Goal: Information Seeking & Learning: Learn about a topic

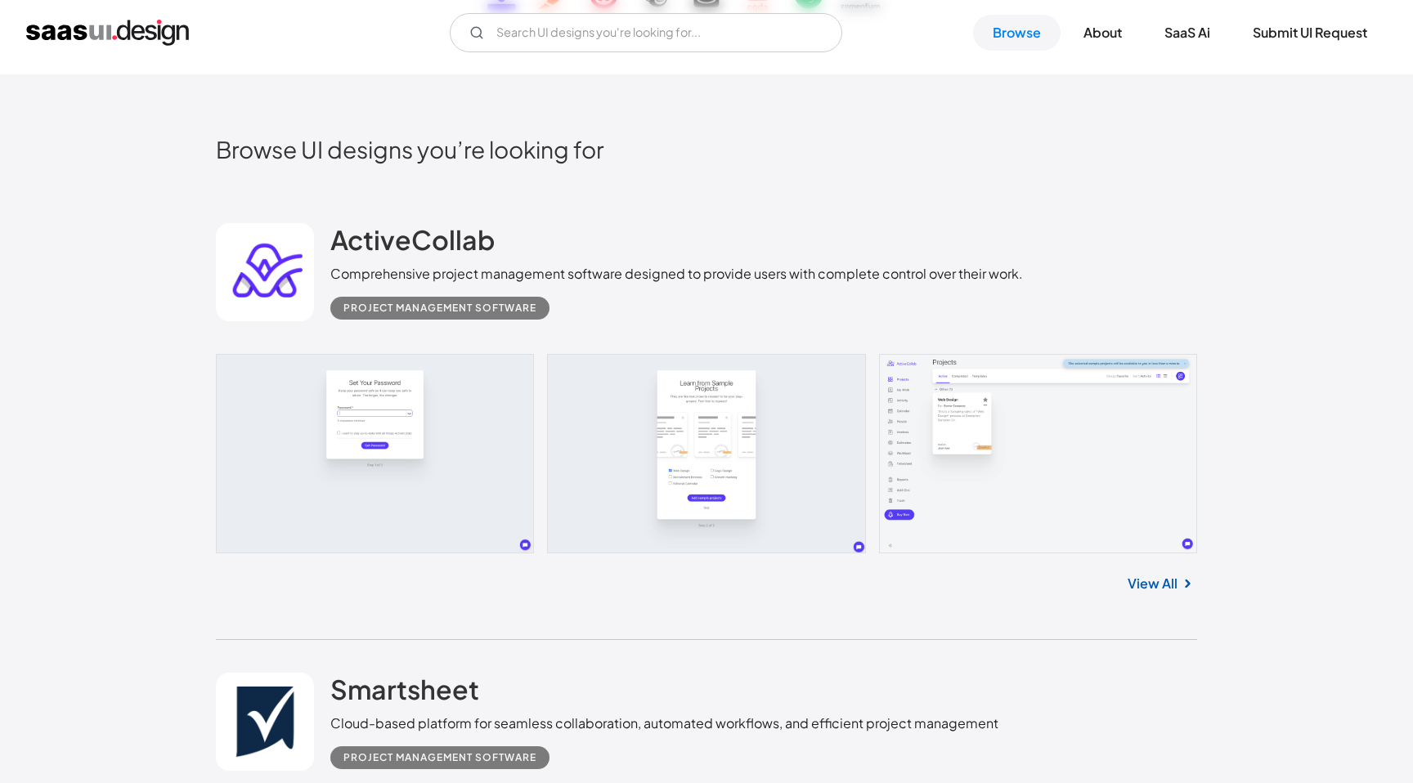
scroll to position [385, 0]
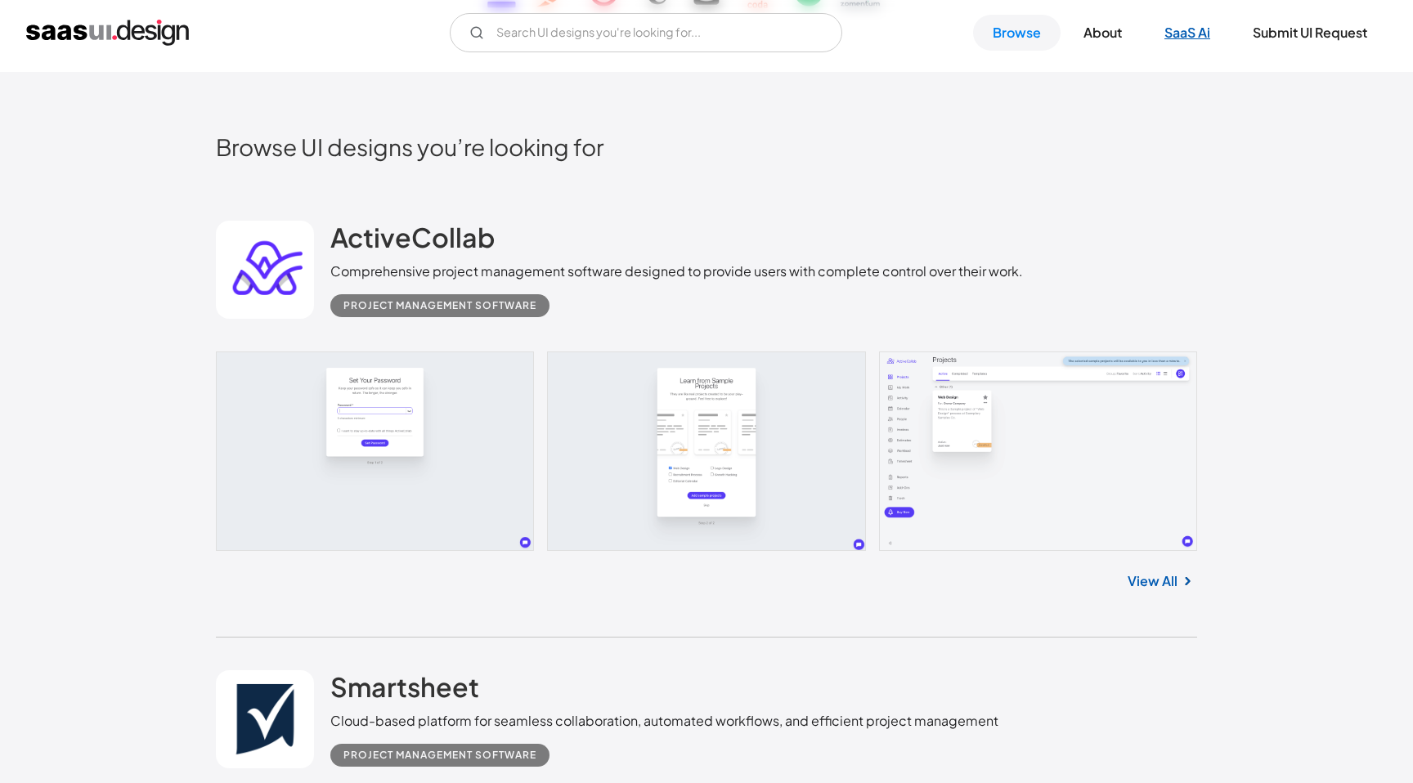
click at [1175, 43] on link "SaaS Ai" at bounding box center [1186, 33] width 85 height 36
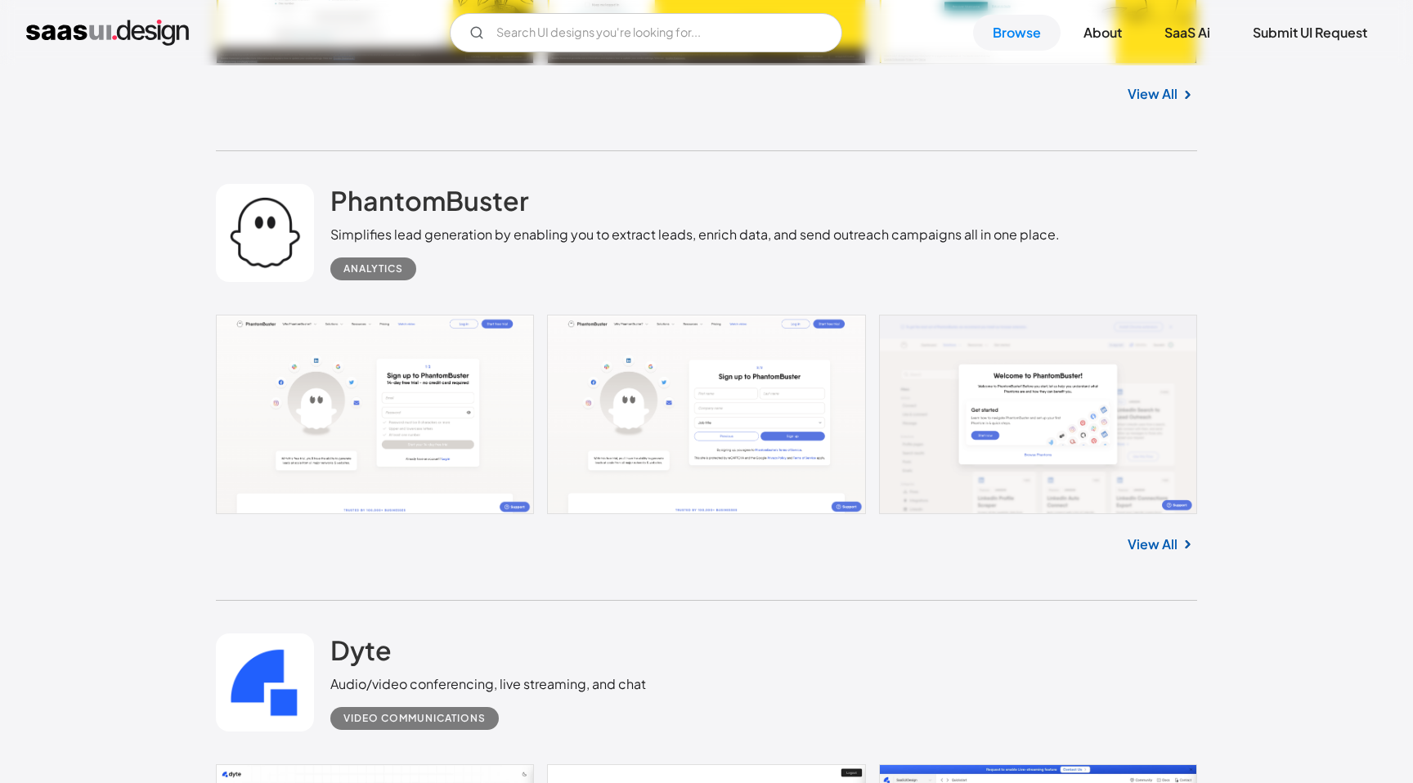
scroll to position [4126, 0]
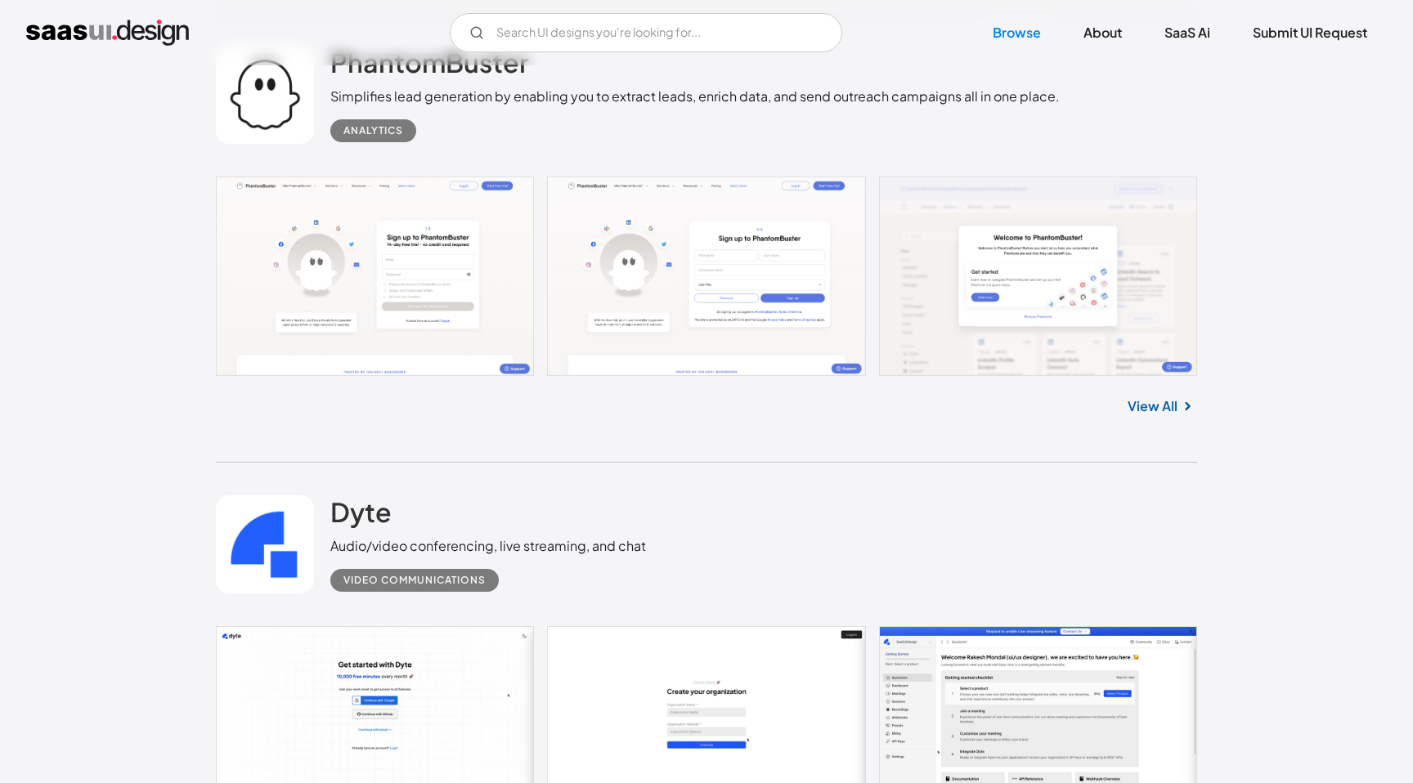
click at [1003, 288] on link at bounding box center [706, 276] width 981 height 199
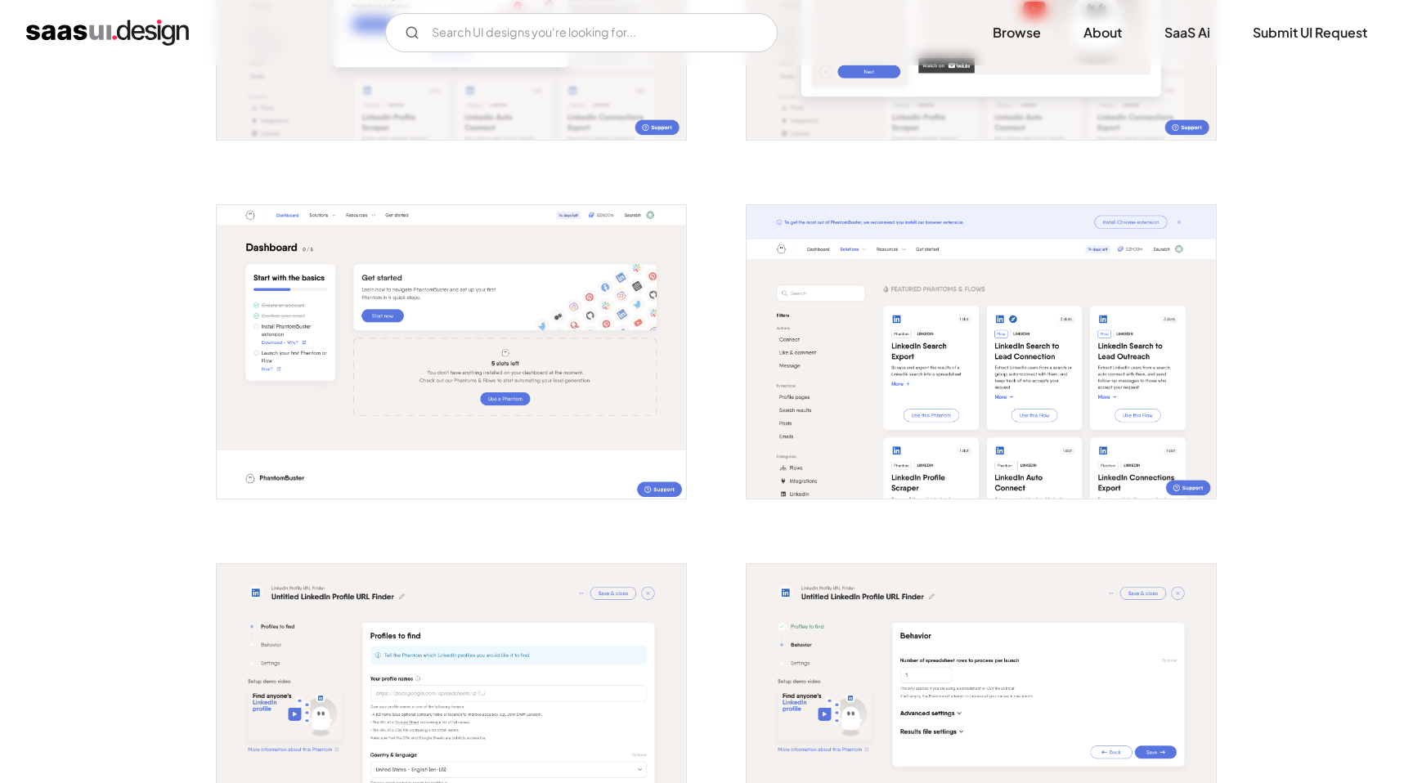
scroll to position [902, 0]
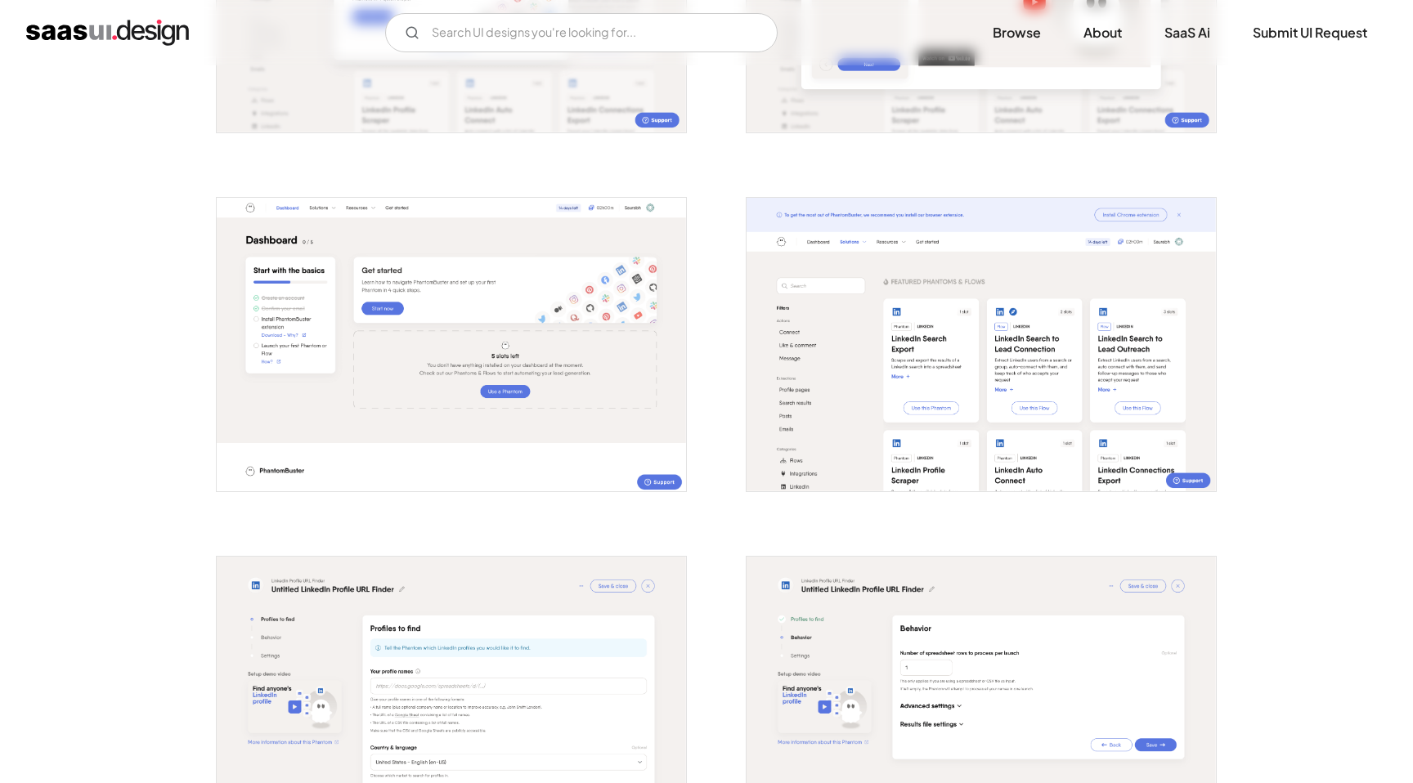
click at [339, 329] on img "open lightbox" at bounding box center [451, 344] width 469 height 293
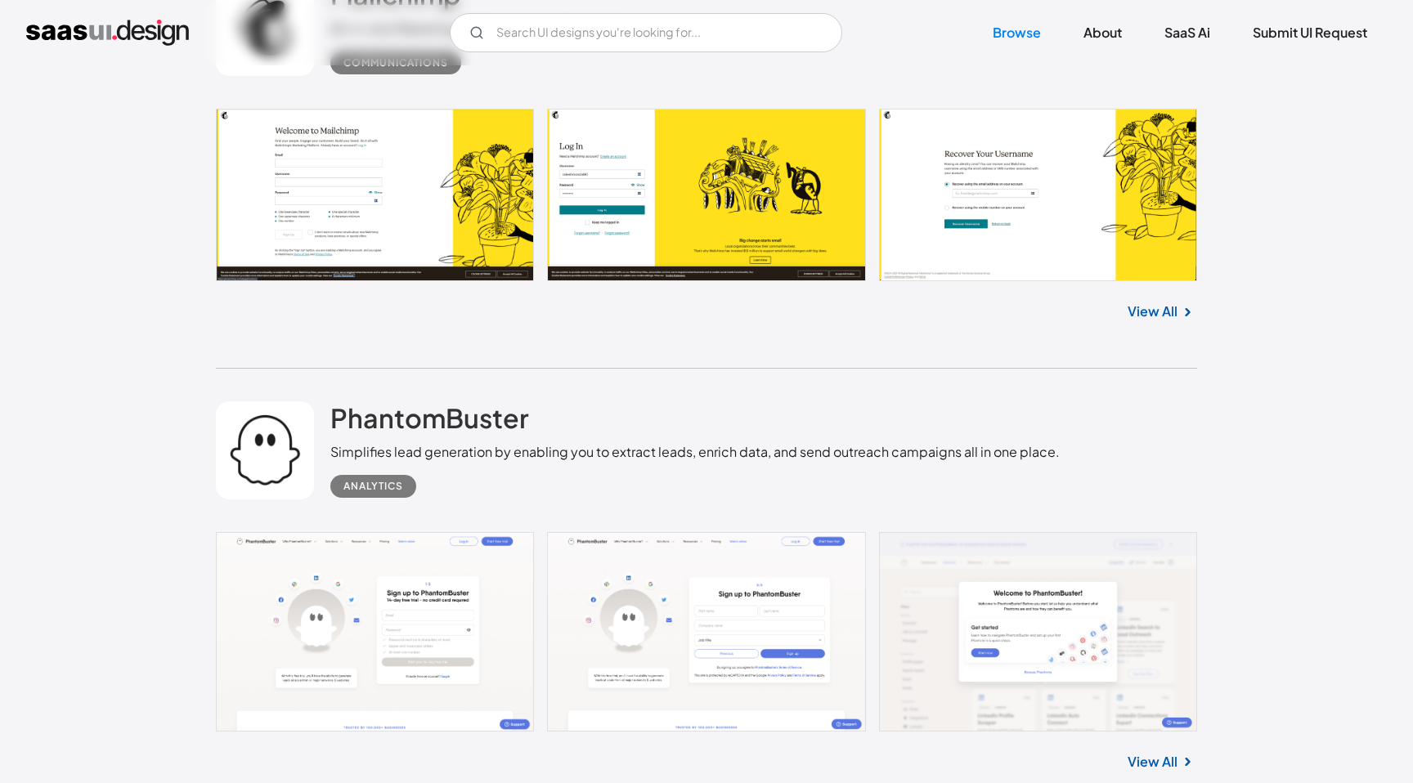
scroll to position [3831, 0]
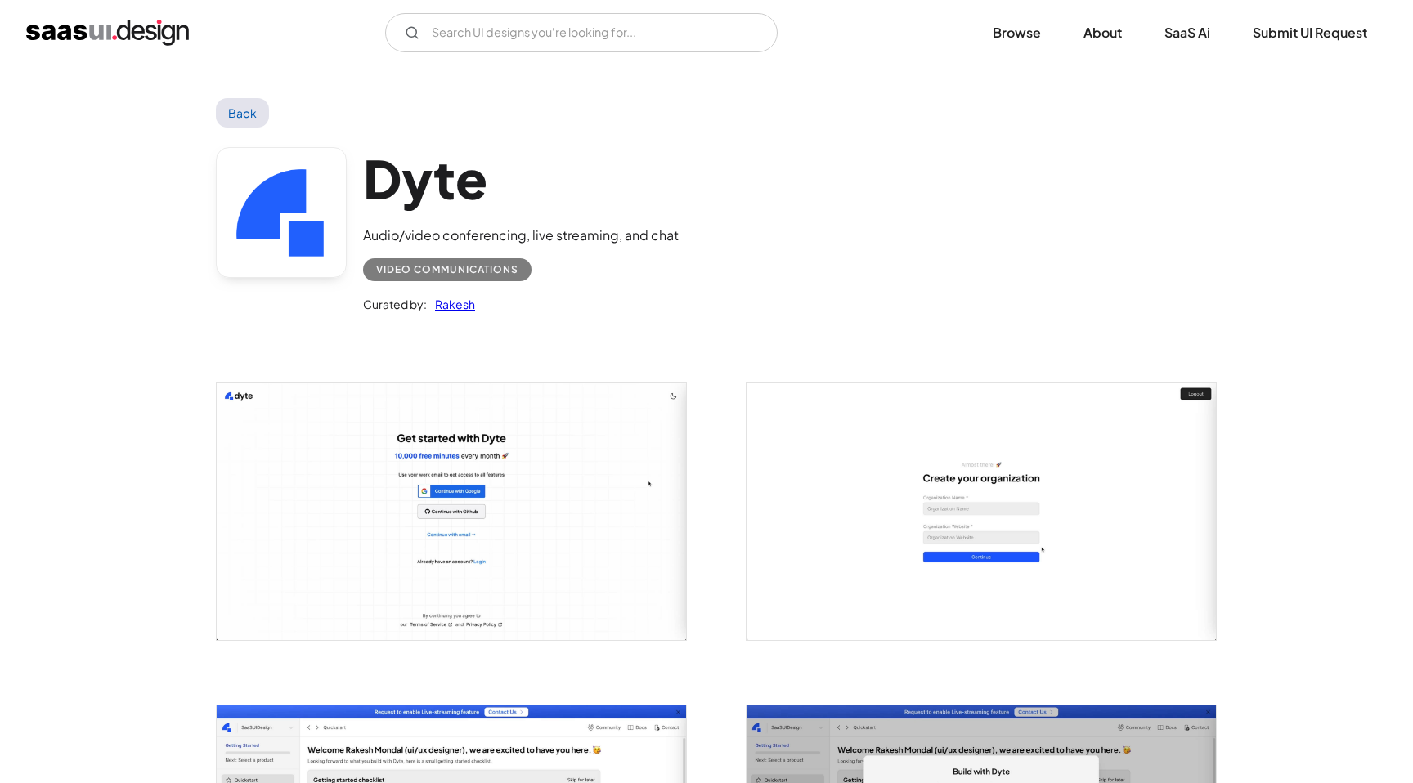
click at [540, 427] on img "open lightbox" at bounding box center [451, 511] width 469 height 257
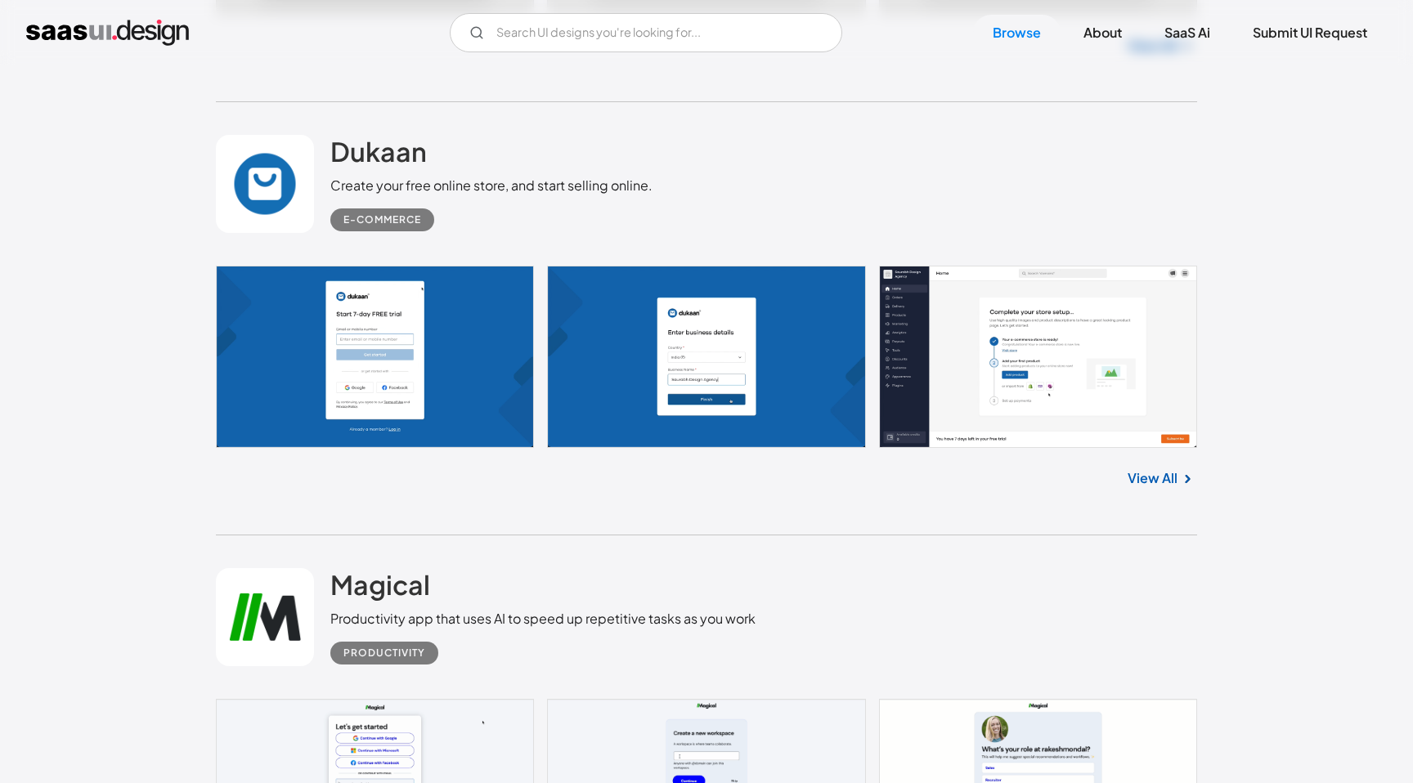
scroll to position [8154, 0]
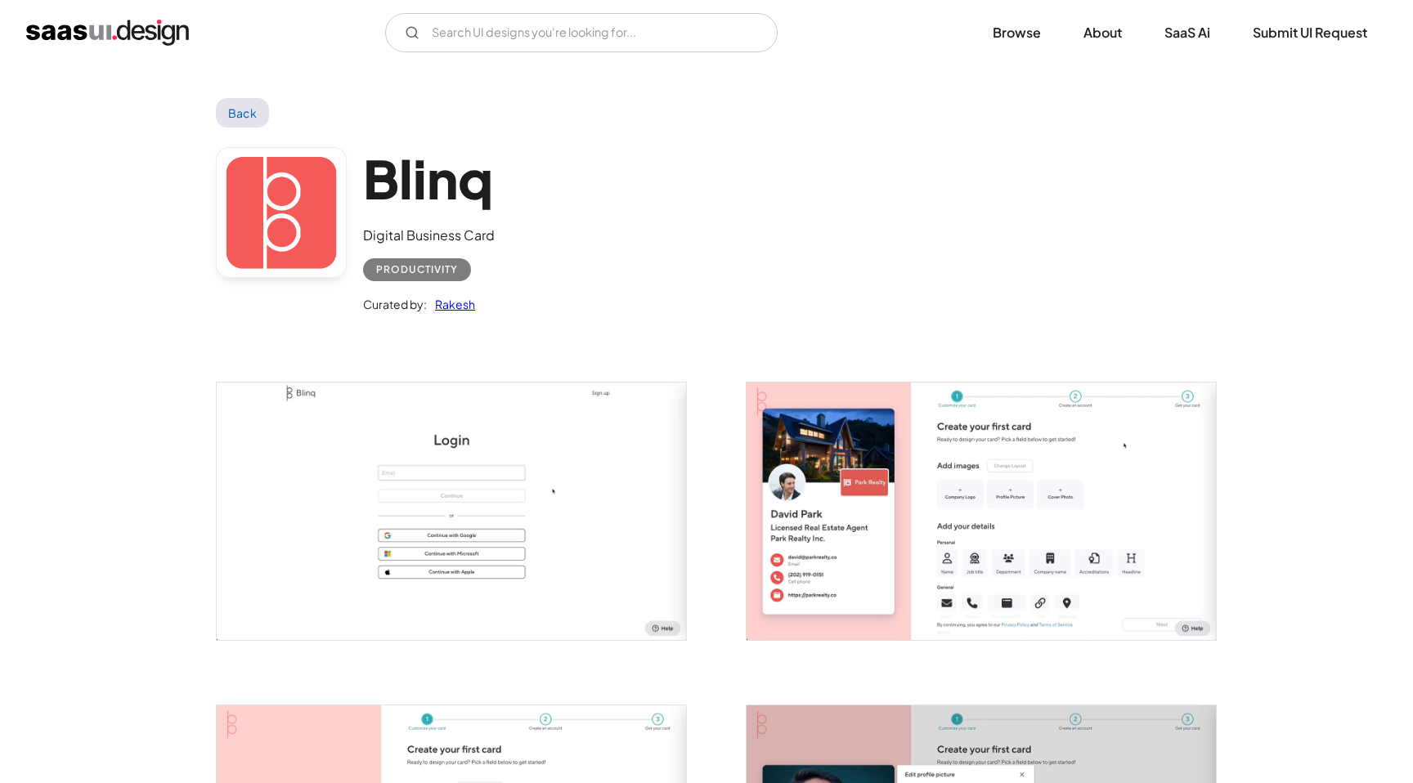
click at [540, 428] on img "open lightbox" at bounding box center [451, 511] width 469 height 257
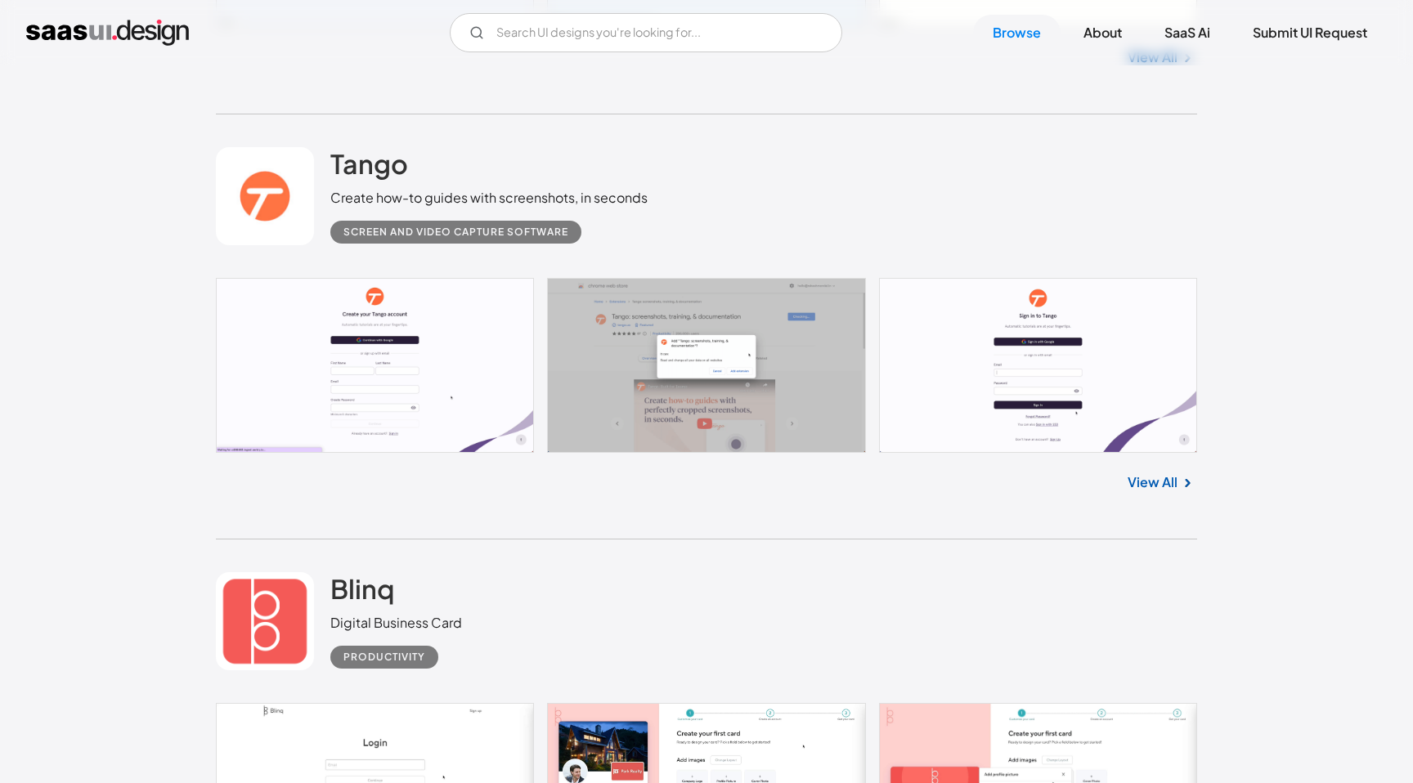
scroll to position [8838, 0]
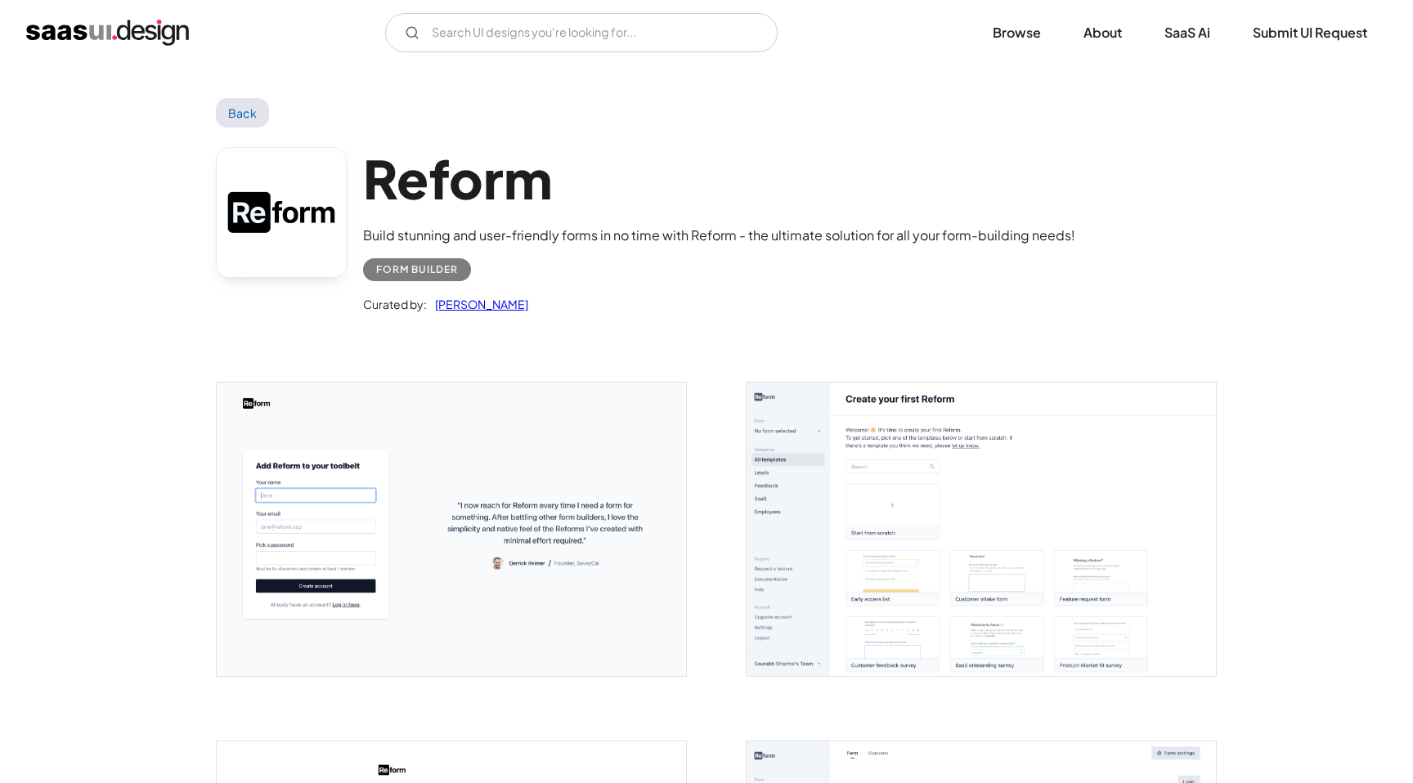
click at [563, 443] on img "open lightbox" at bounding box center [451, 529] width 469 height 293
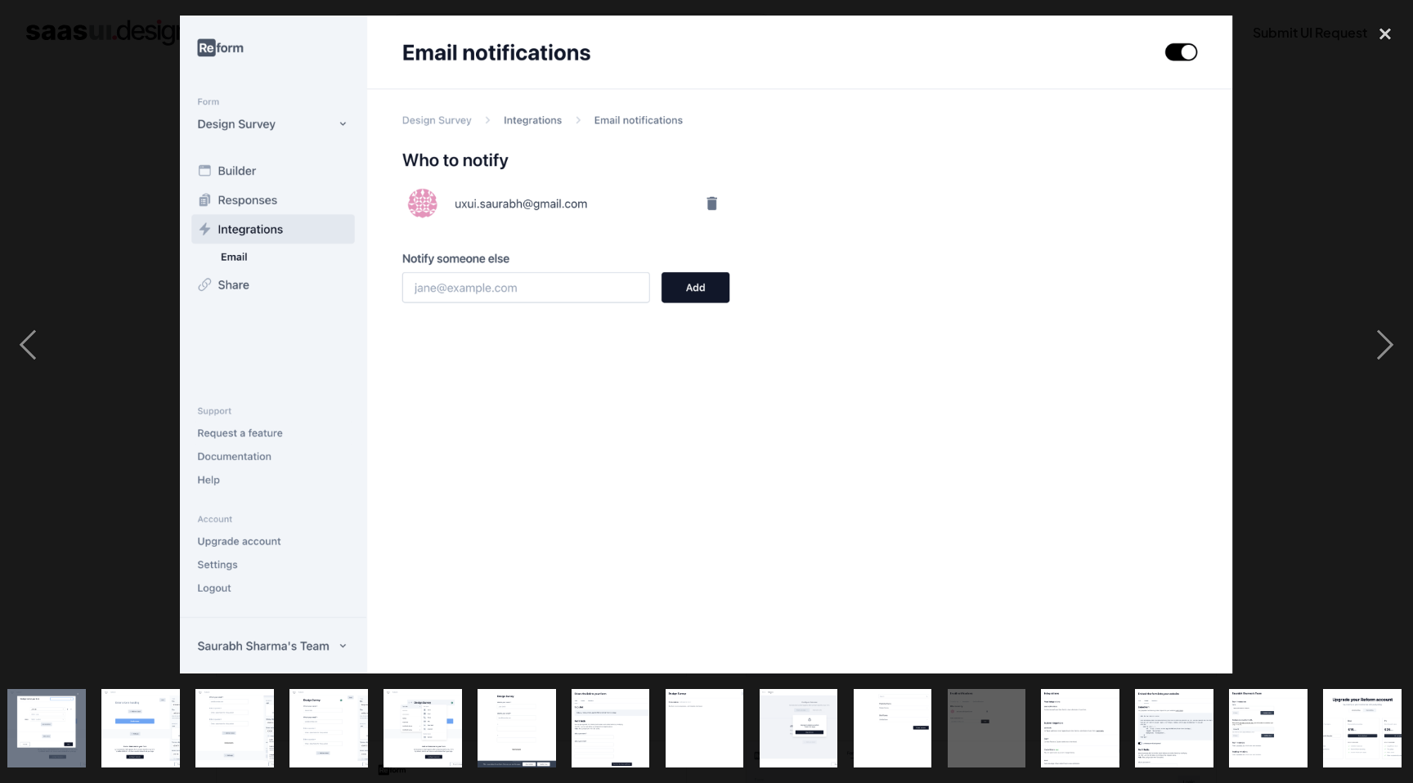
scroll to position [0, 388]
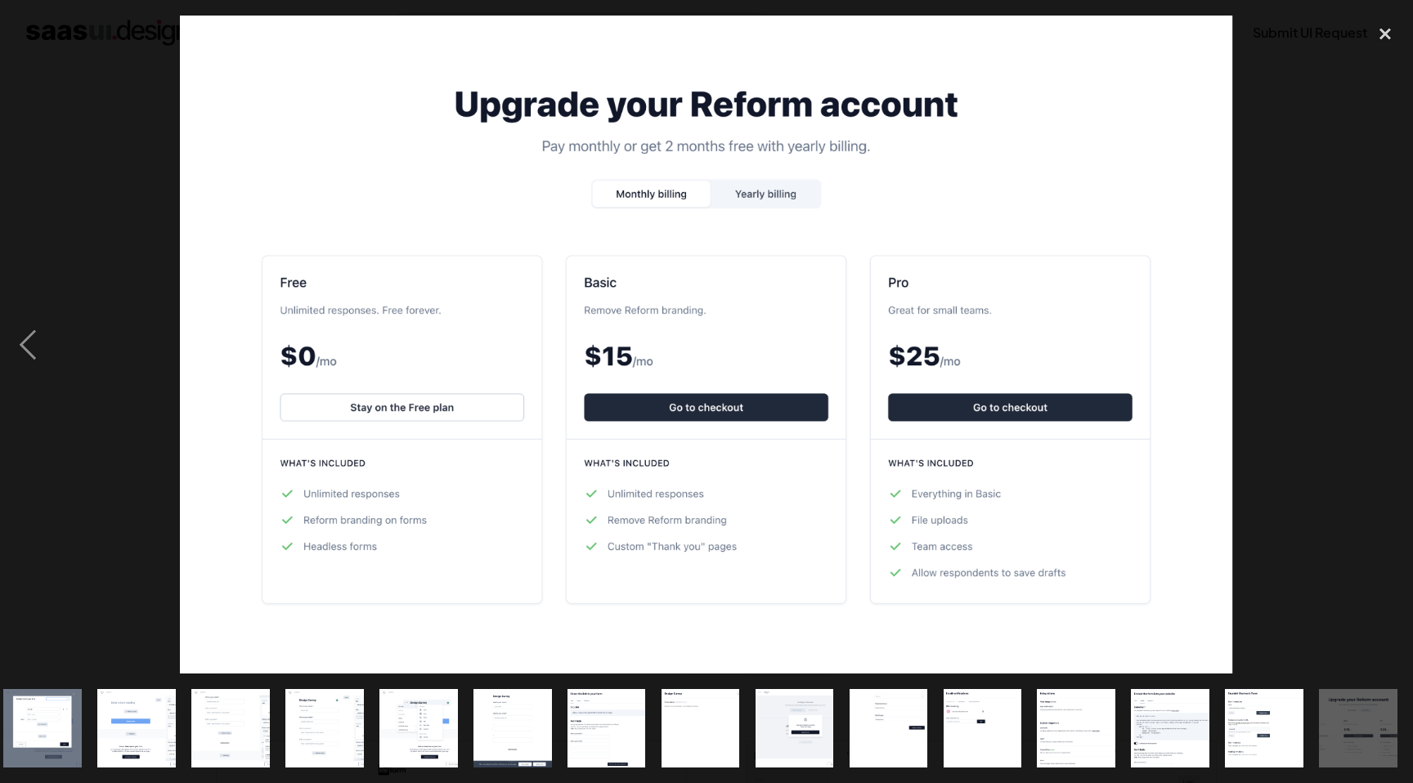
click at [1375, 2] on div at bounding box center [706, 391] width 1413 height 783
click at [1376, 22] on div "close lightbox" at bounding box center [1385, 34] width 56 height 36
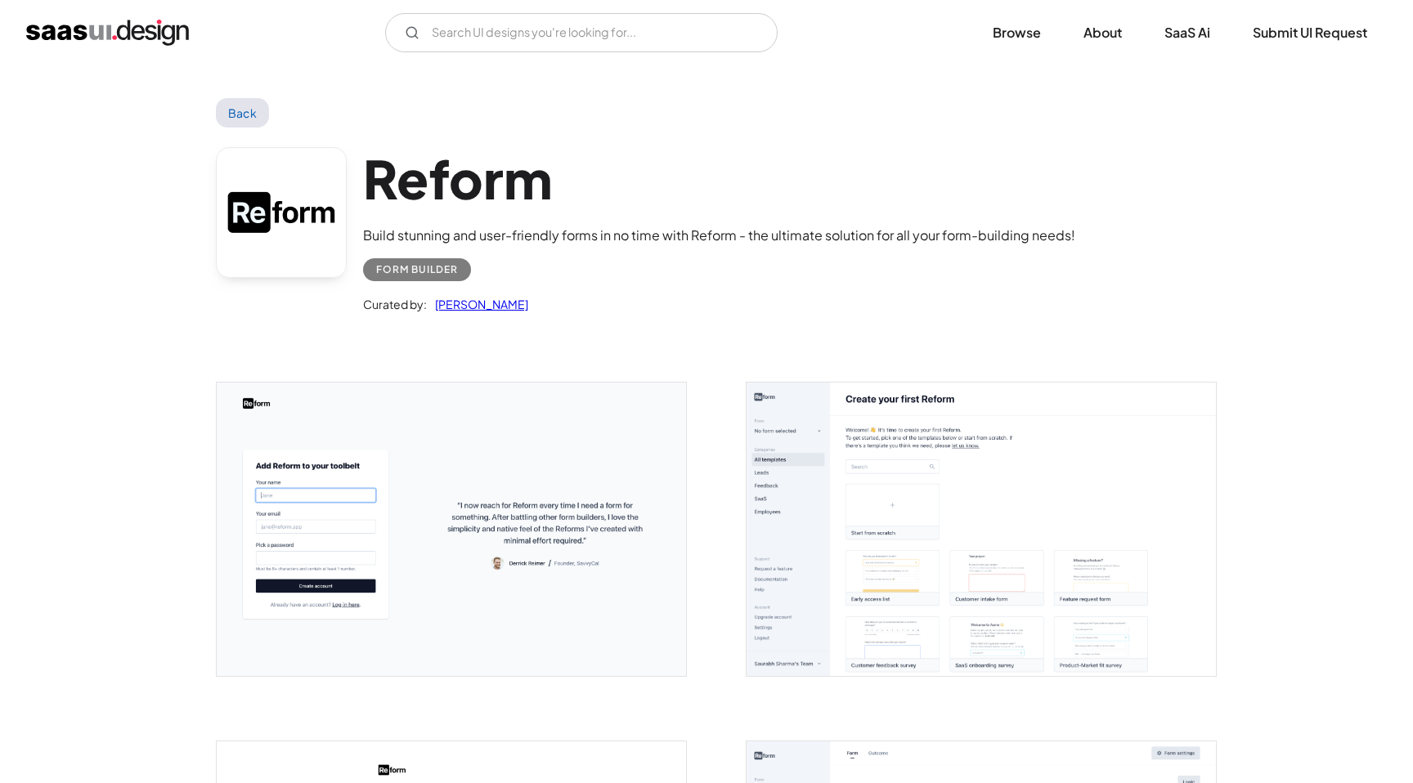
scroll to position [0, 0]
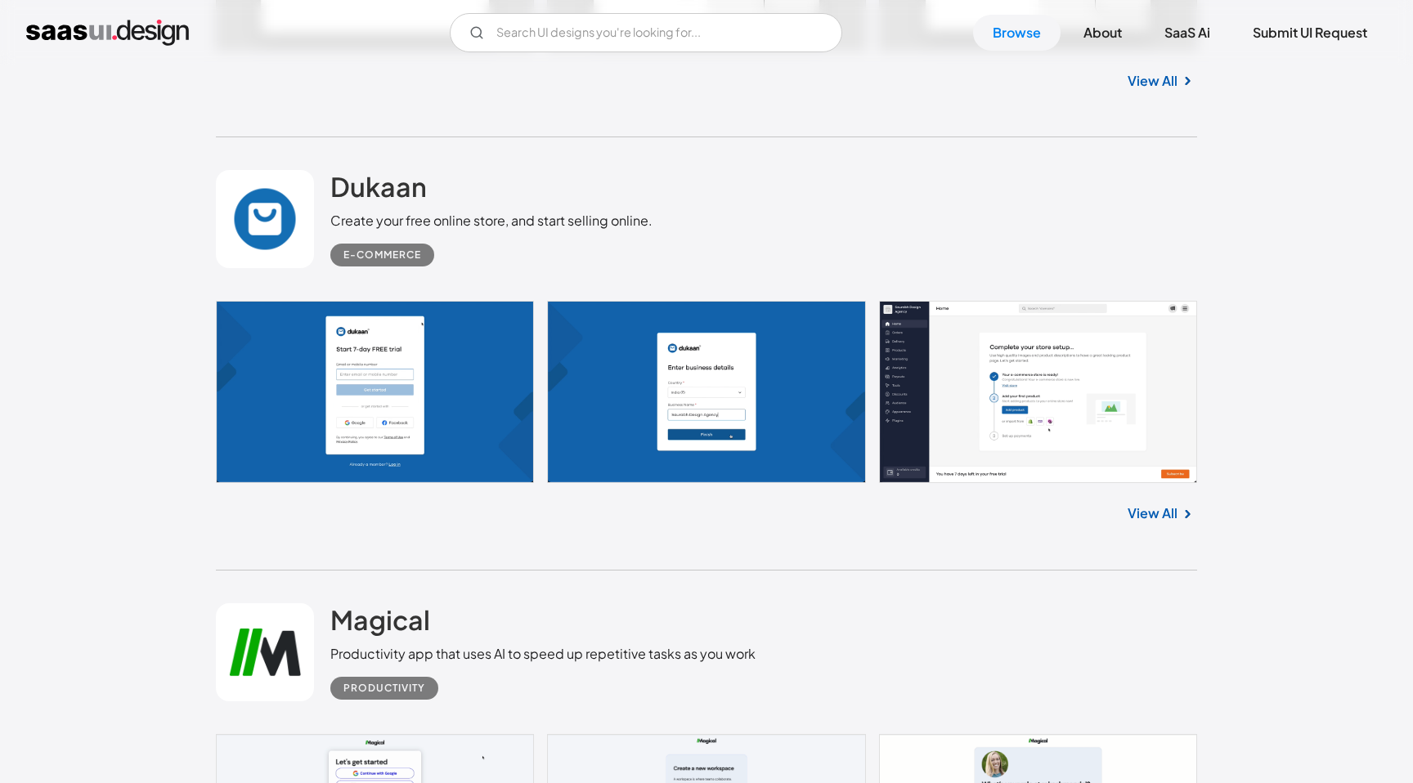
scroll to position [7894, 0]
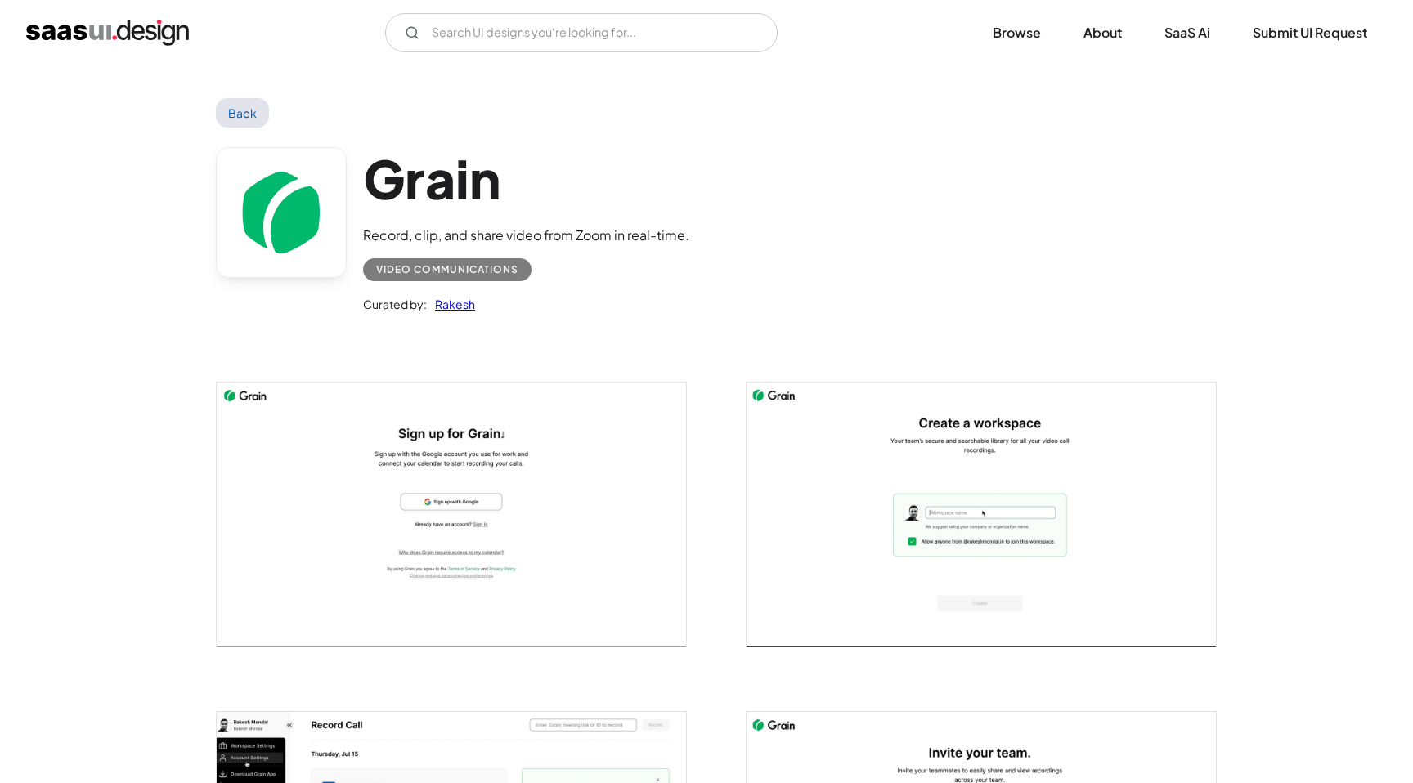
click at [572, 448] on img "open lightbox" at bounding box center [451, 515] width 469 height 264
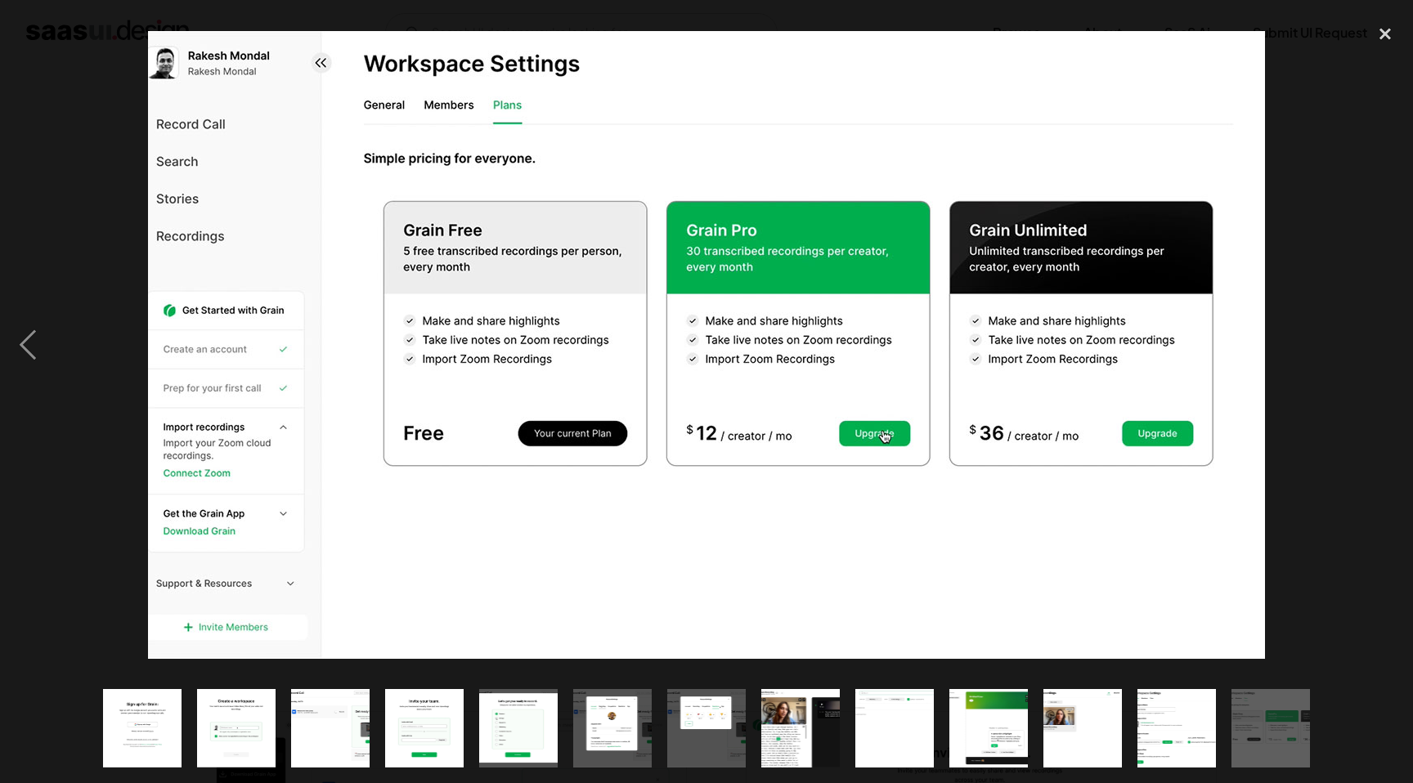
click at [1293, 179] on div at bounding box center [706, 345] width 1413 height 658
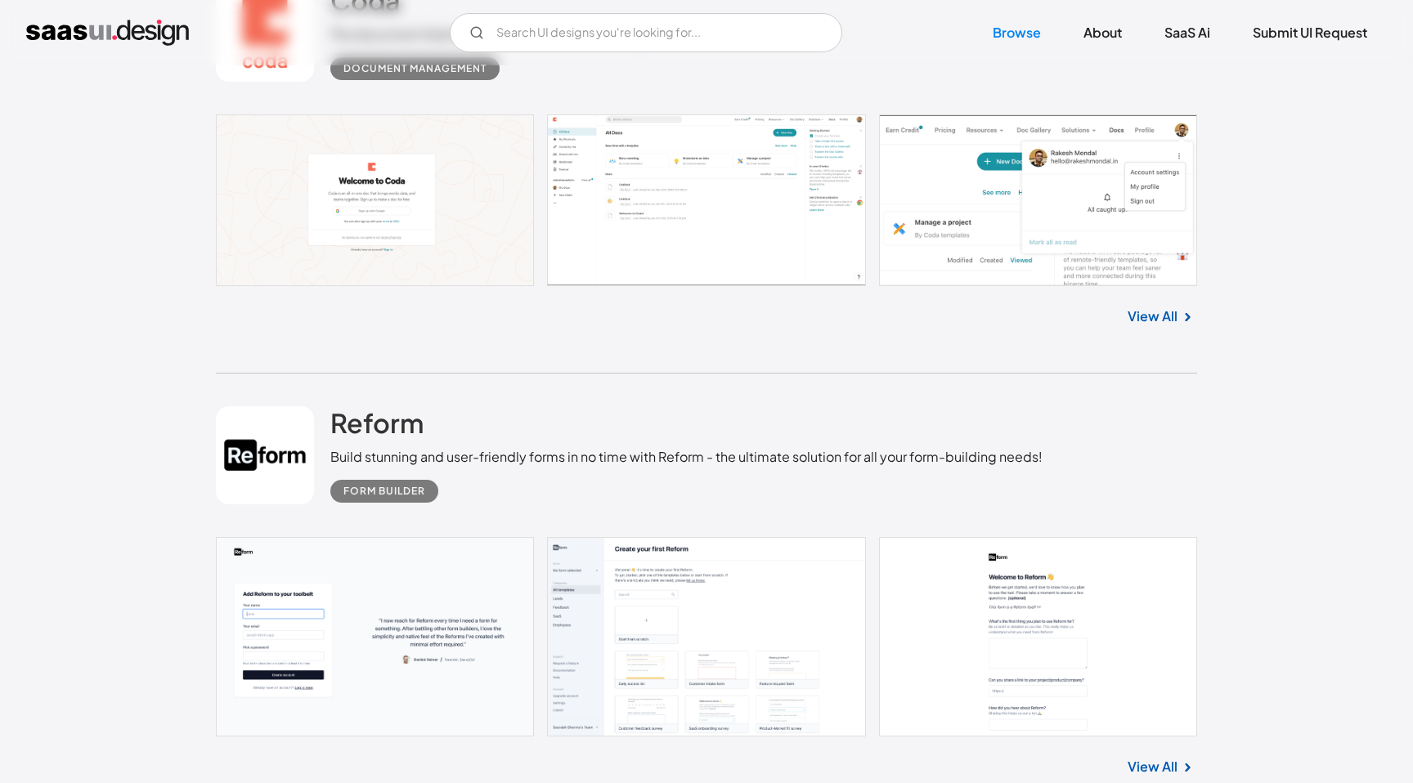
scroll to position [10272, 0]
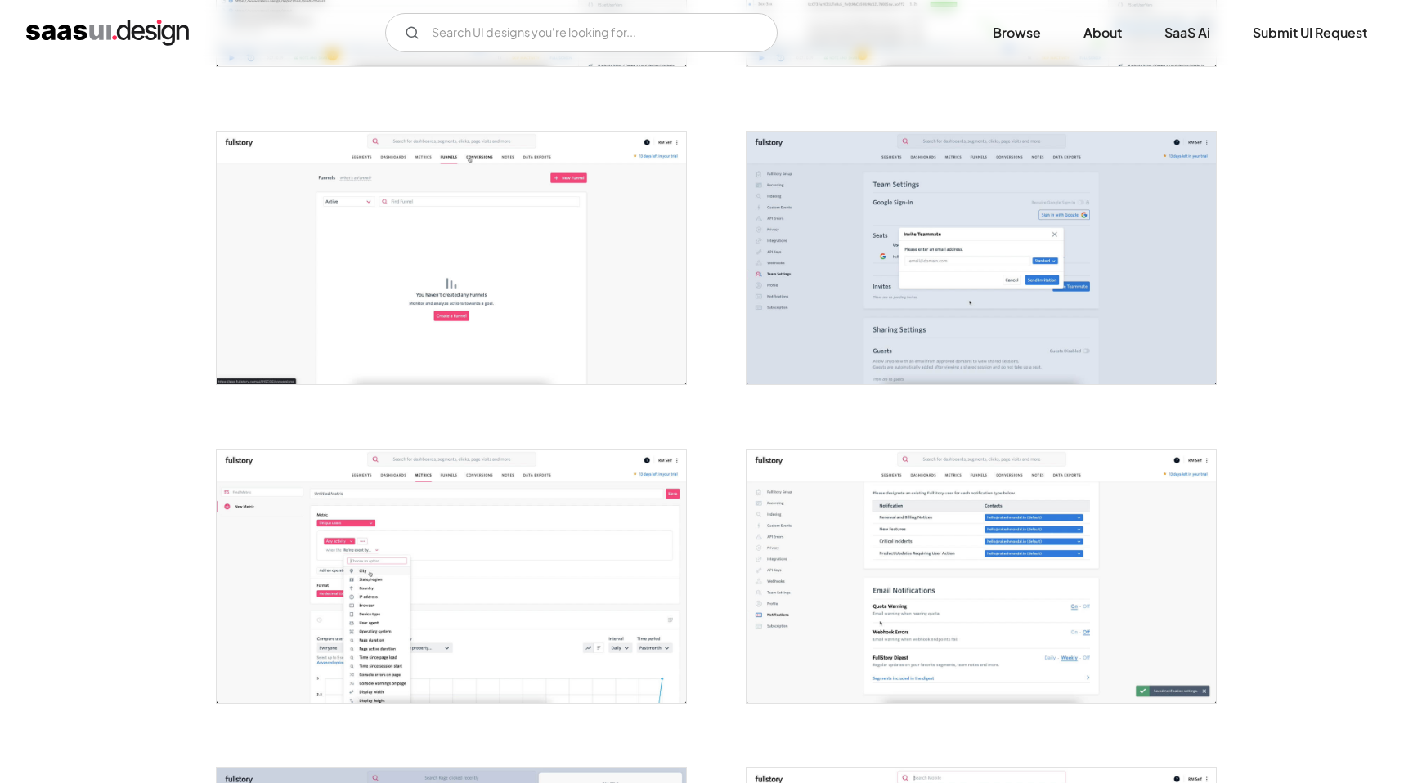
scroll to position [1528, 0]
click at [895, 501] on img "open lightbox" at bounding box center [980, 574] width 469 height 253
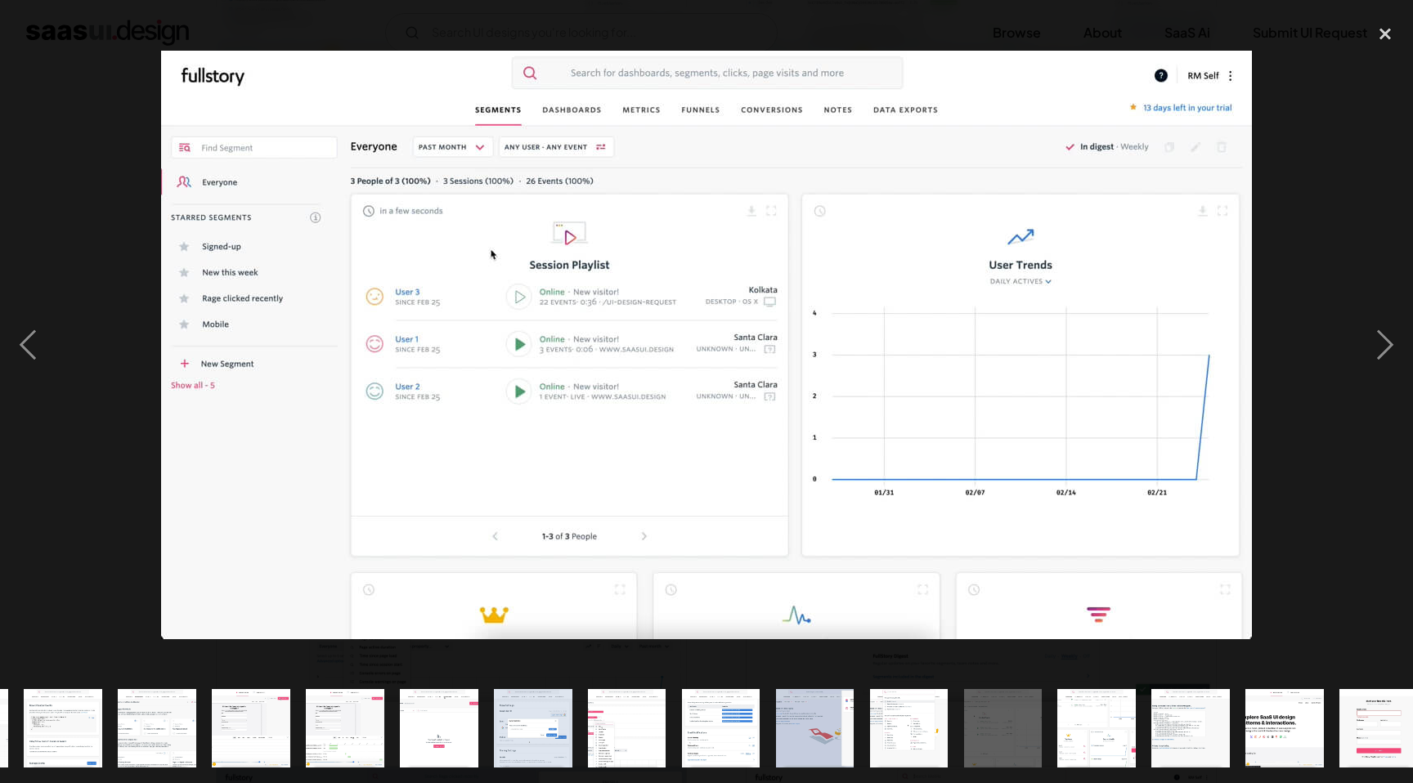
scroll to position [0, 388]
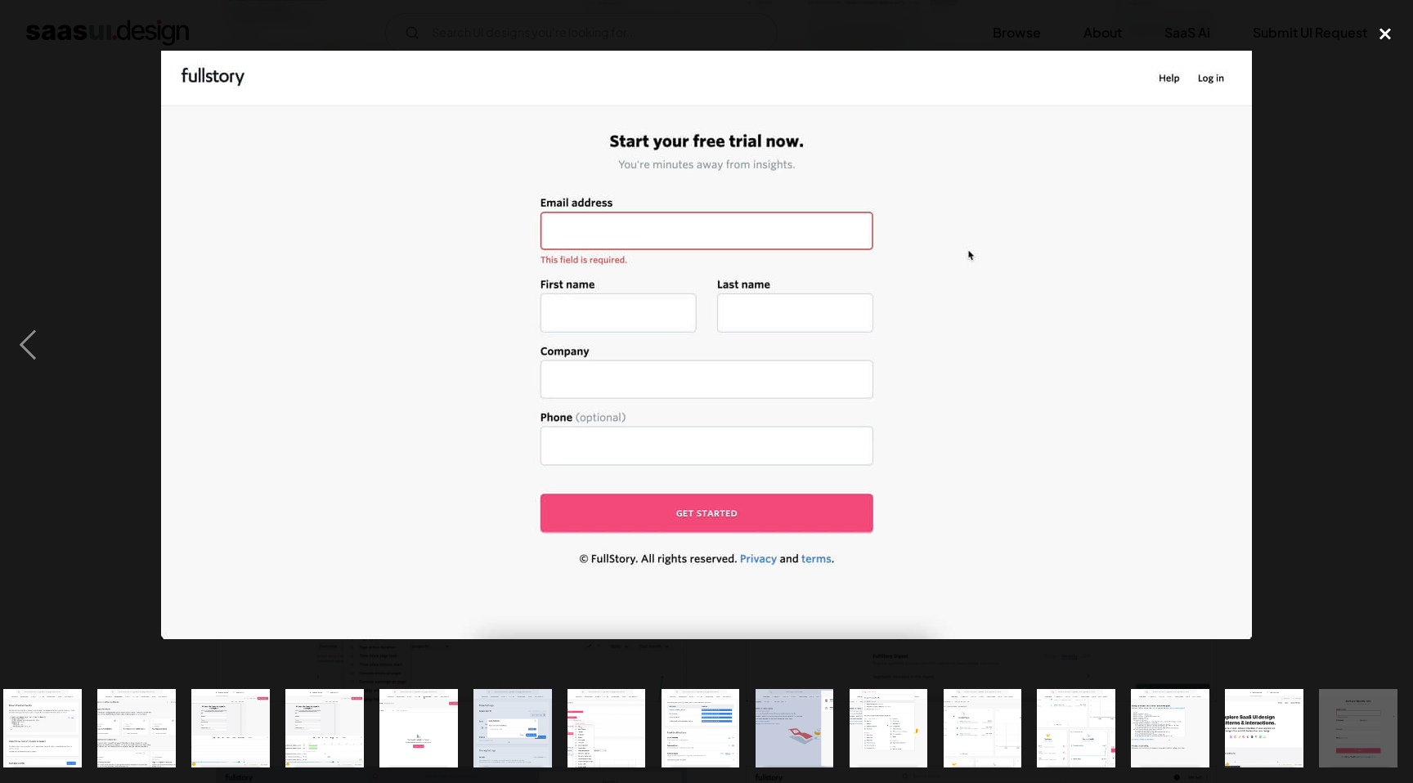
click at [1377, 32] on div "close lightbox" at bounding box center [1385, 34] width 56 height 36
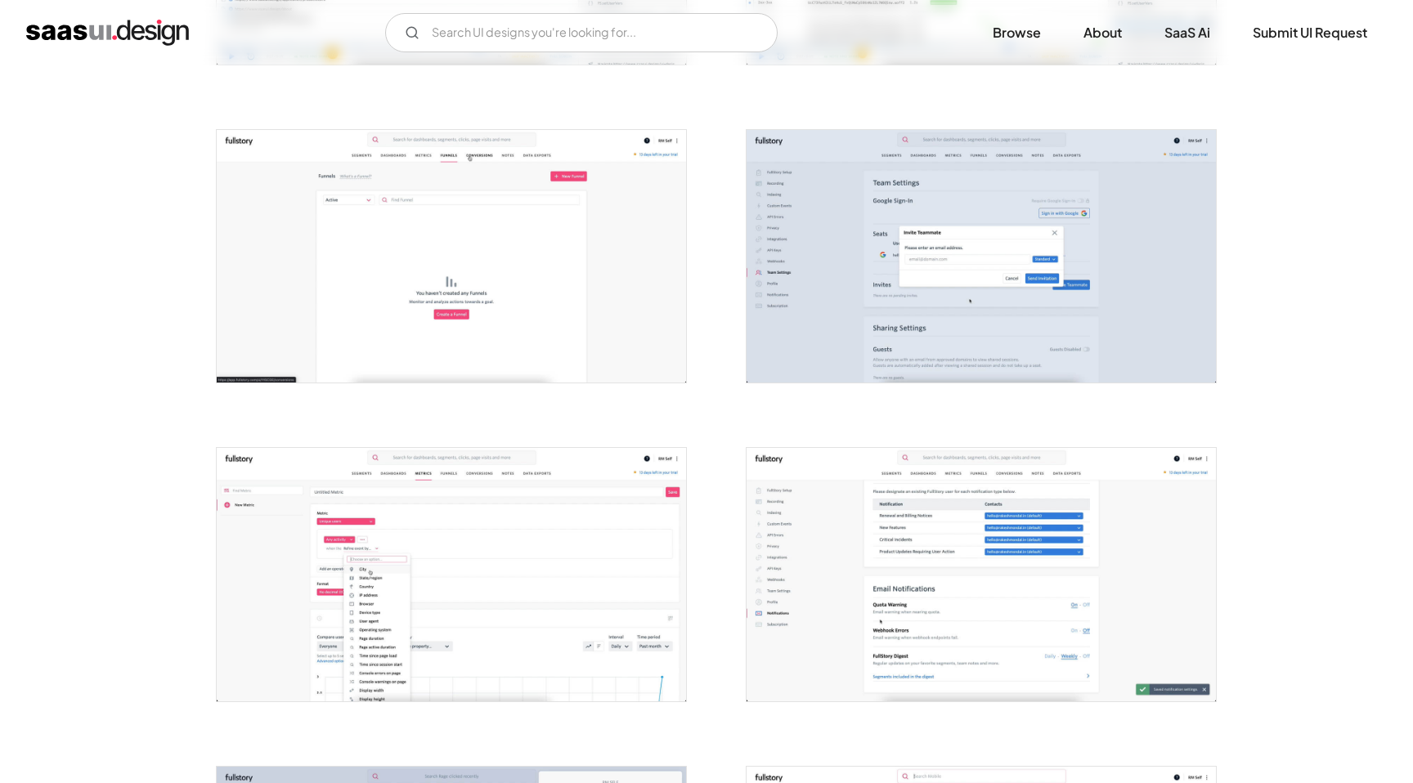
scroll to position [0, 0]
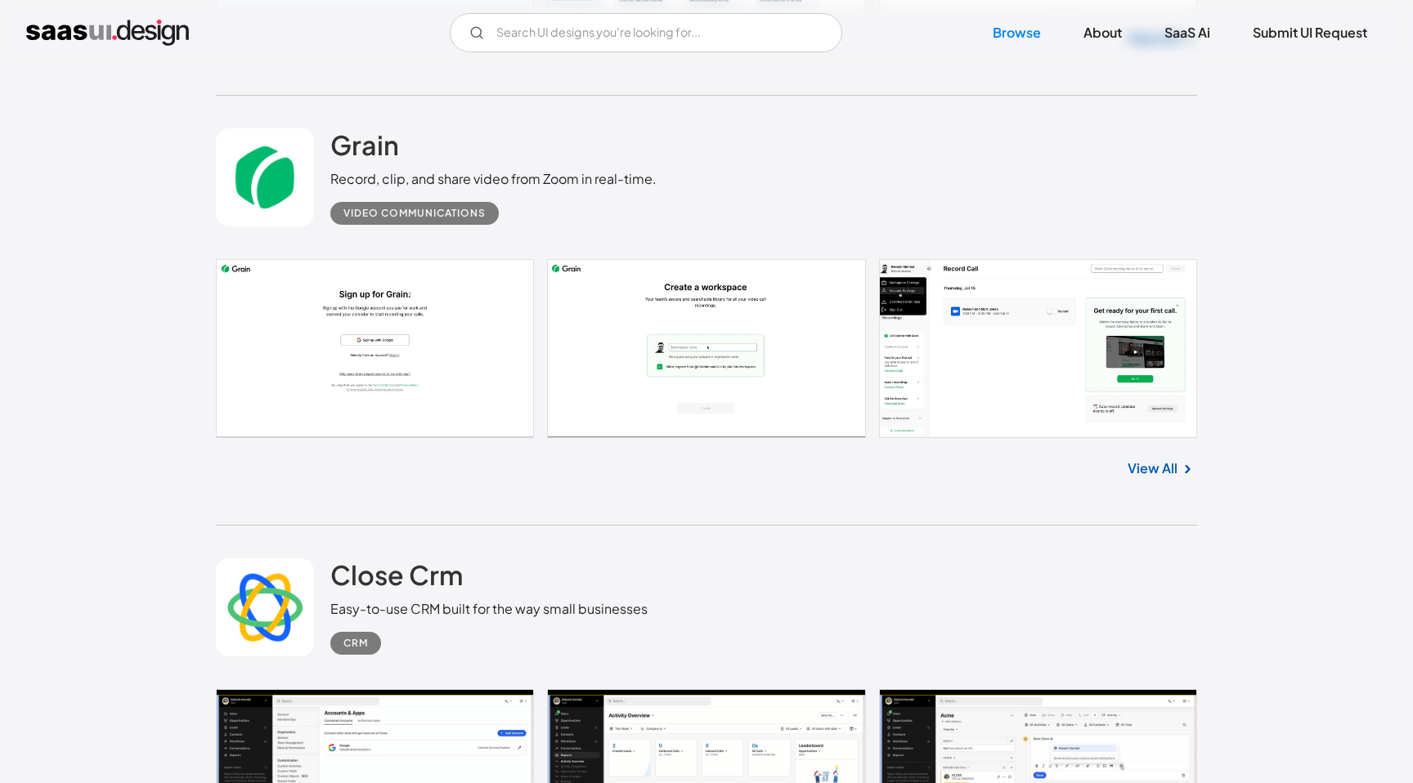
scroll to position [11084, 0]
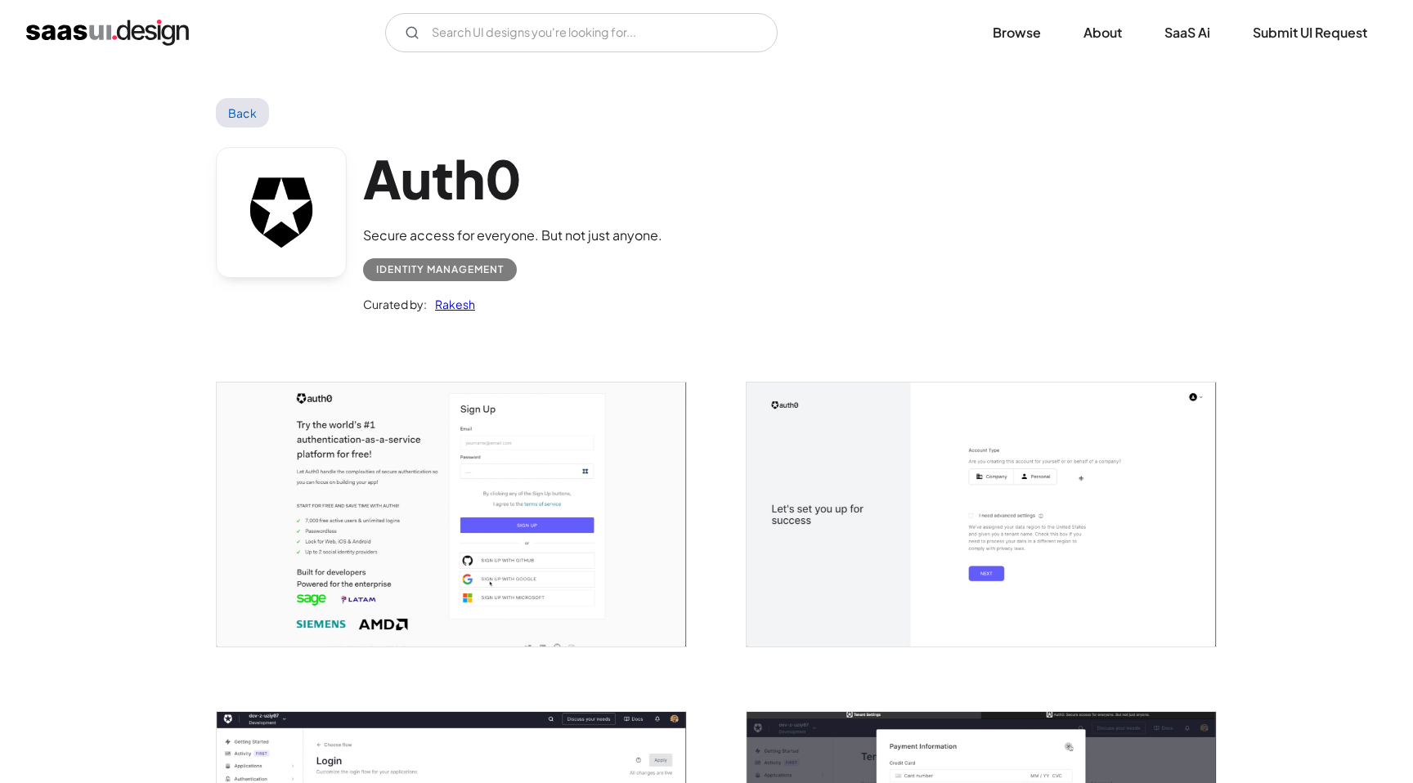
click at [944, 486] on img "open lightbox" at bounding box center [980, 515] width 469 height 264
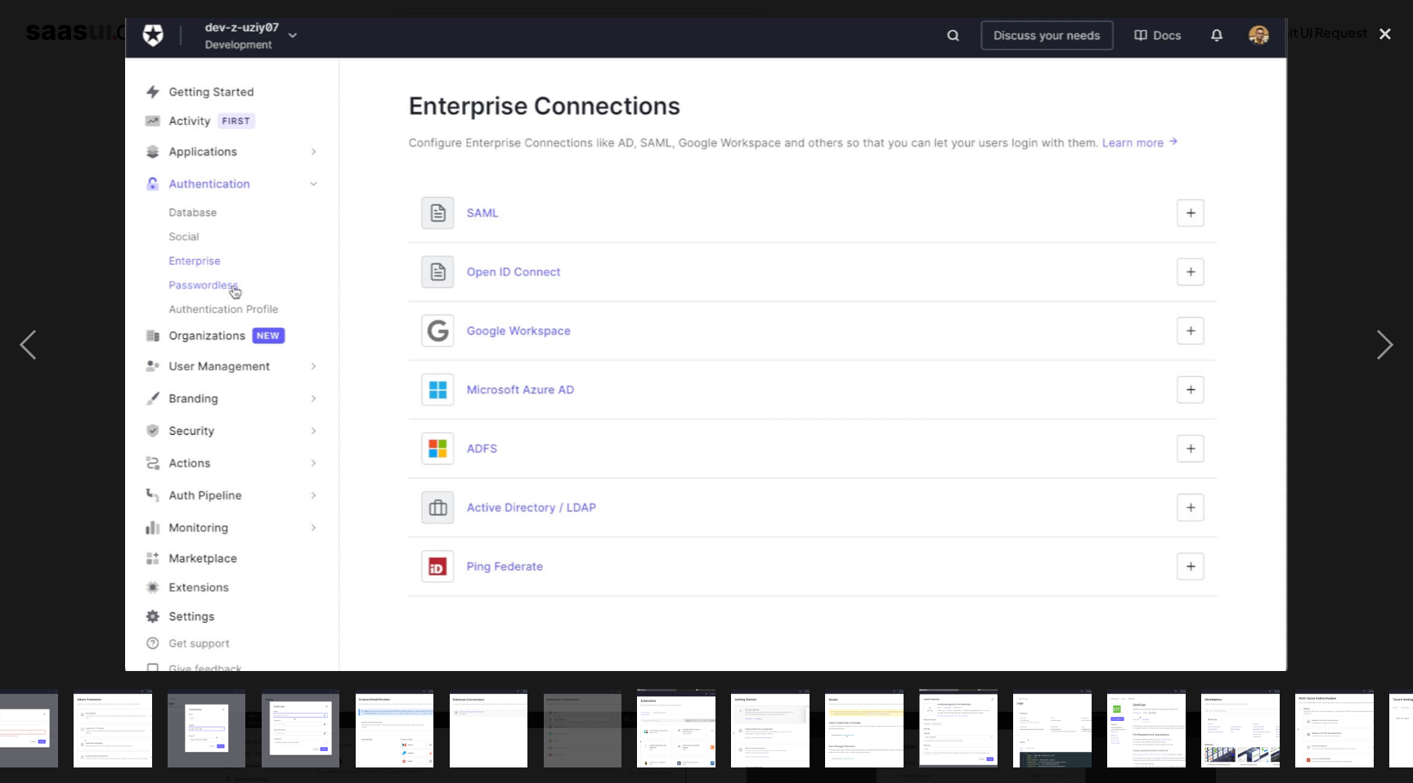
scroll to position [0, 858]
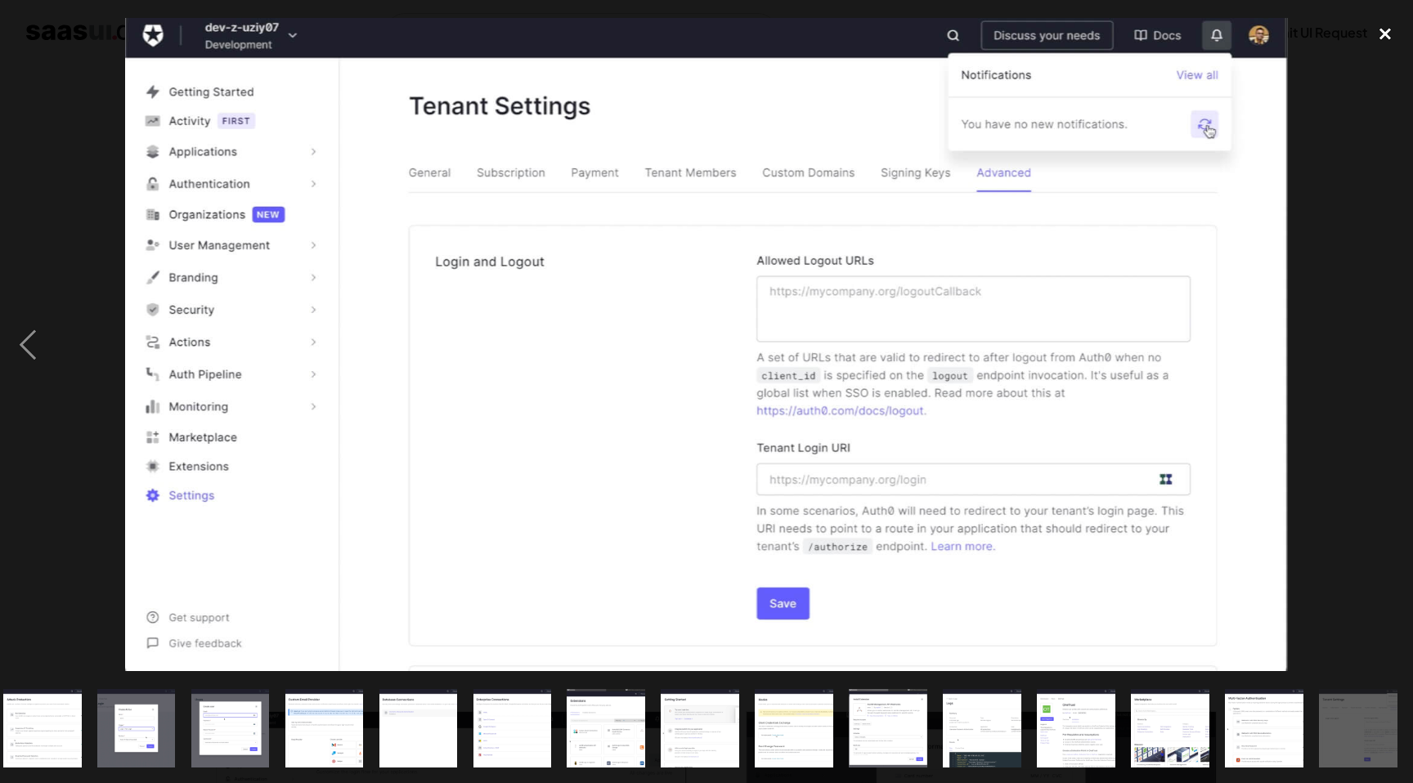
click at [1384, 28] on div "close lightbox" at bounding box center [1385, 34] width 56 height 36
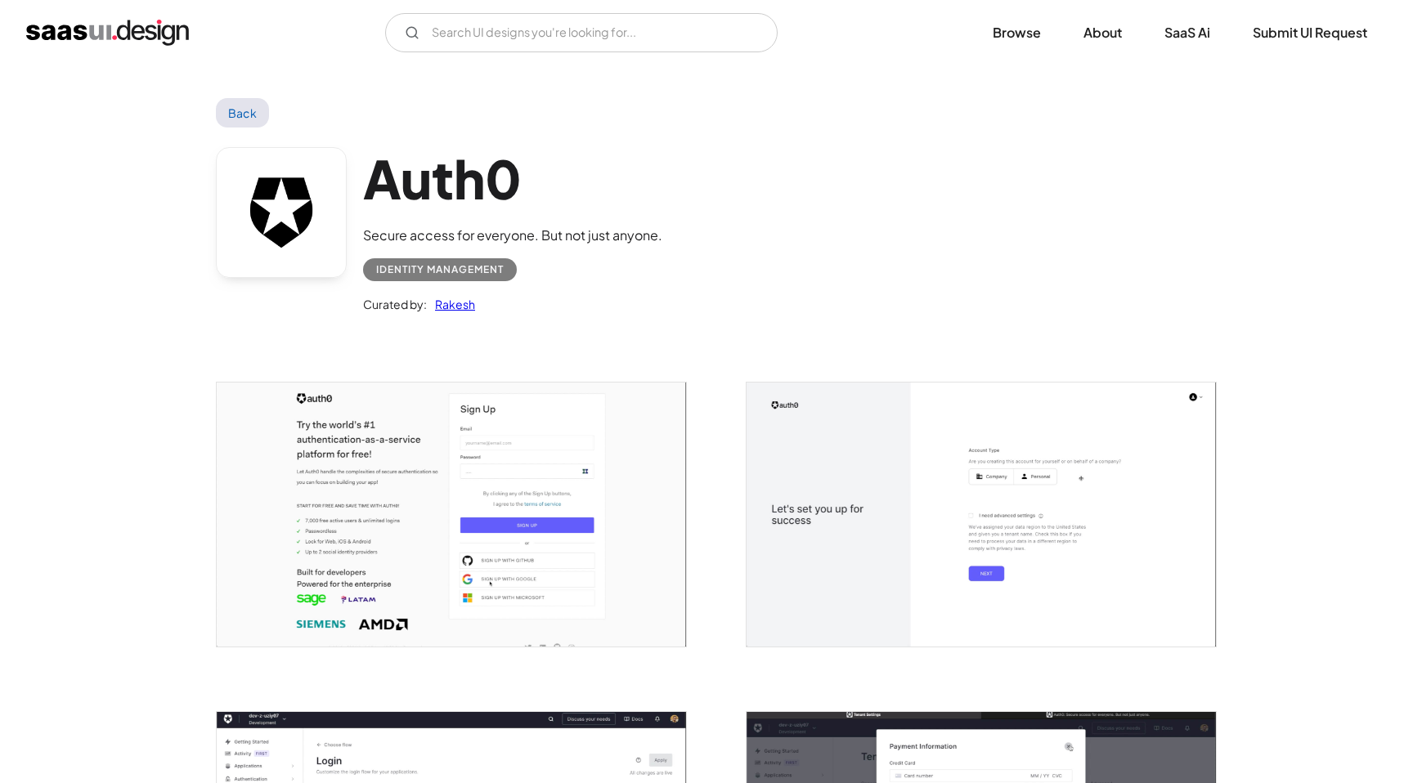
scroll to position [0, 0]
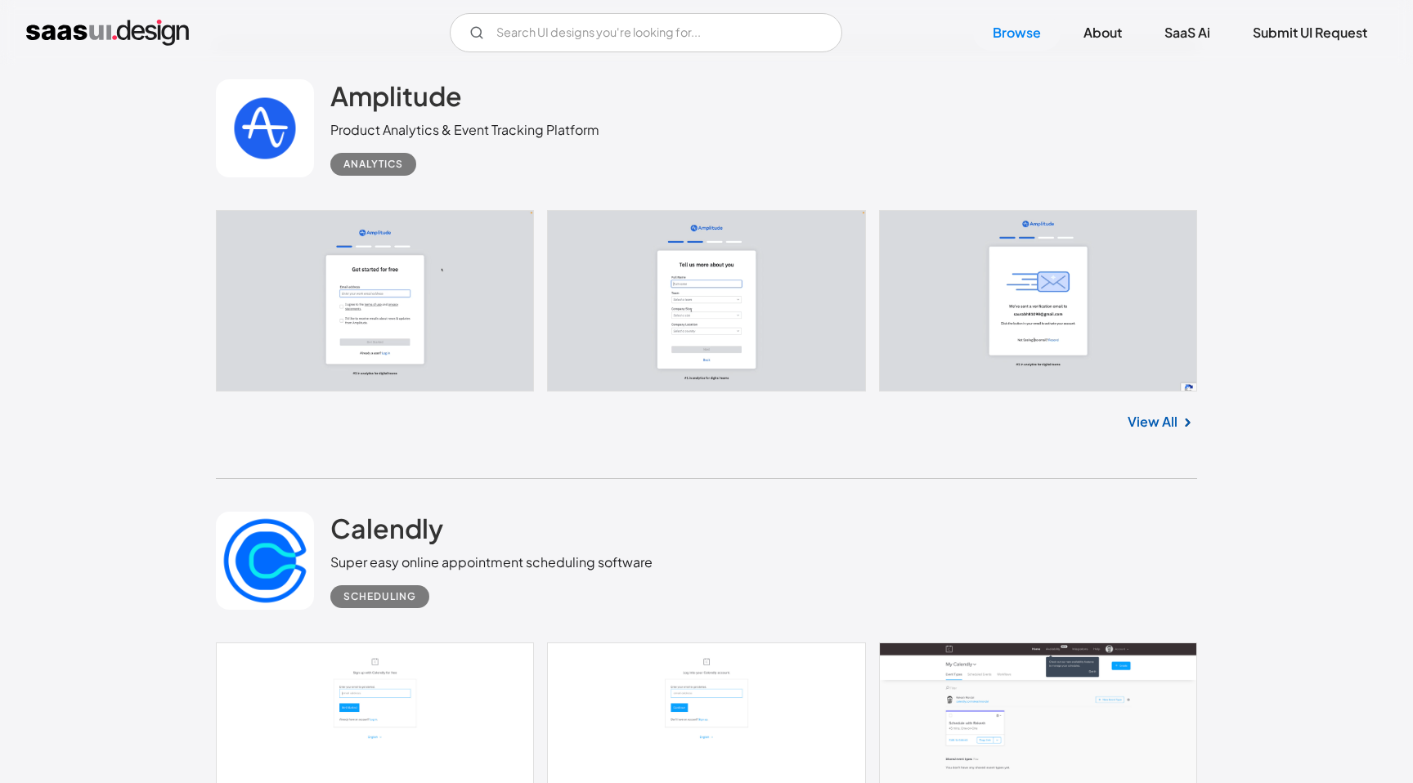
scroll to position [11877, 0]
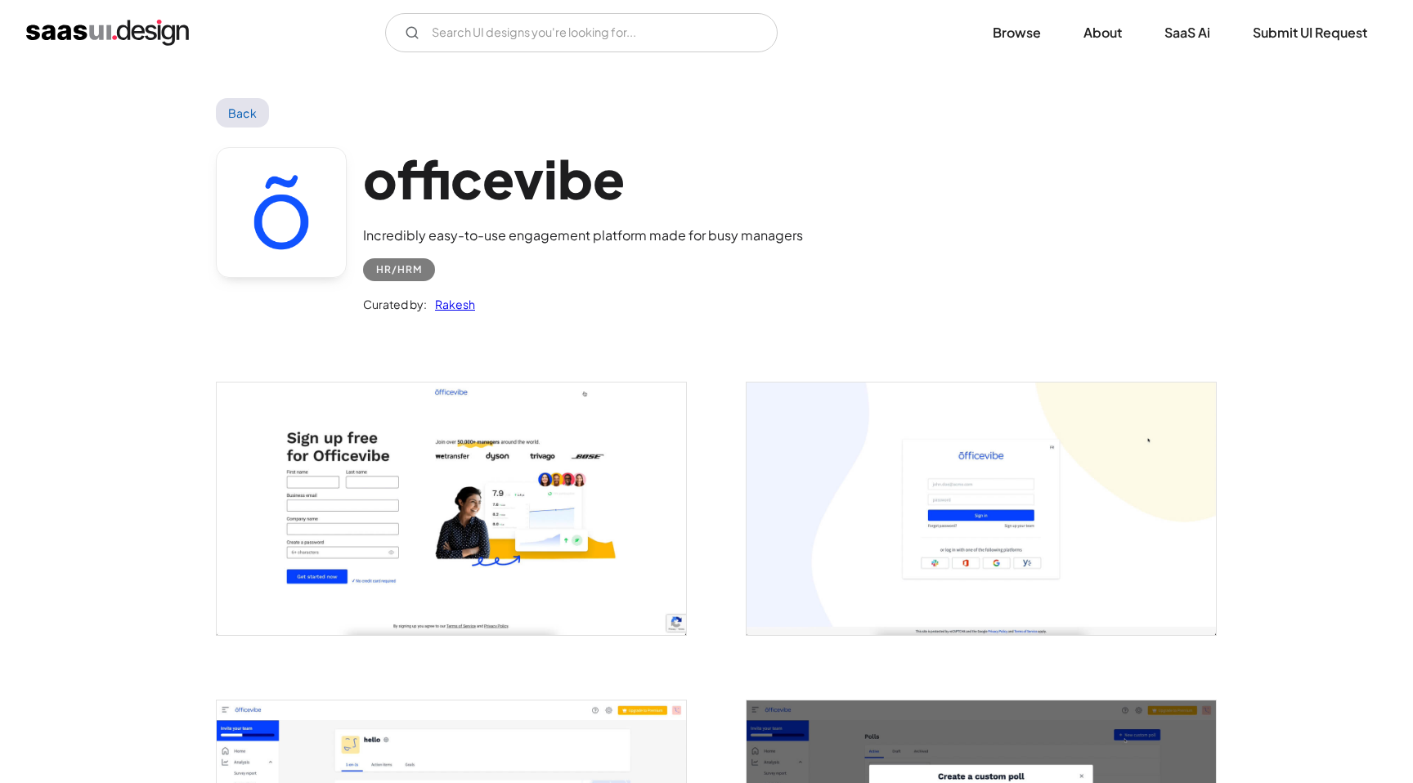
click at [843, 479] on img "open lightbox" at bounding box center [980, 509] width 469 height 252
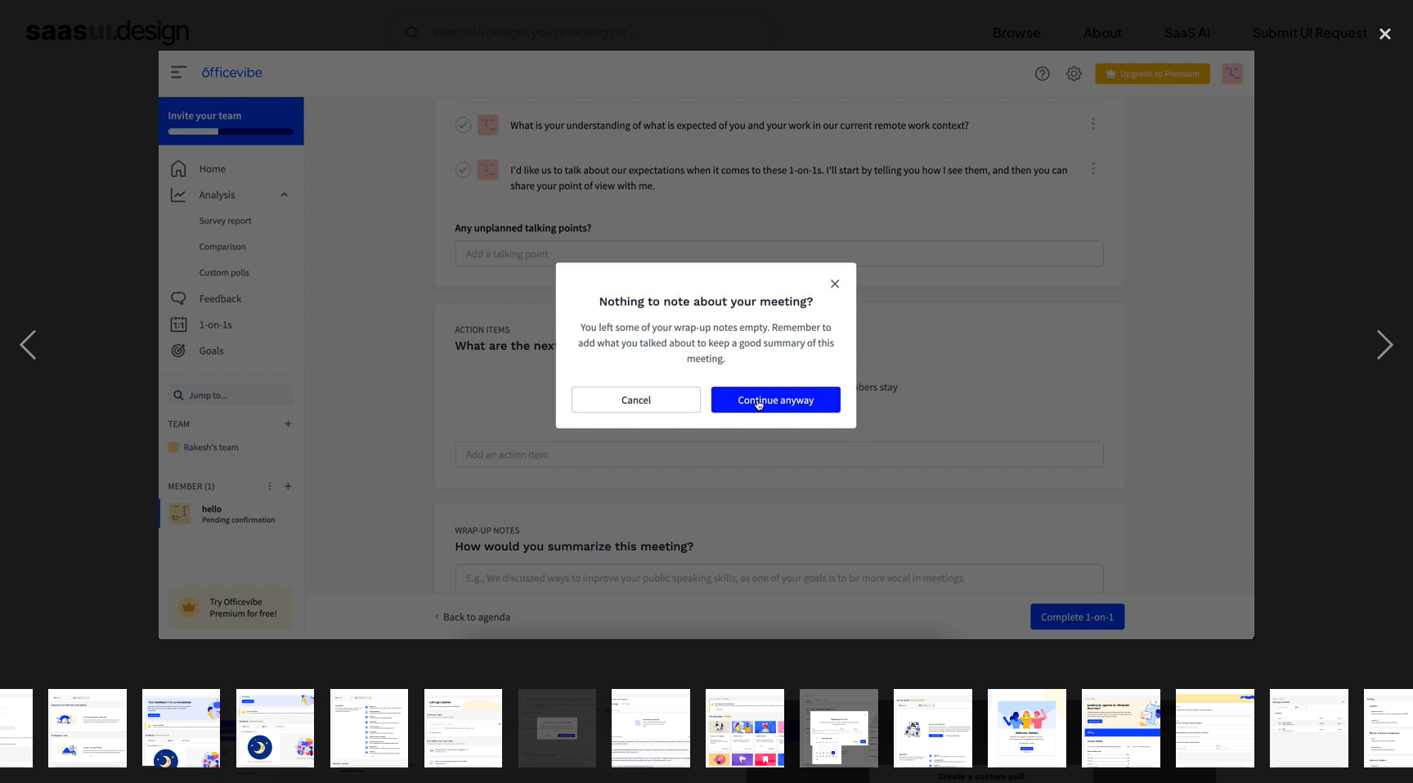
scroll to position [0, 858]
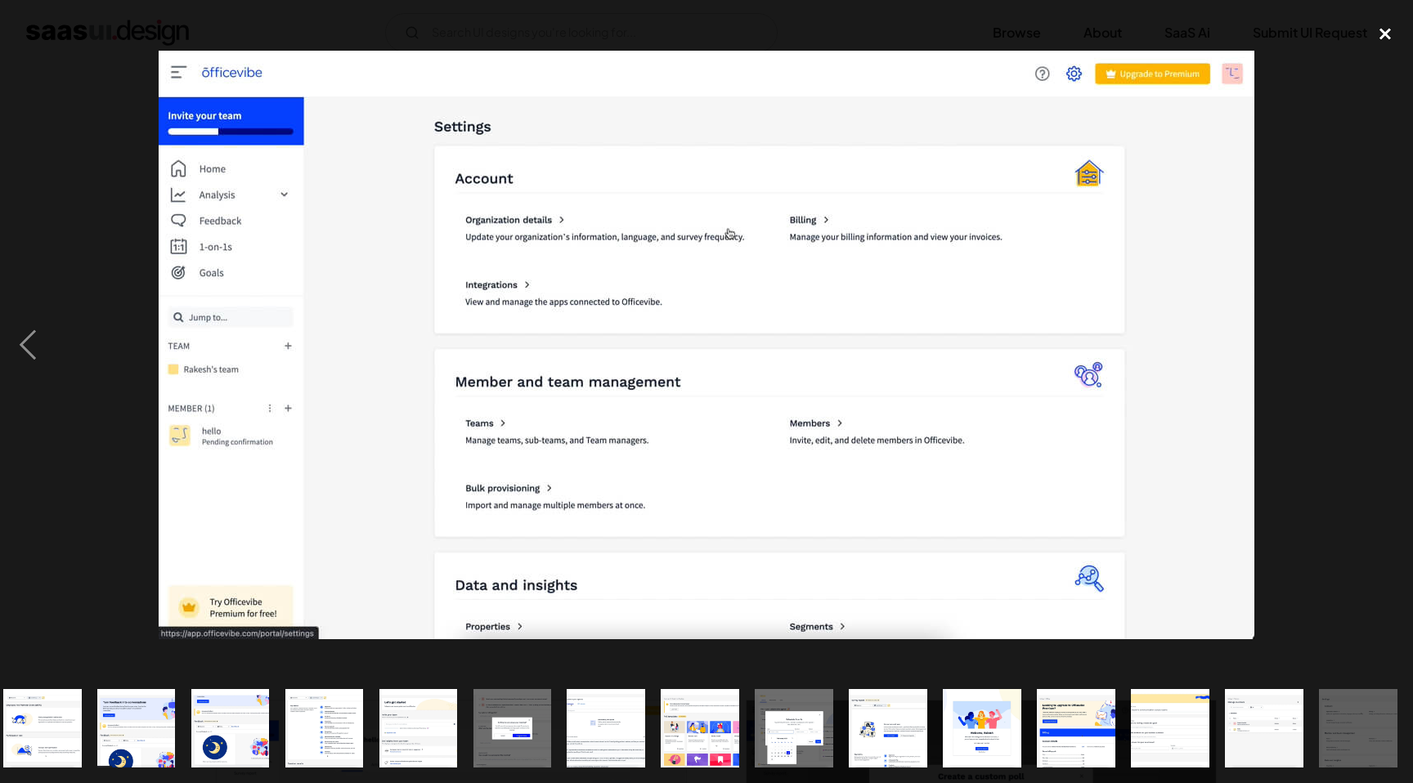
click at [1386, 29] on div "close lightbox" at bounding box center [1385, 34] width 56 height 36
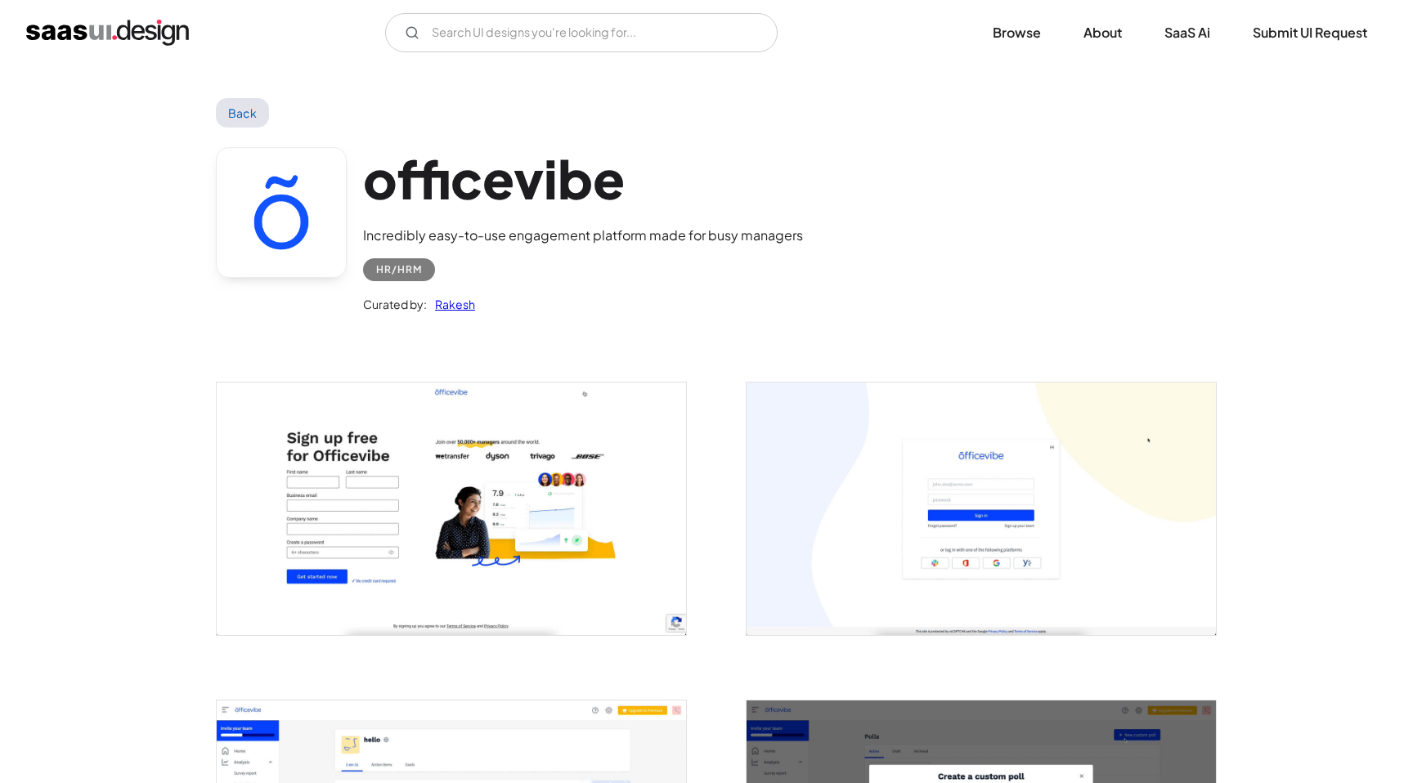
scroll to position [0, 0]
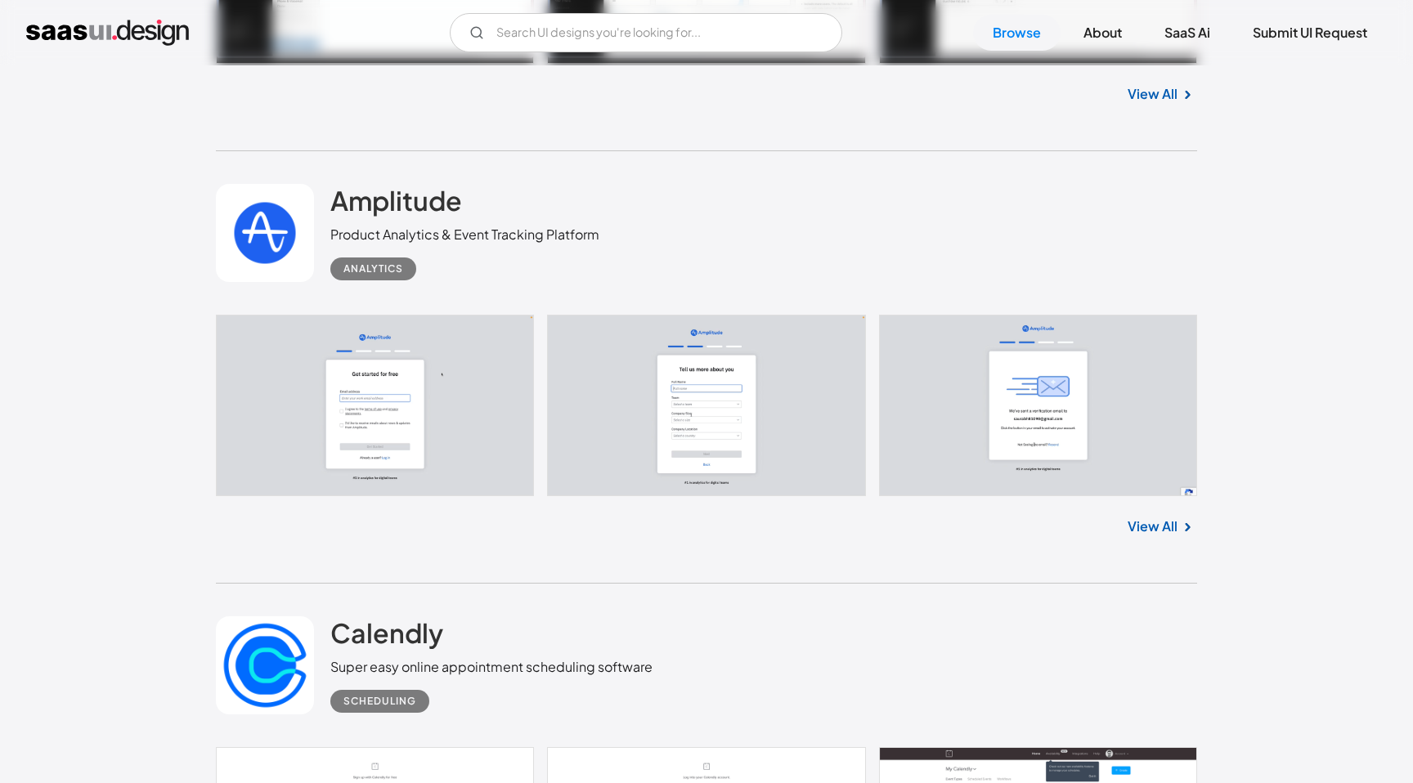
scroll to position [11809, 0]
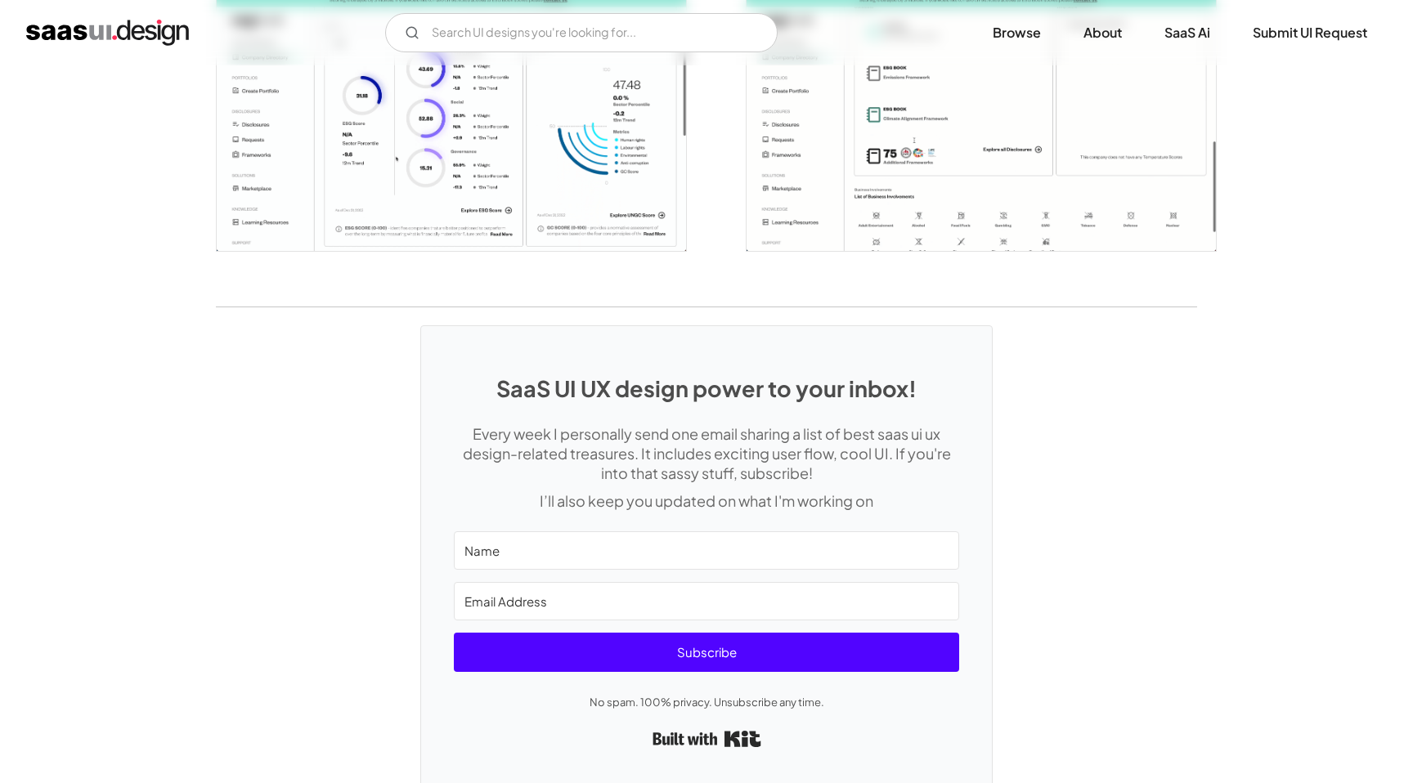
scroll to position [4023, 0]
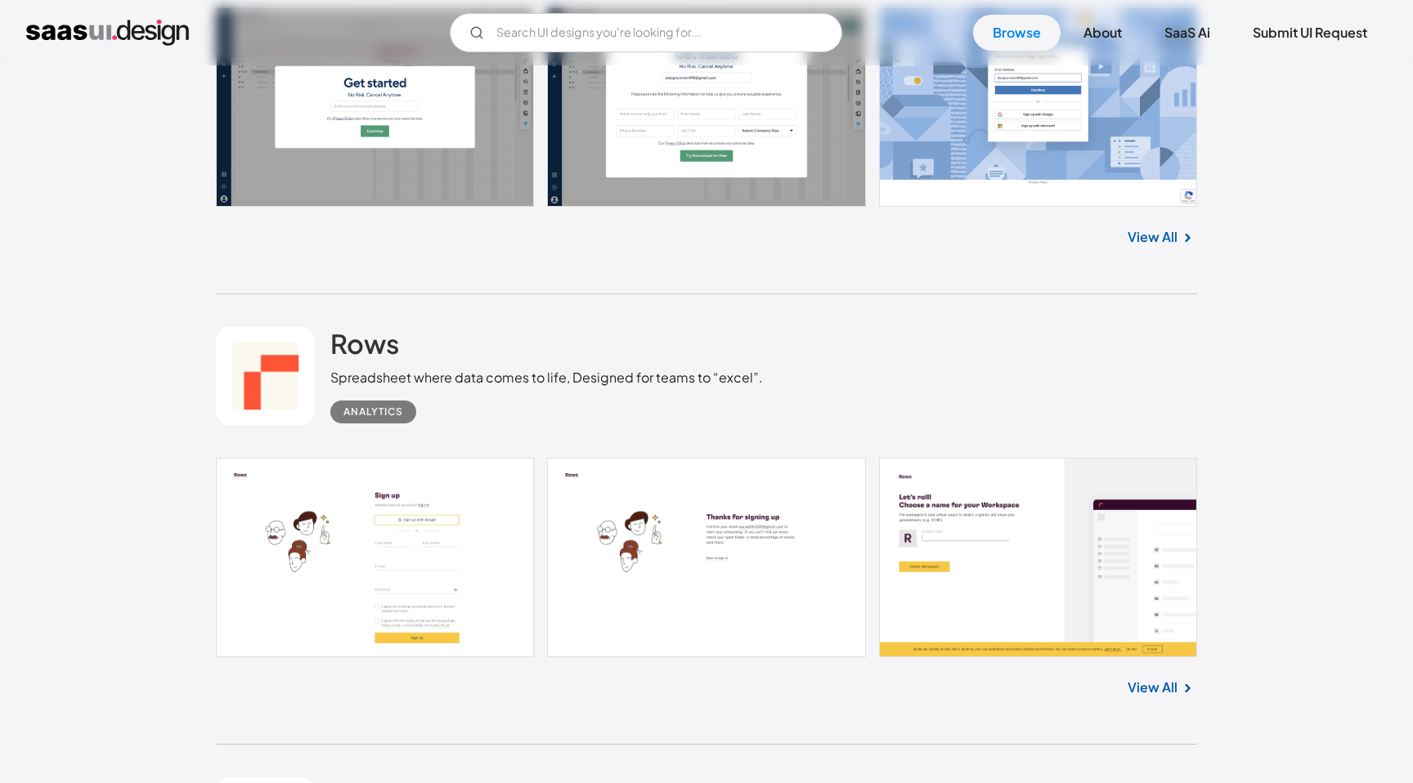
scroll to position [1187, 0]
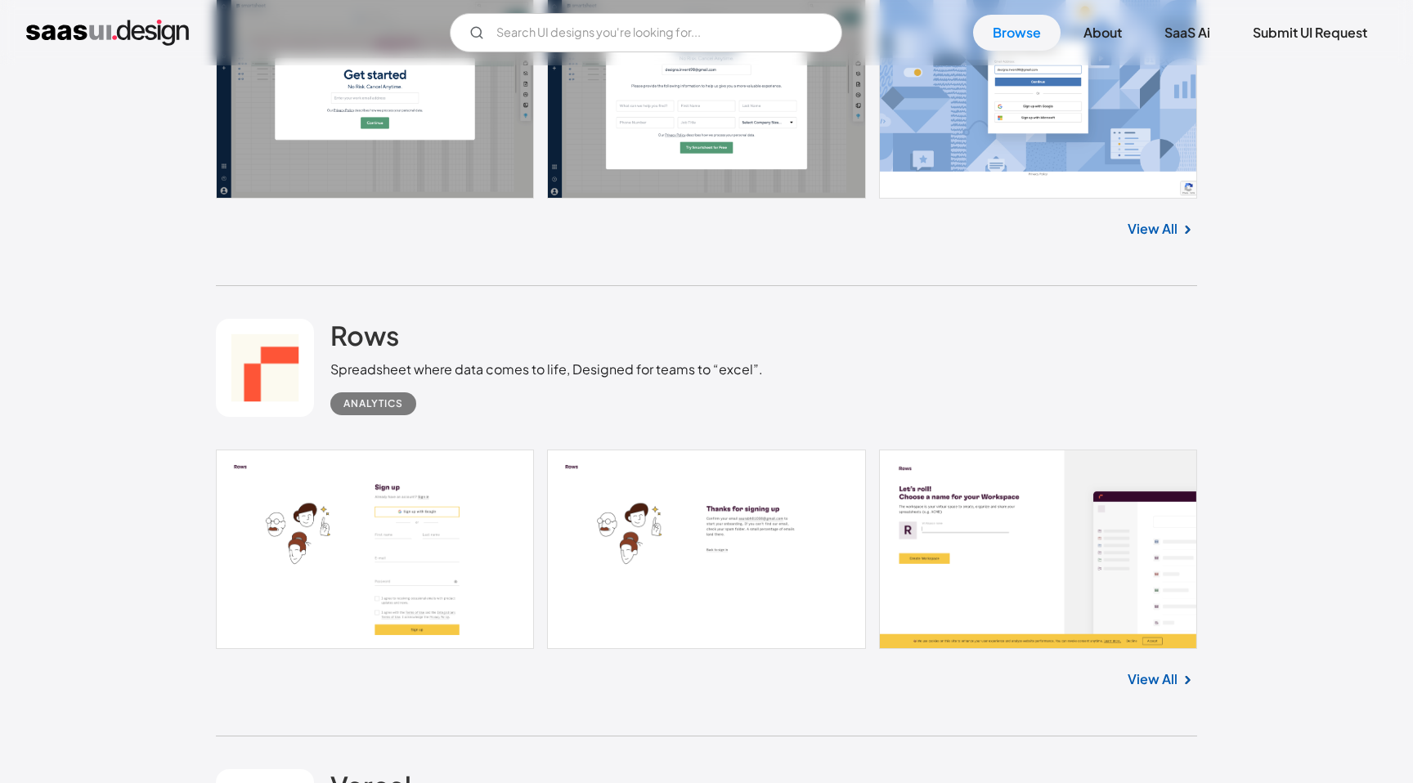
click at [1058, 486] on link at bounding box center [706, 549] width 981 height 199
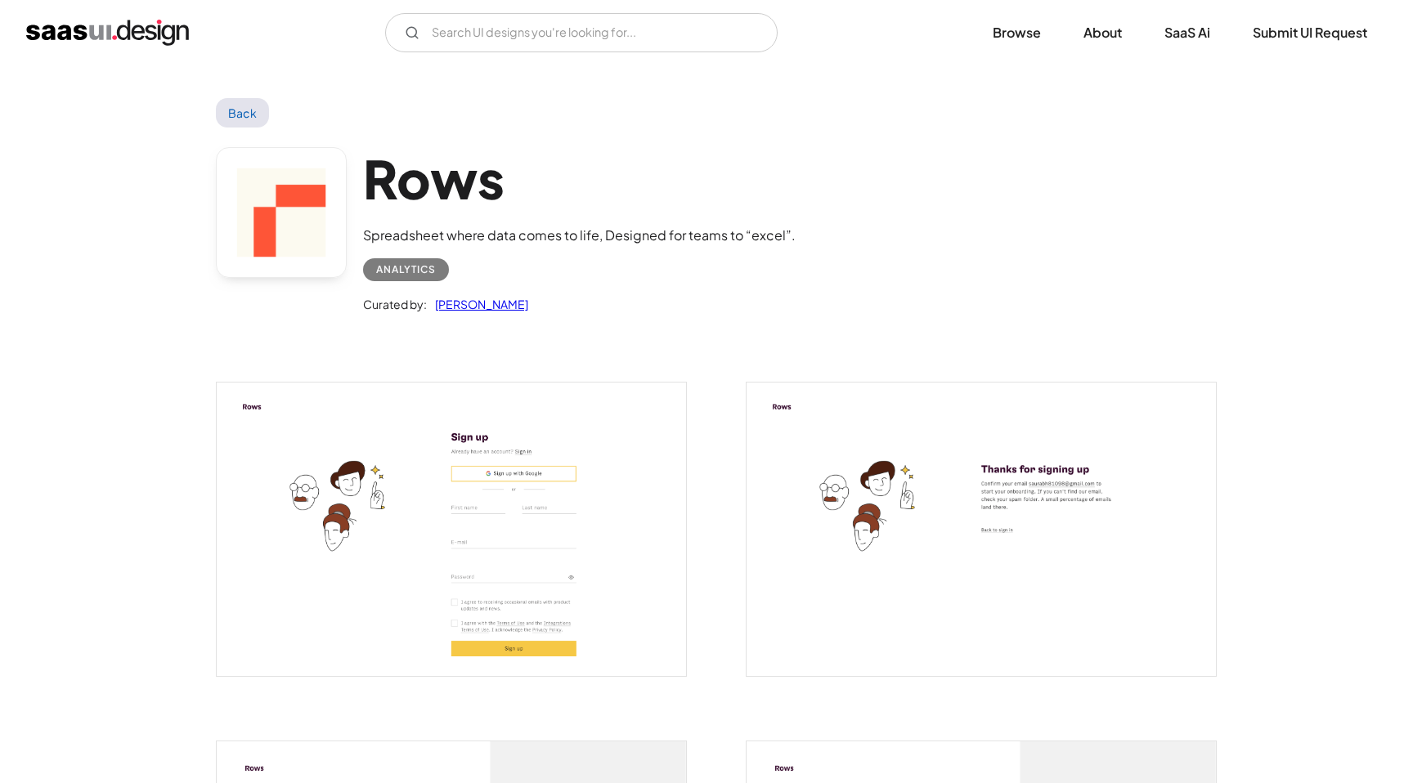
click at [1058, 486] on img "open lightbox" at bounding box center [980, 529] width 469 height 293
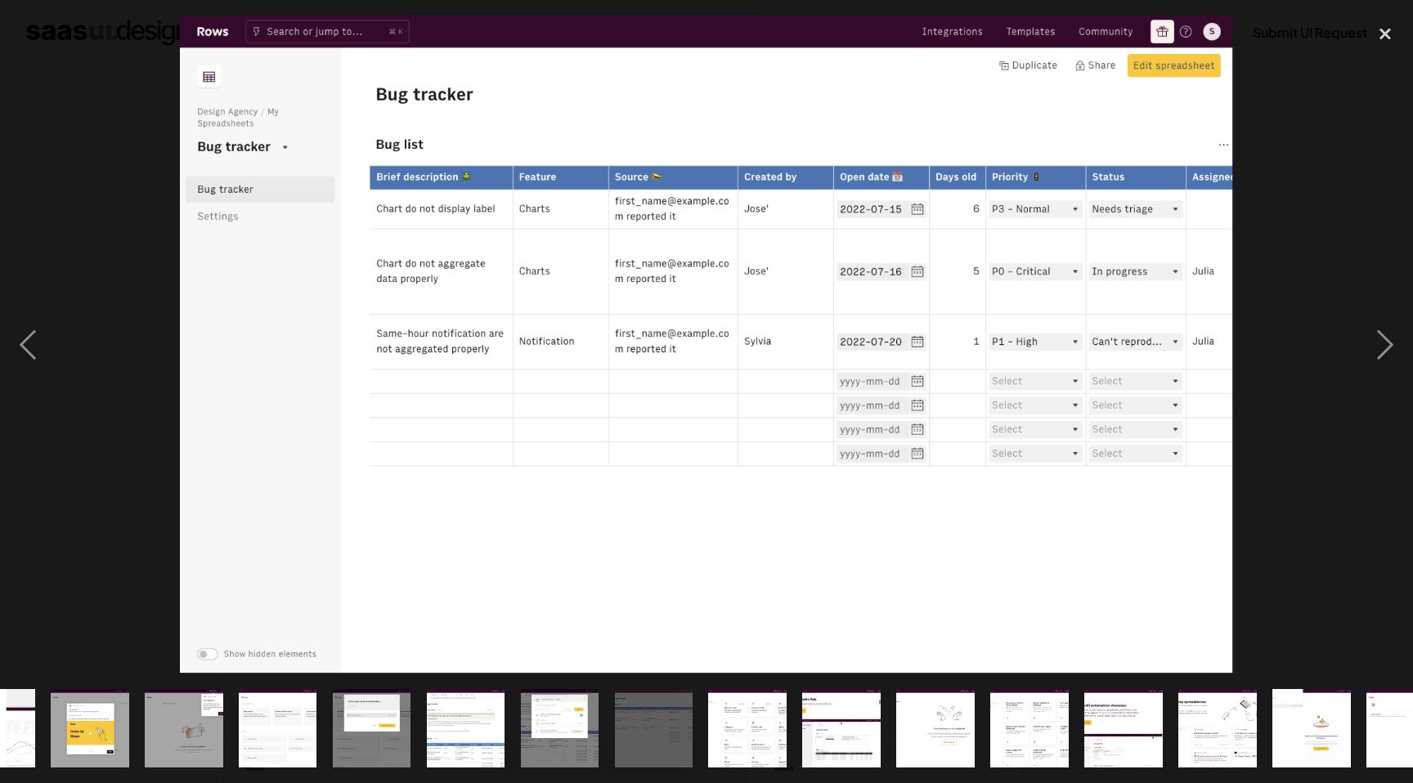
scroll to position [0, 764]
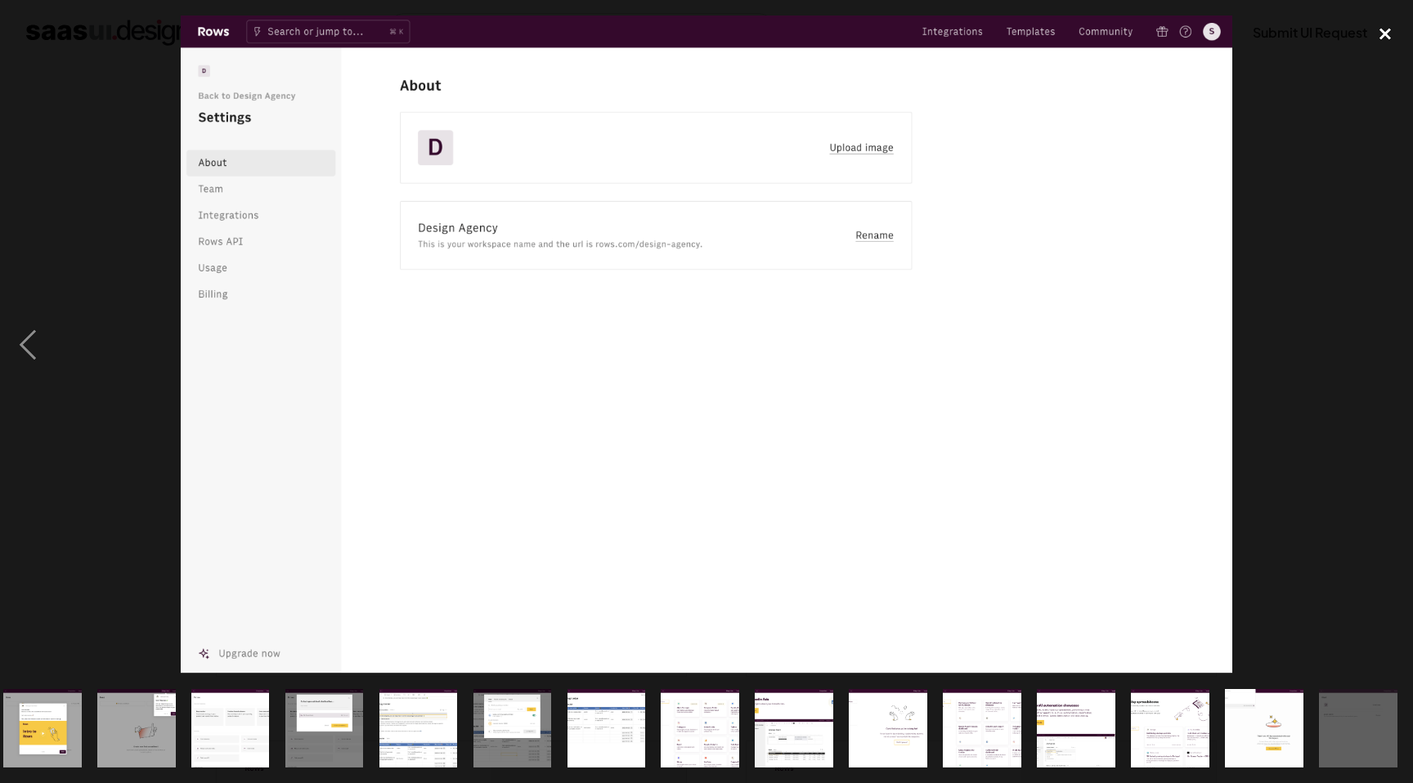
click at [1372, 29] on div "close lightbox" at bounding box center [1385, 34] width 56 height 36
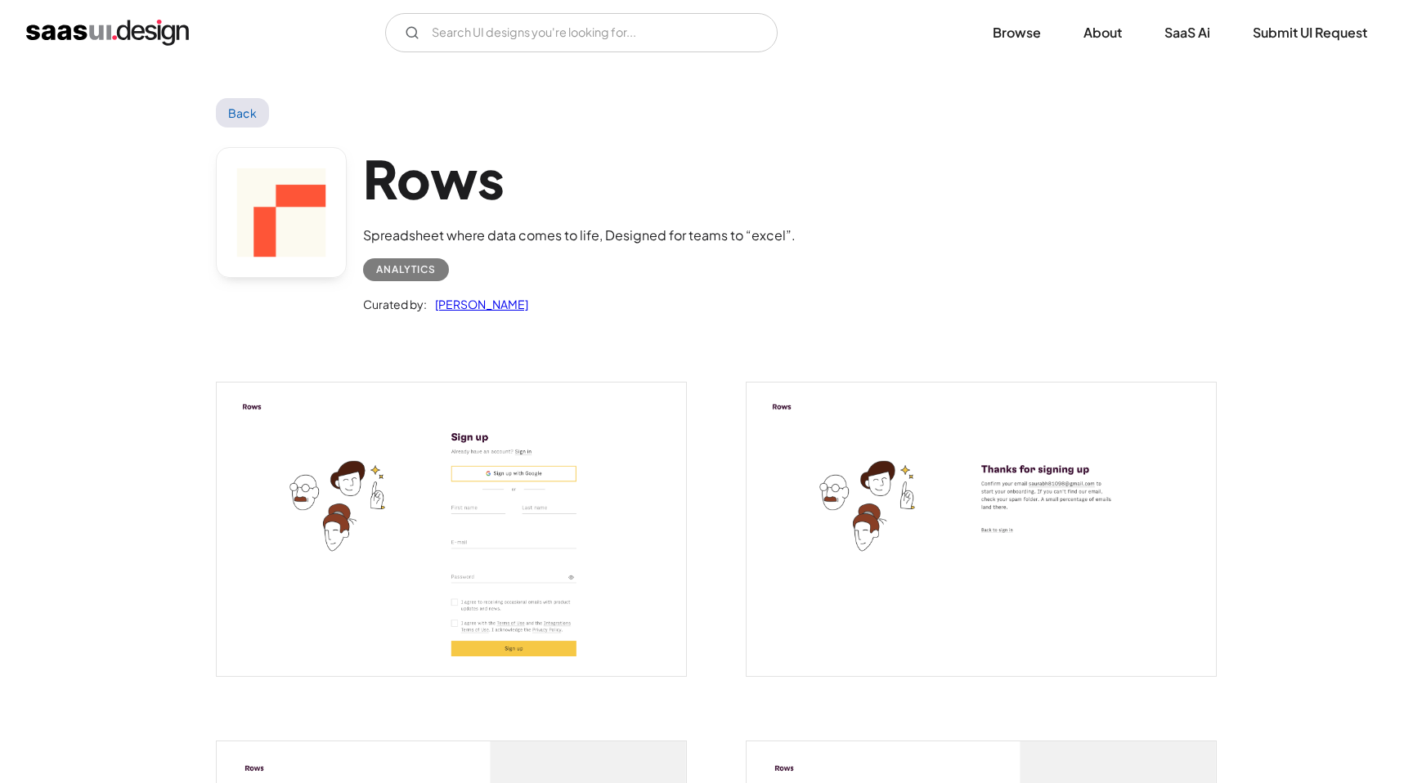
scroll to position [0, 0]
click at [253, 114] on link "Back" at bounding box center [242, 112] width 53 height 29
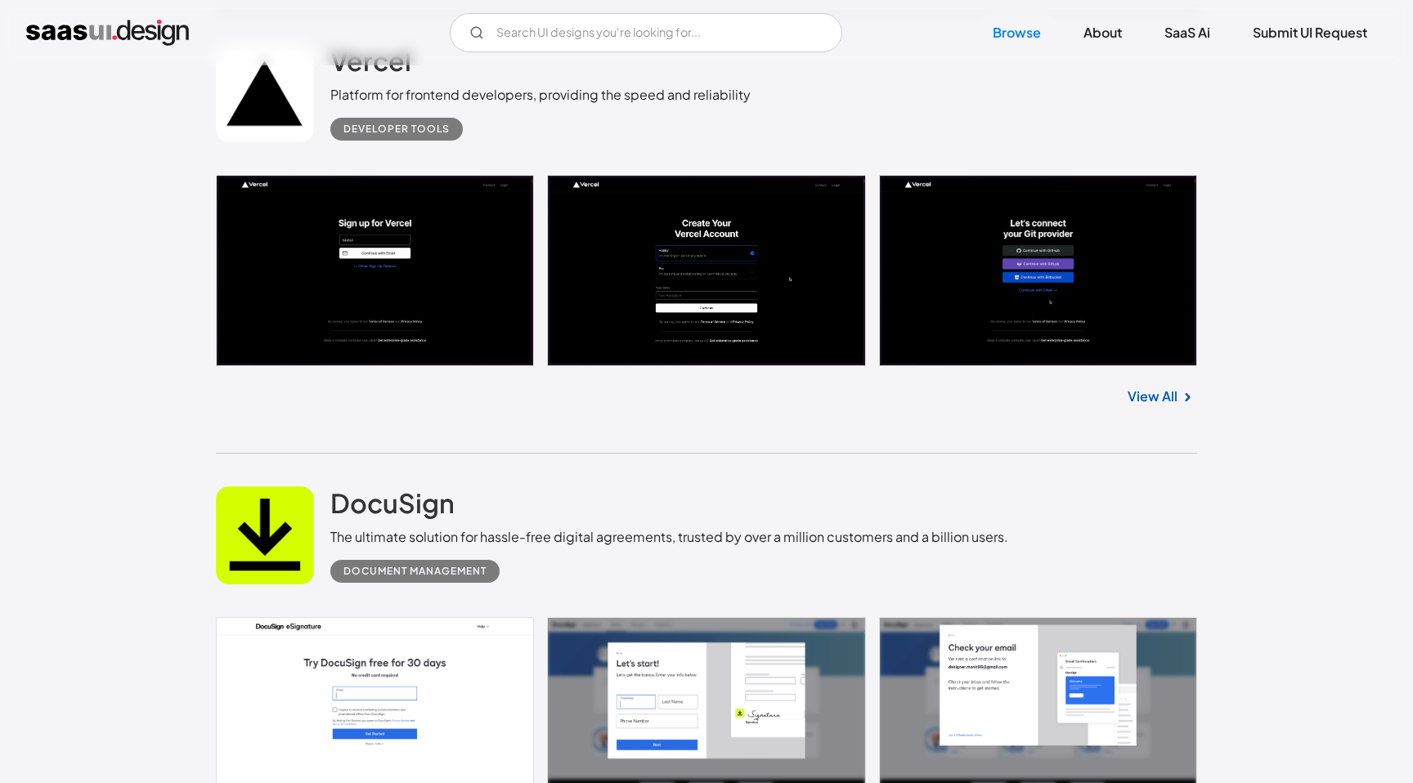
scroll to position [1888, 0]
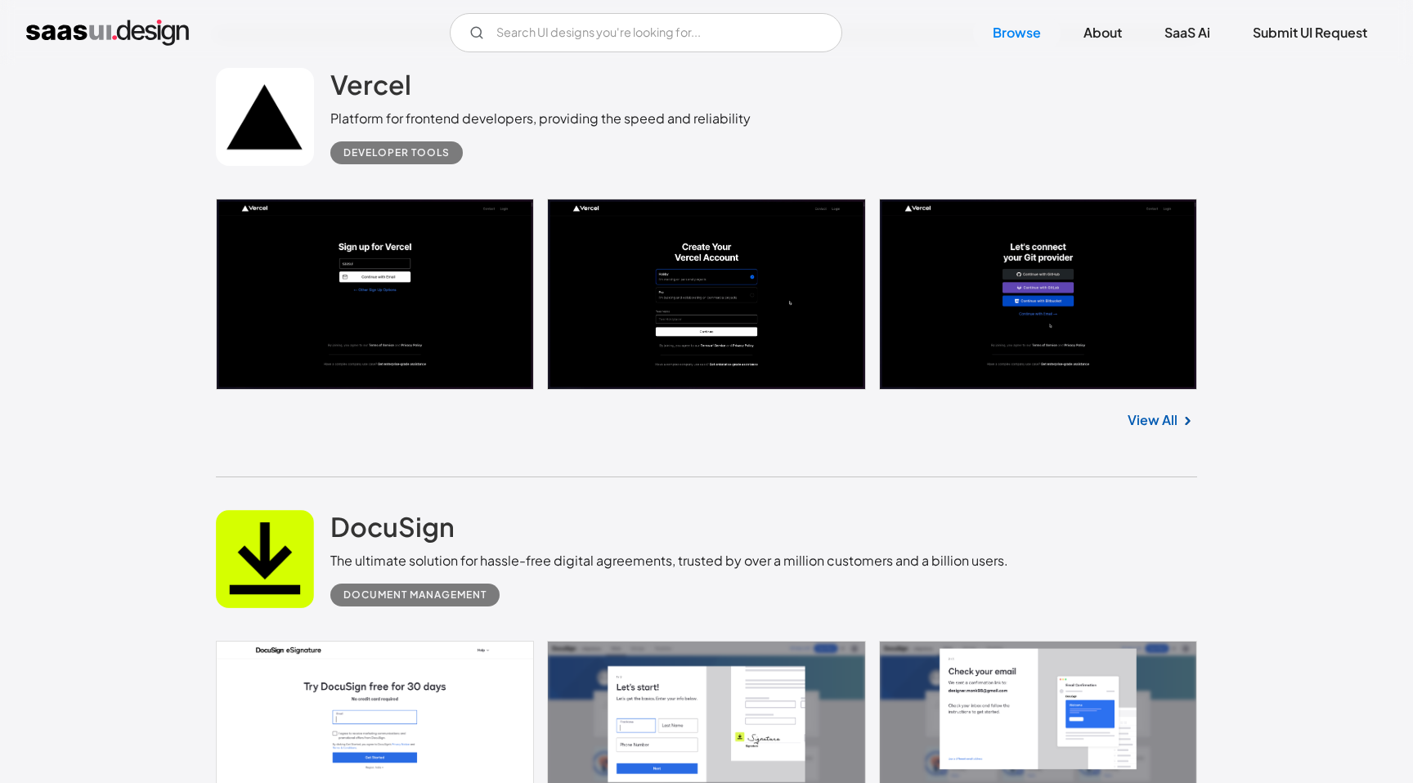
click at [943, 349] on link at bounding box center [706, 294] width 981 height 191
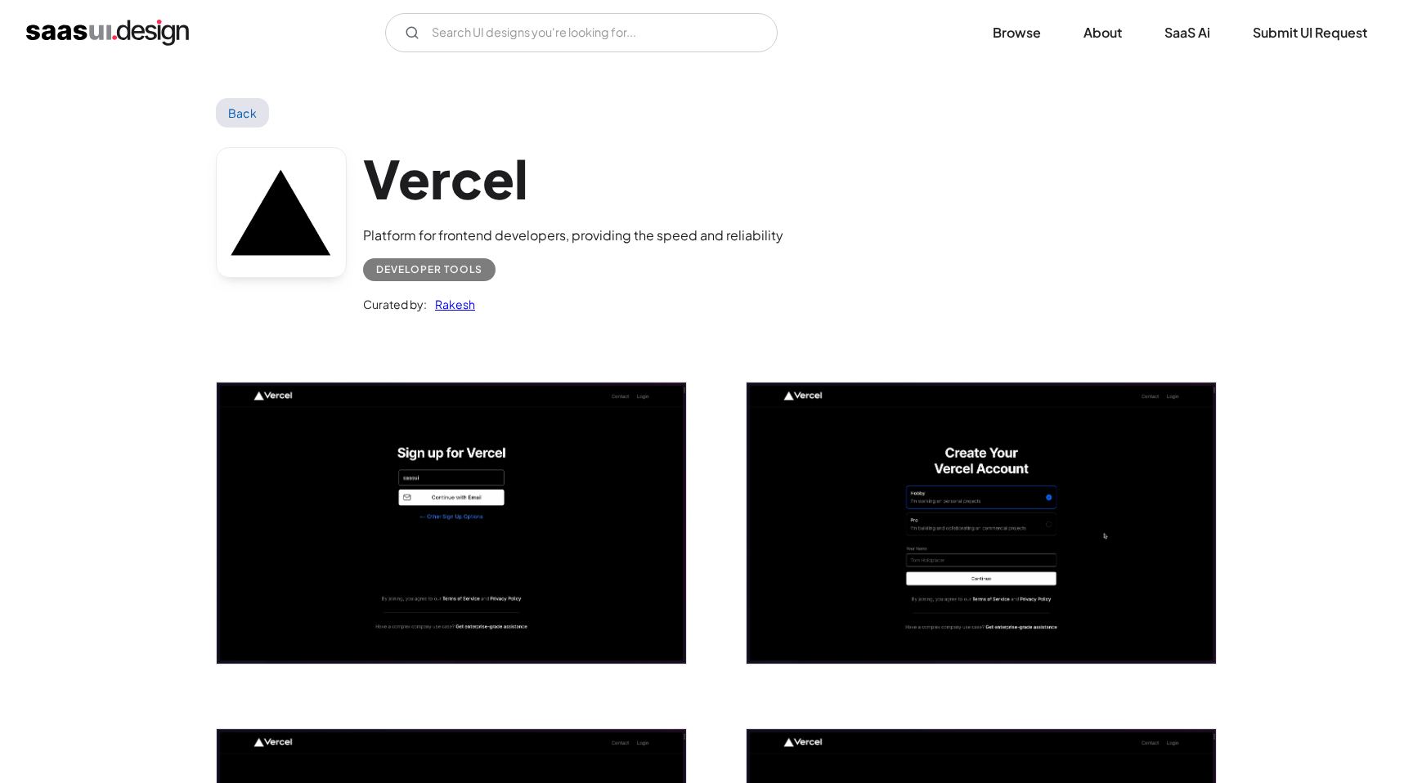
click at [934, 427] on img "open lightbox" at bounding box center [980, 523] width 469 height 281
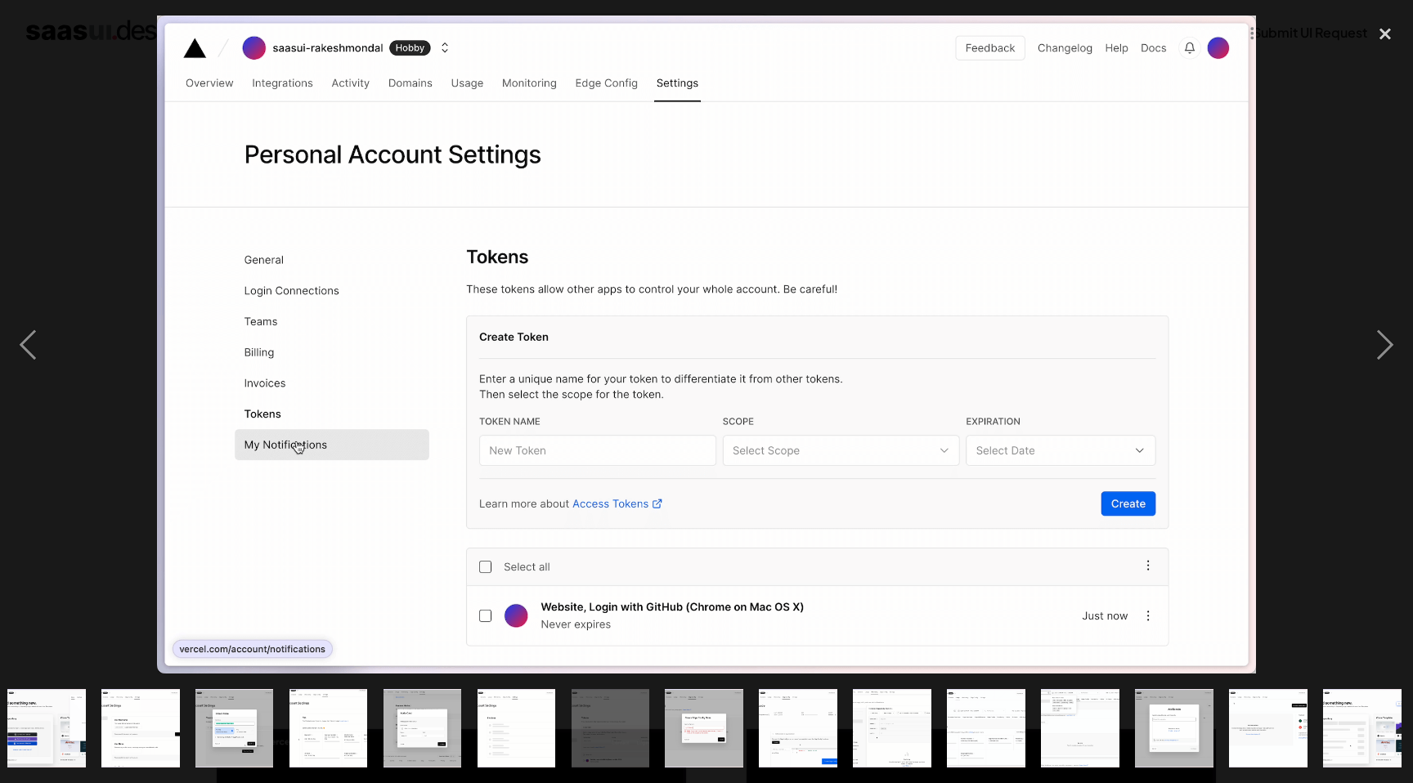
scroll to position [0, 764]
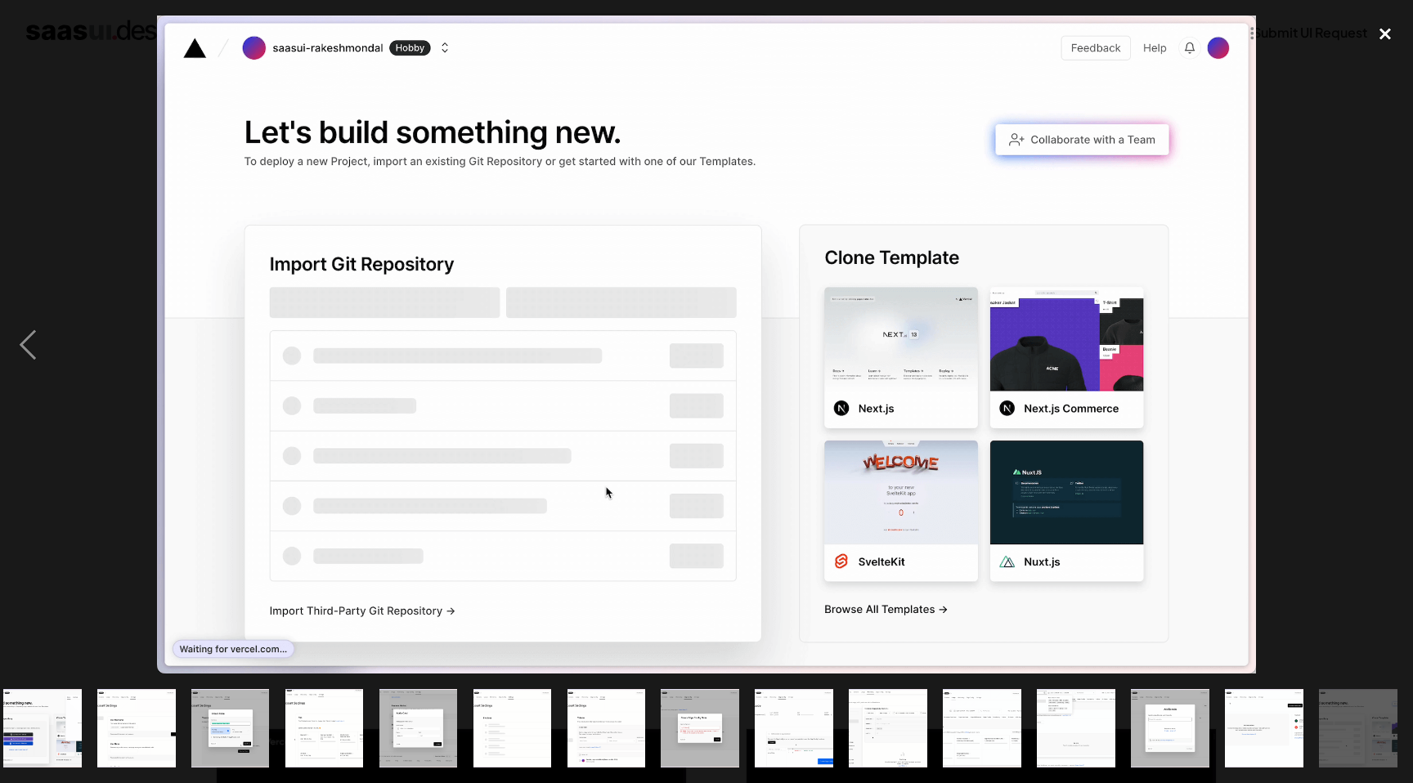
click at [1374, 34] on div "close lightbox" at bounding box center [1385, 34] width 56 height 36
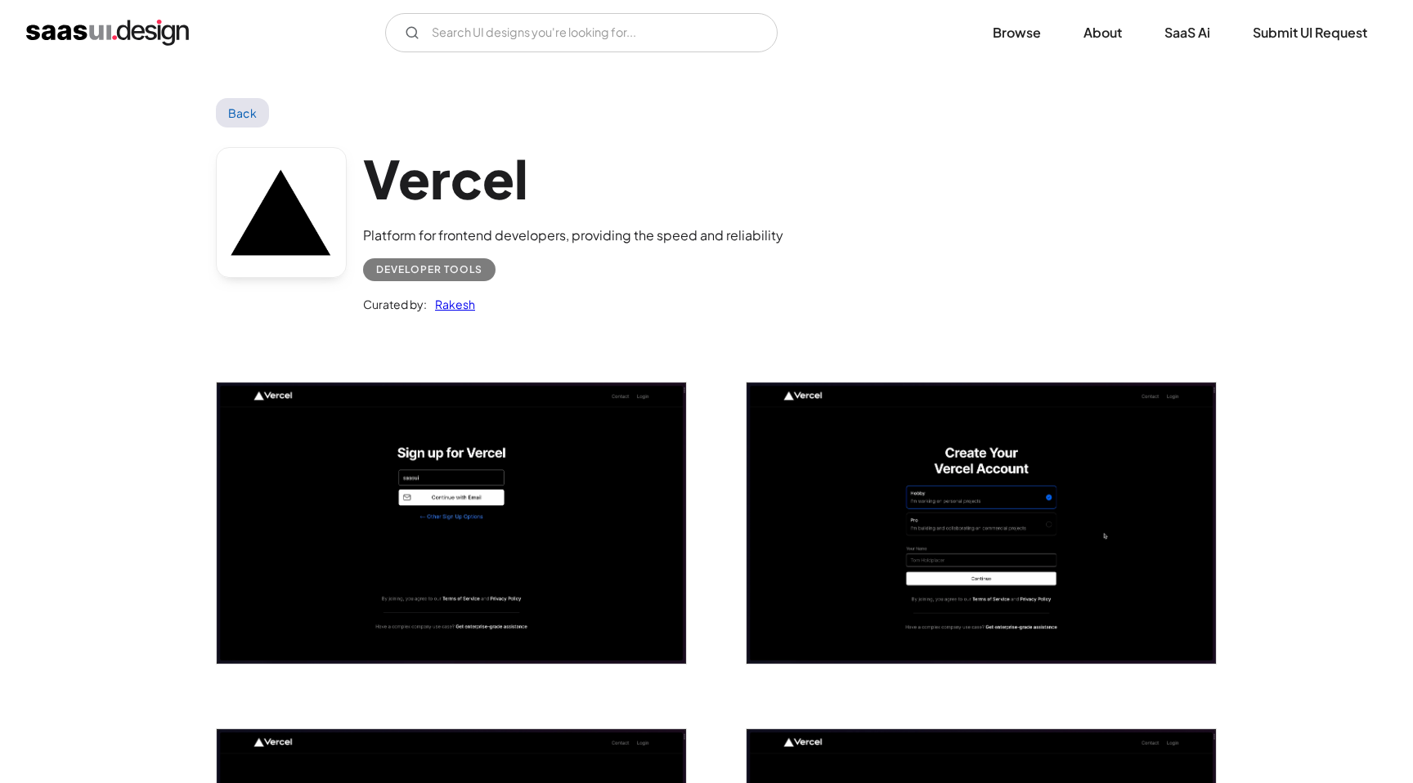
scroll to position [0, 0]
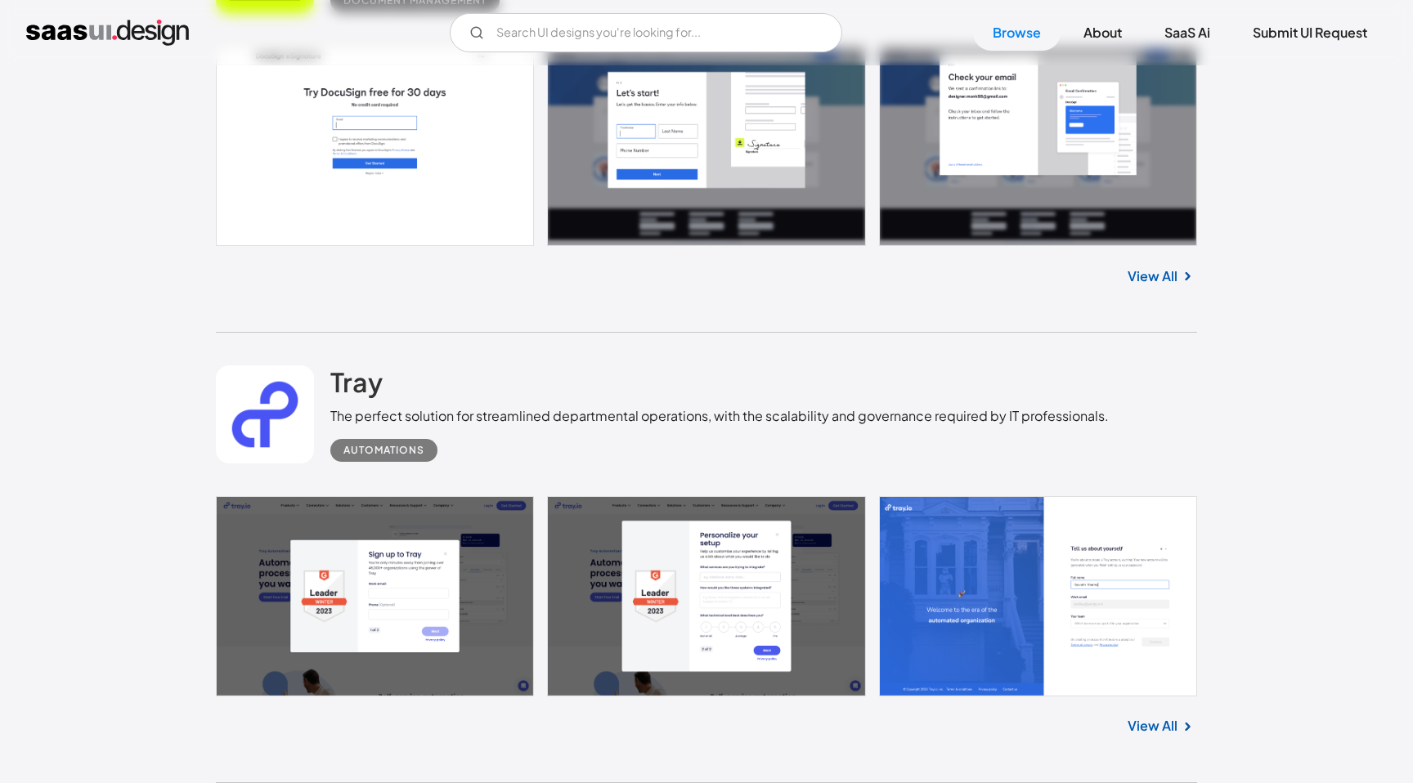
scroll to position [2380, 0]
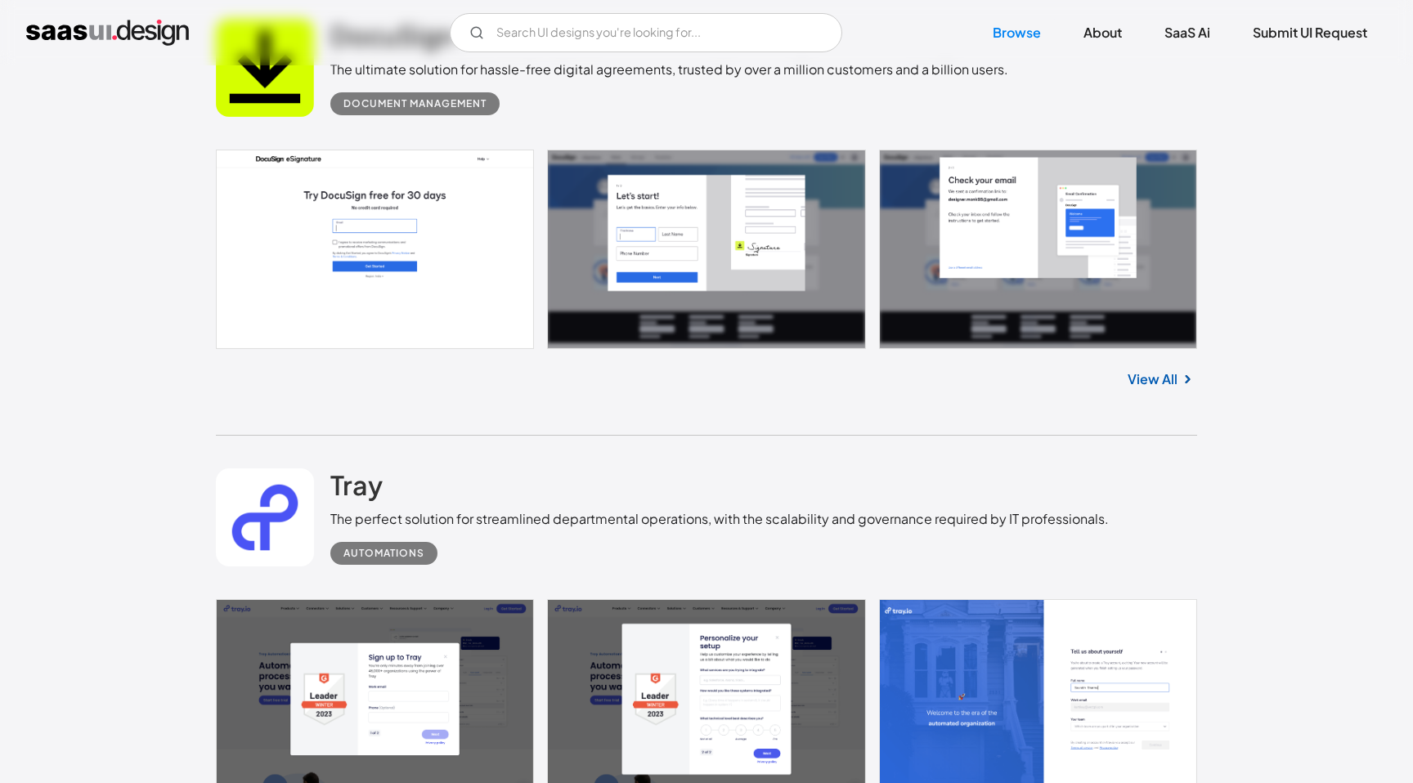
click at [988, 280] on link at bounding box center [706, 249] width 981 height 199
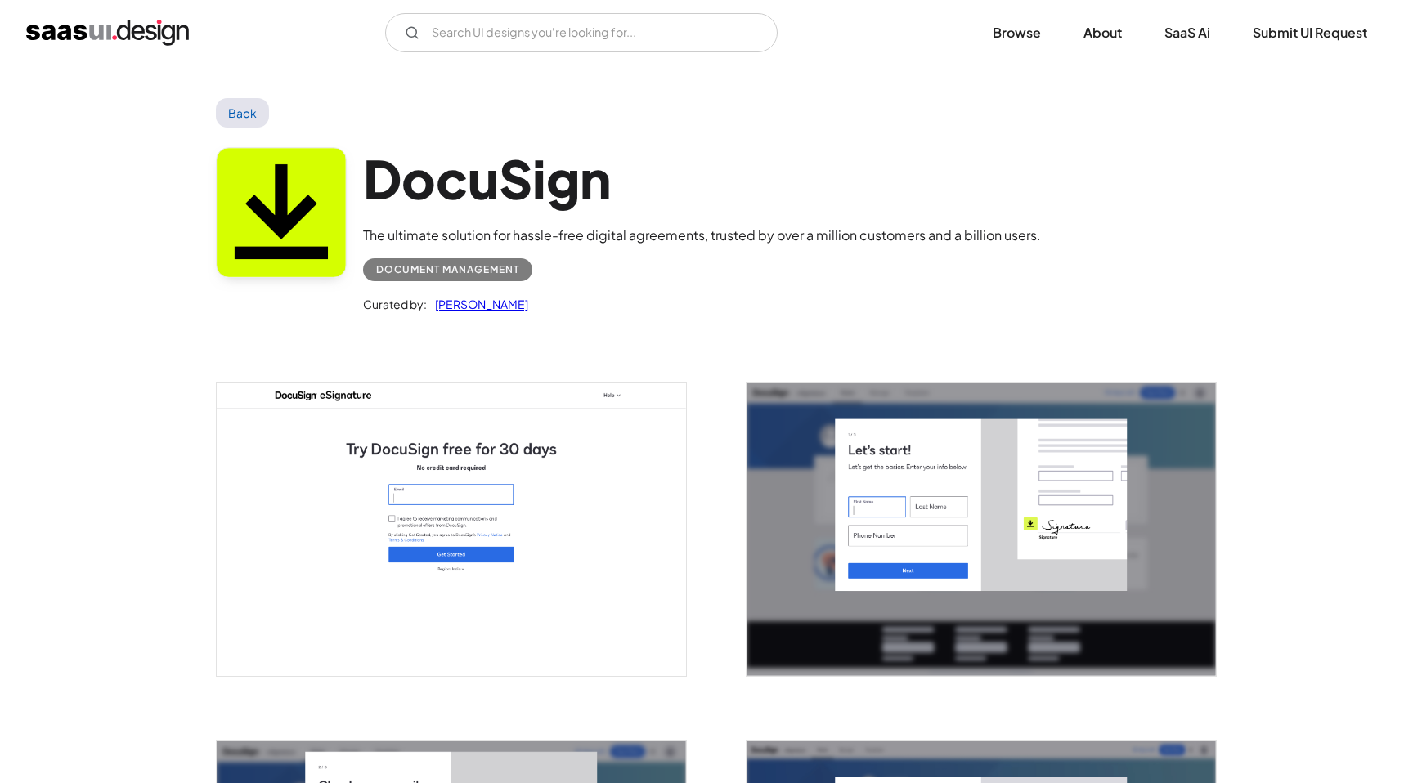
click at [929, 455] on img "open lightbox" at bounding box center [980, 529] width 469 height 293
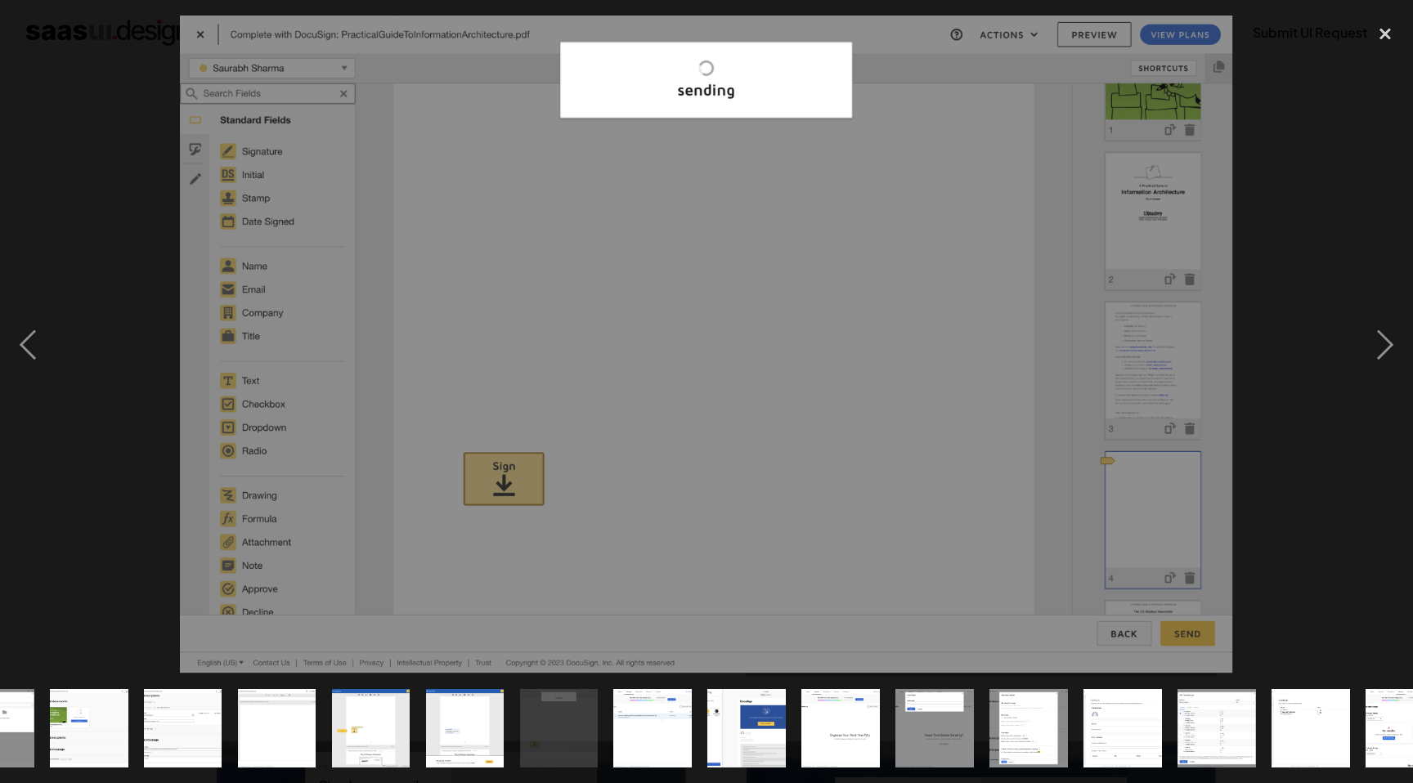
scroll to position [0, 858]
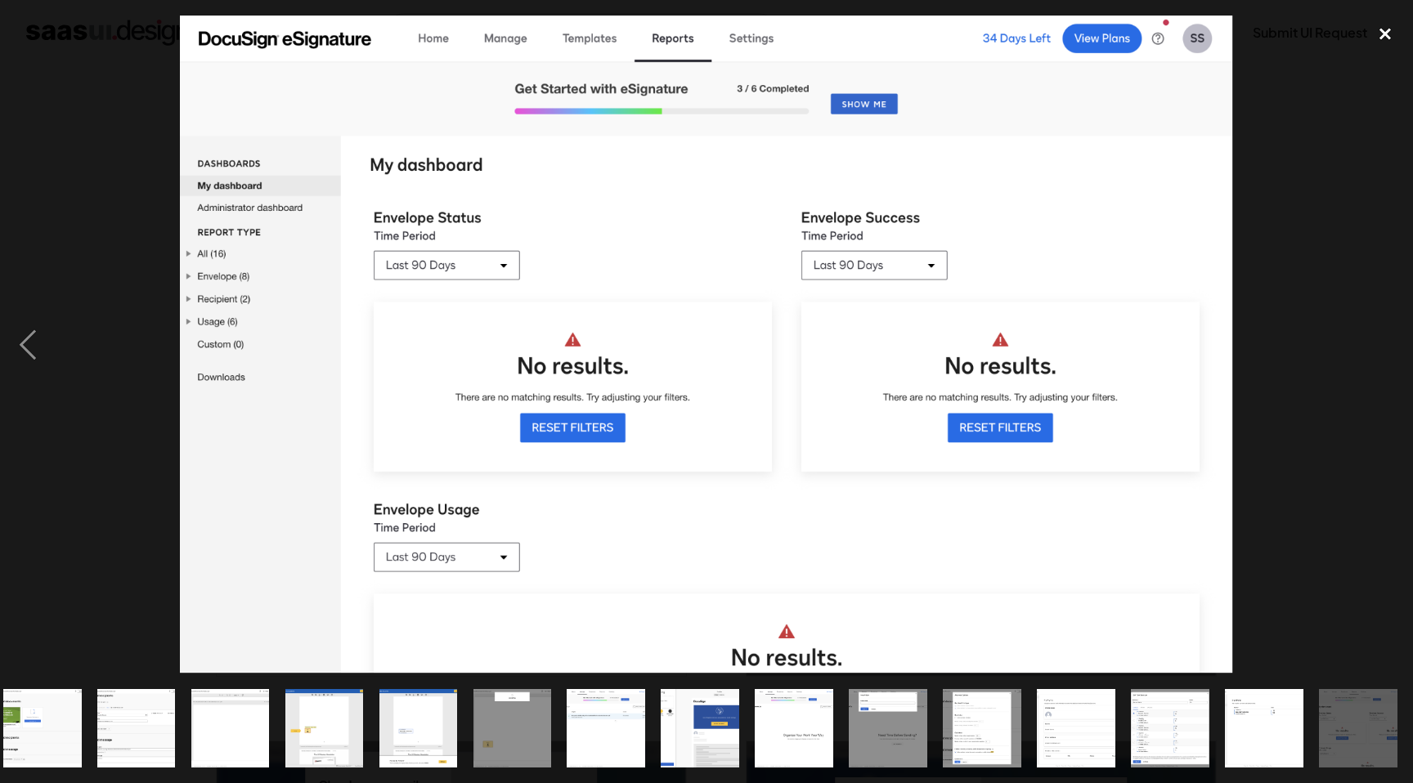
click at [1381, 20] on div "close lightbox" at bounding box center [1385, 34] width 56 height 36
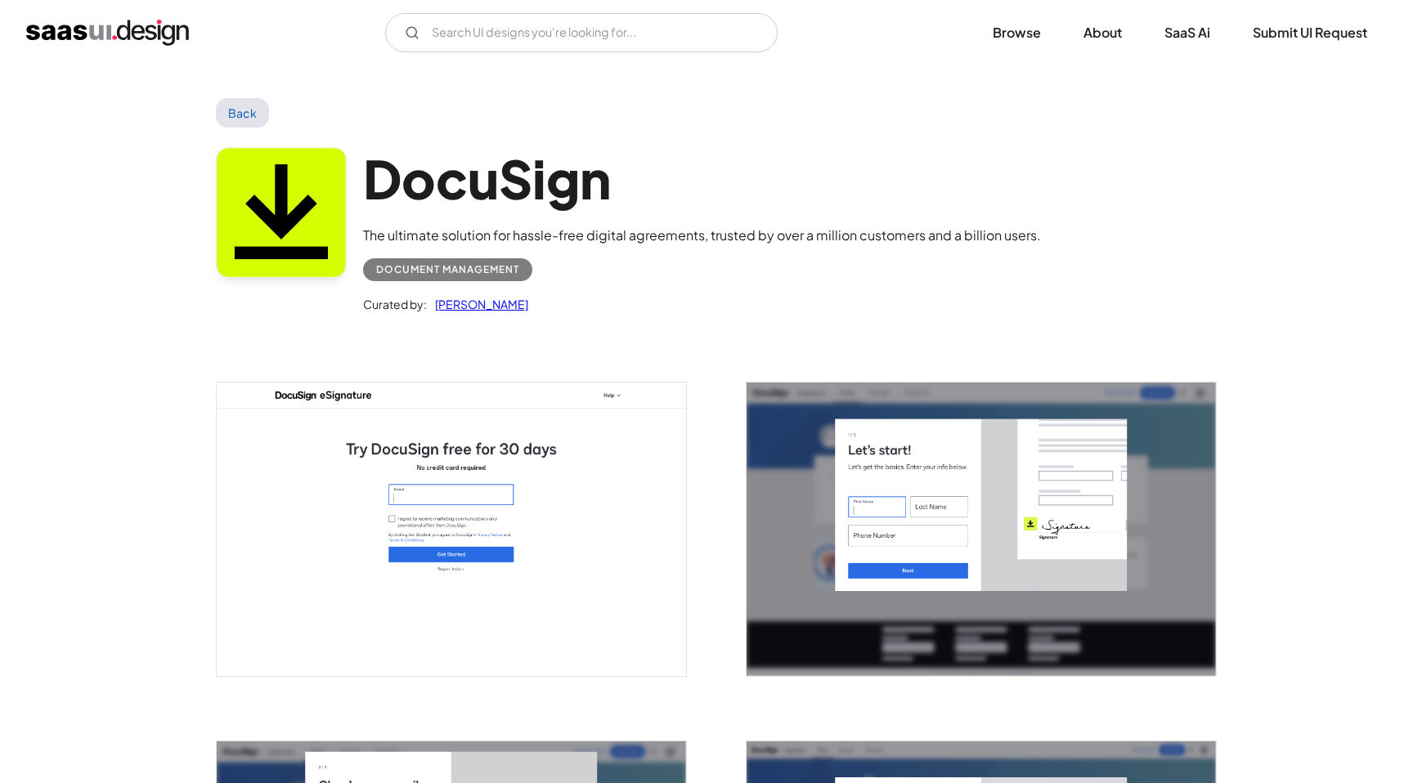
scroll to position [0, 0]
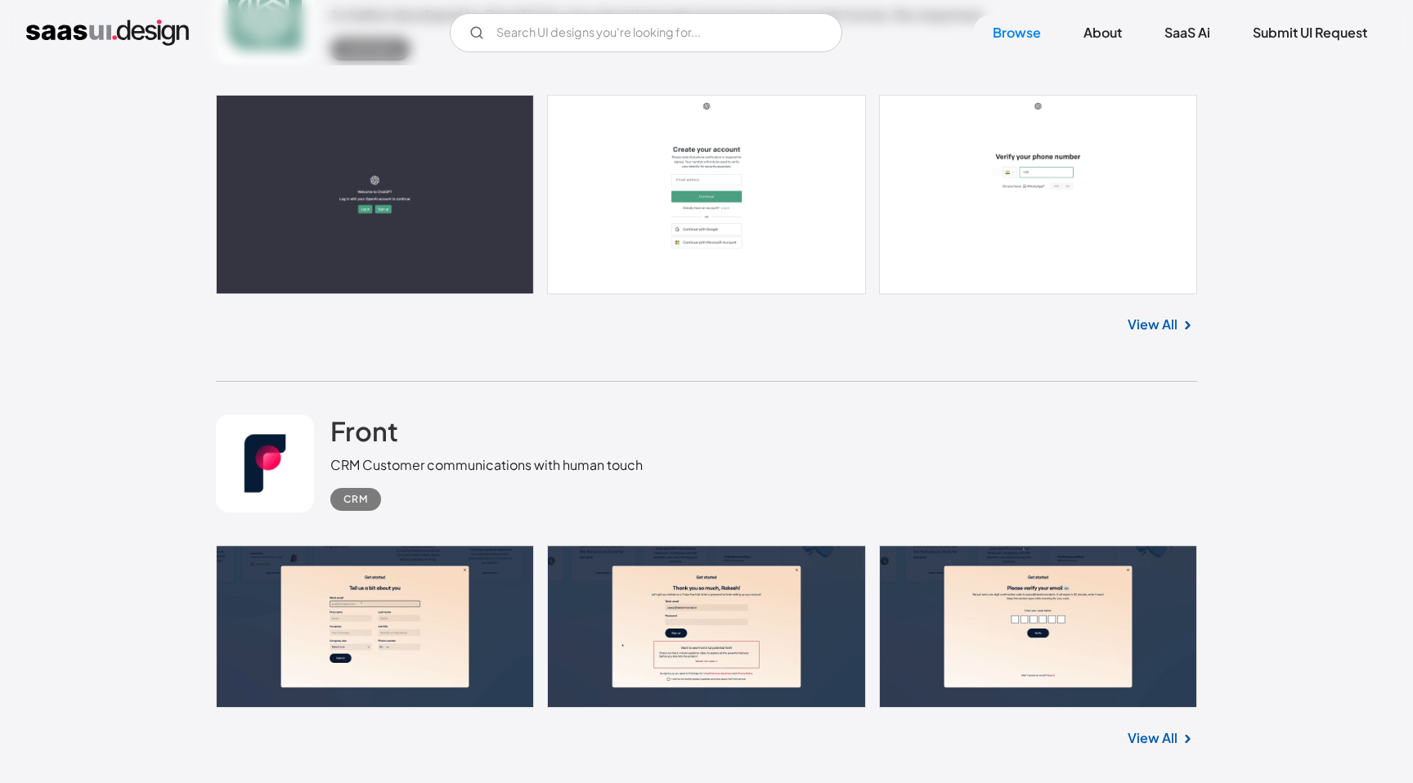
scroll to position [13499, 0]
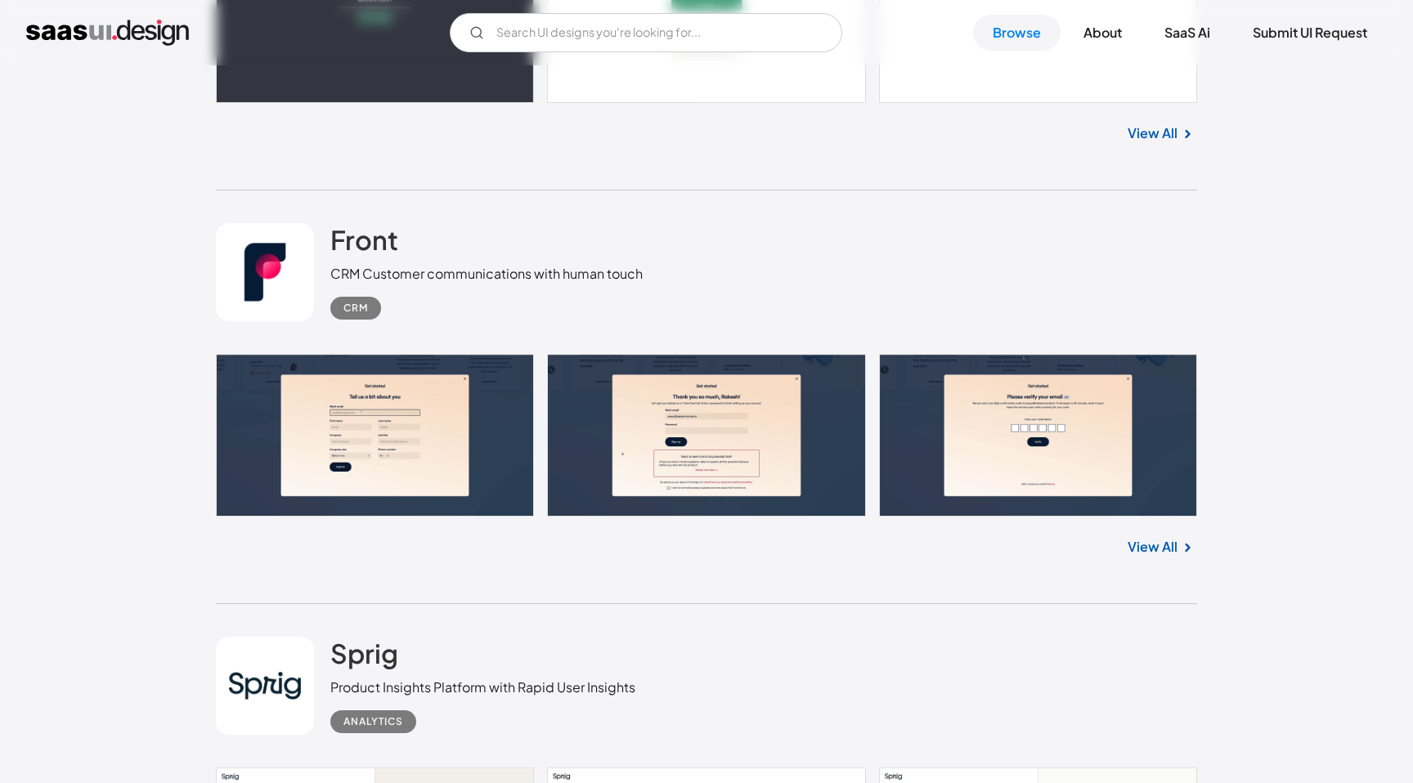
click at [989, 354] on link at bounding box center [706, 435] width 981 height 163
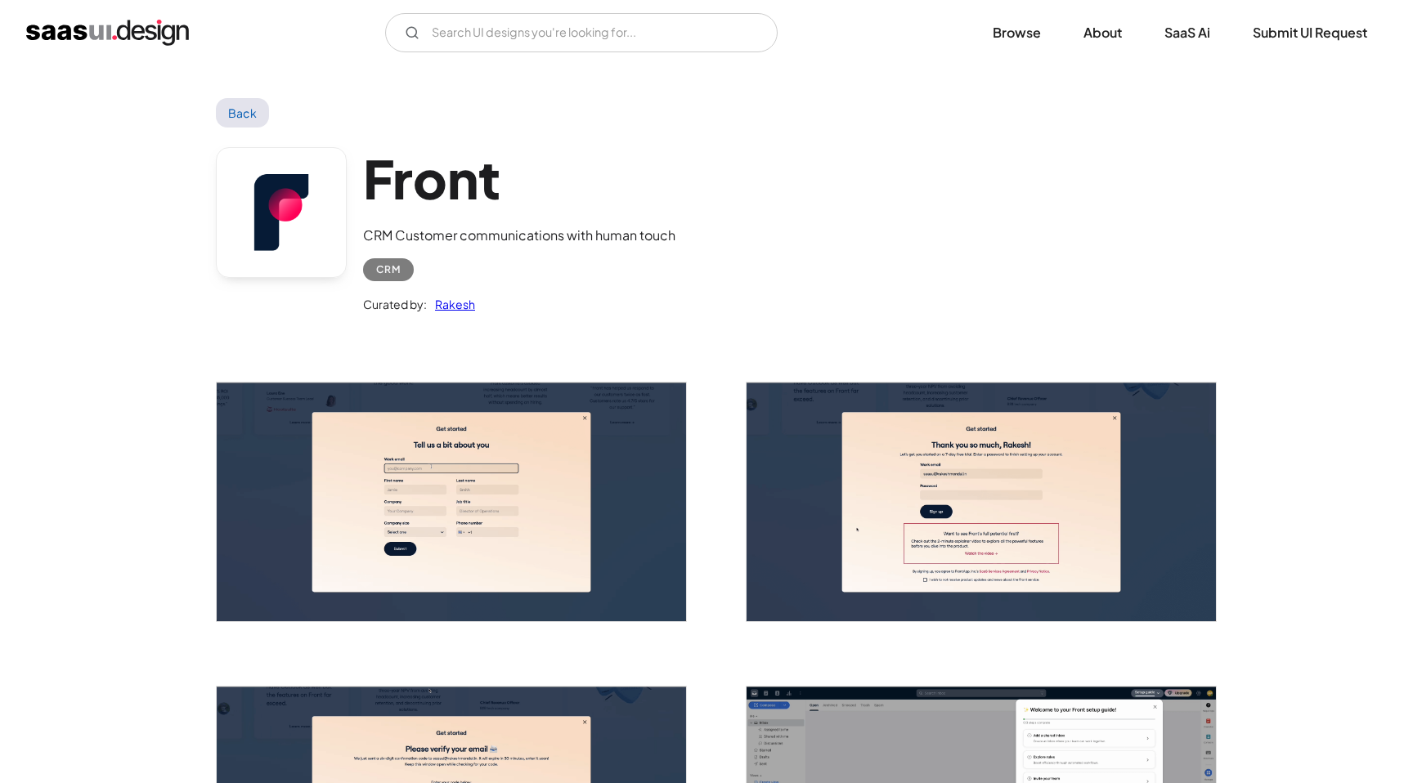
click at [946, 430] on img "open lightbox" at bounding box center [980, 502] width 469 height 239
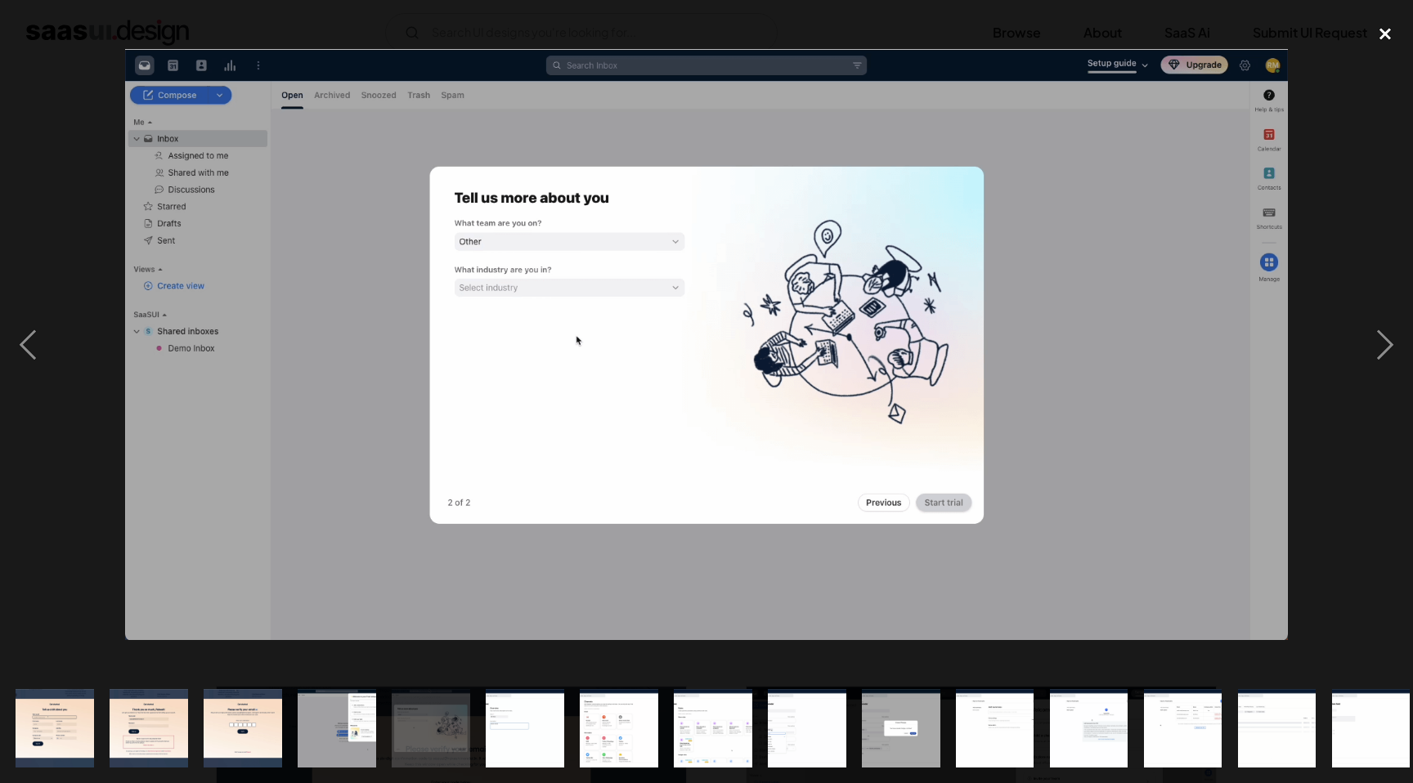
click at [1378, 34] on div "close lightbox" at bounding box center [1385, 34] width 56 height 36
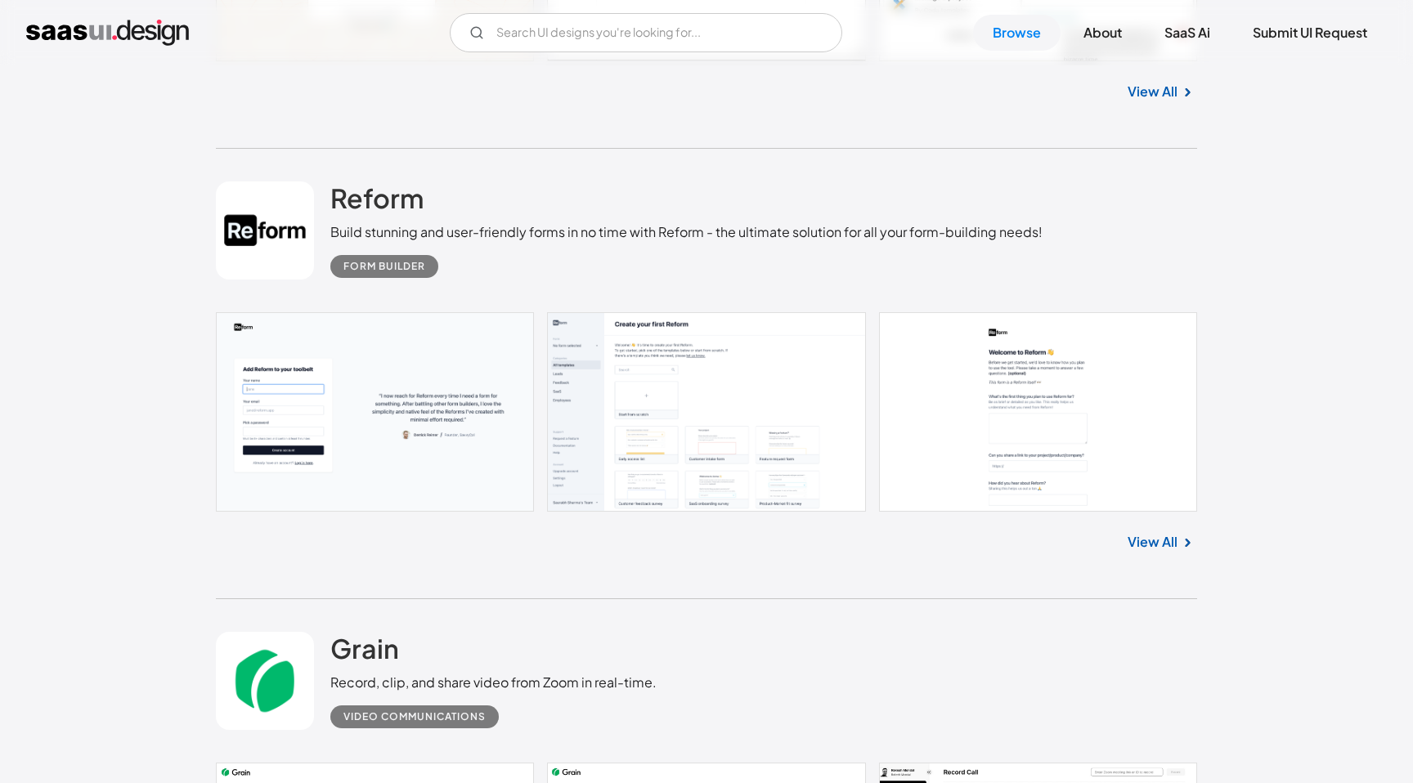
scroll to position [10628, 0]
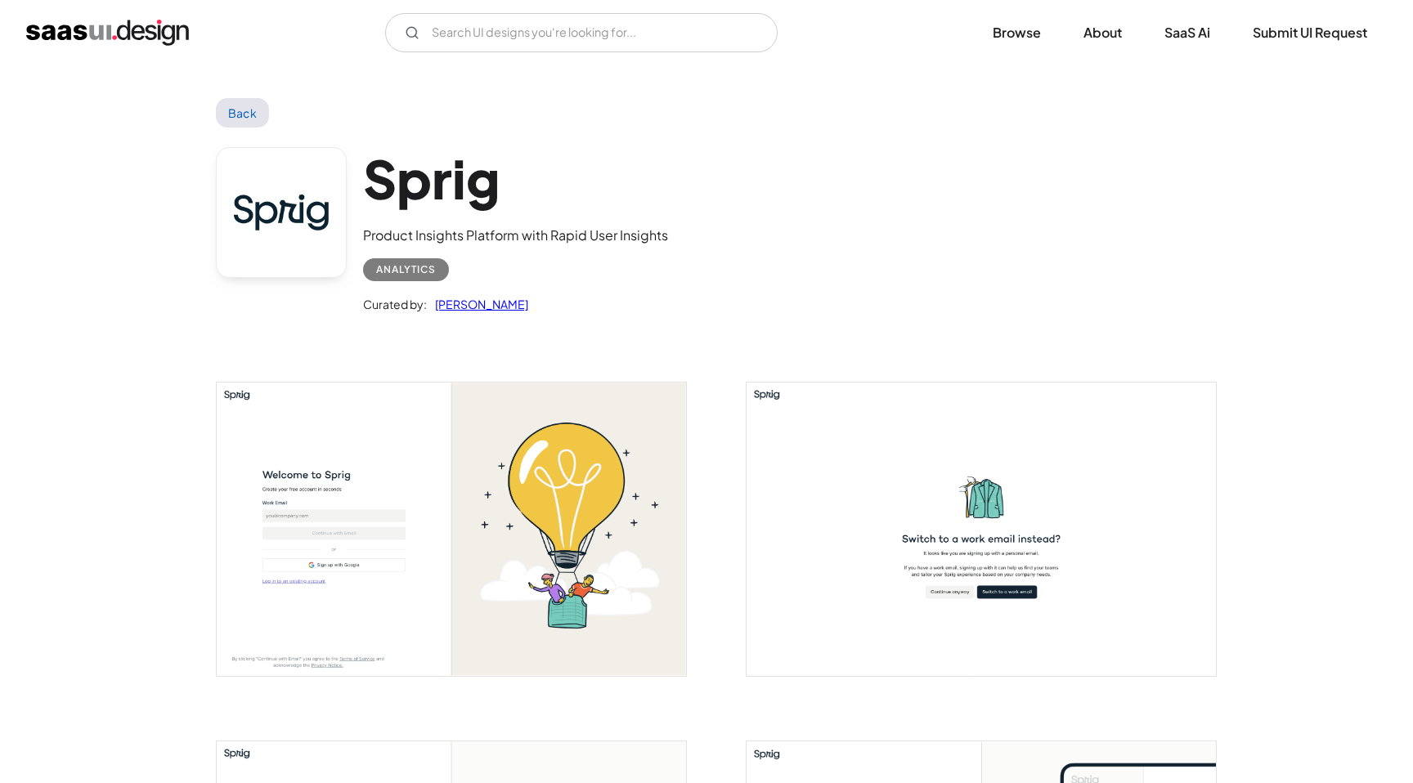
click at [844, 399] on img "open lightbox" at bounding box center [980, 529] width 469 height 293
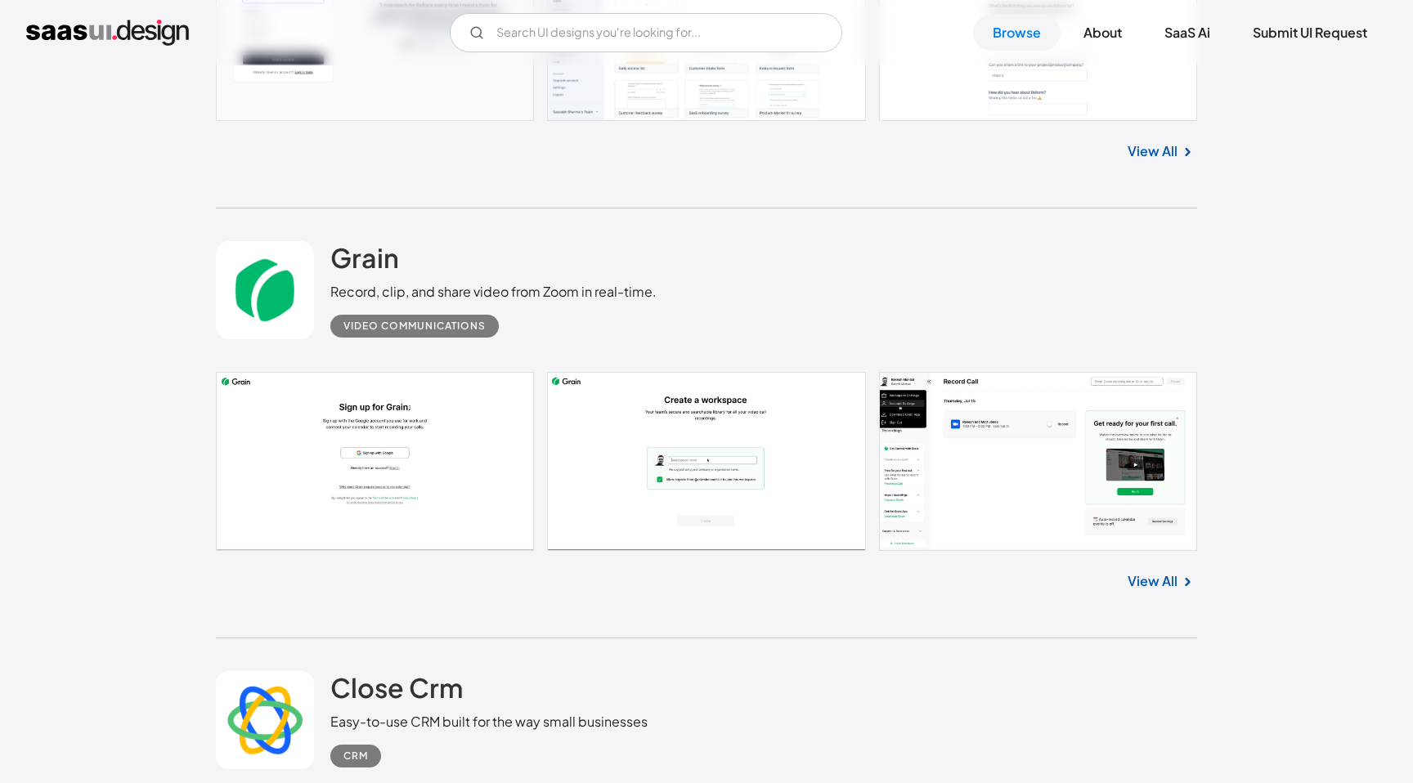
scroll to position [10918, 0]
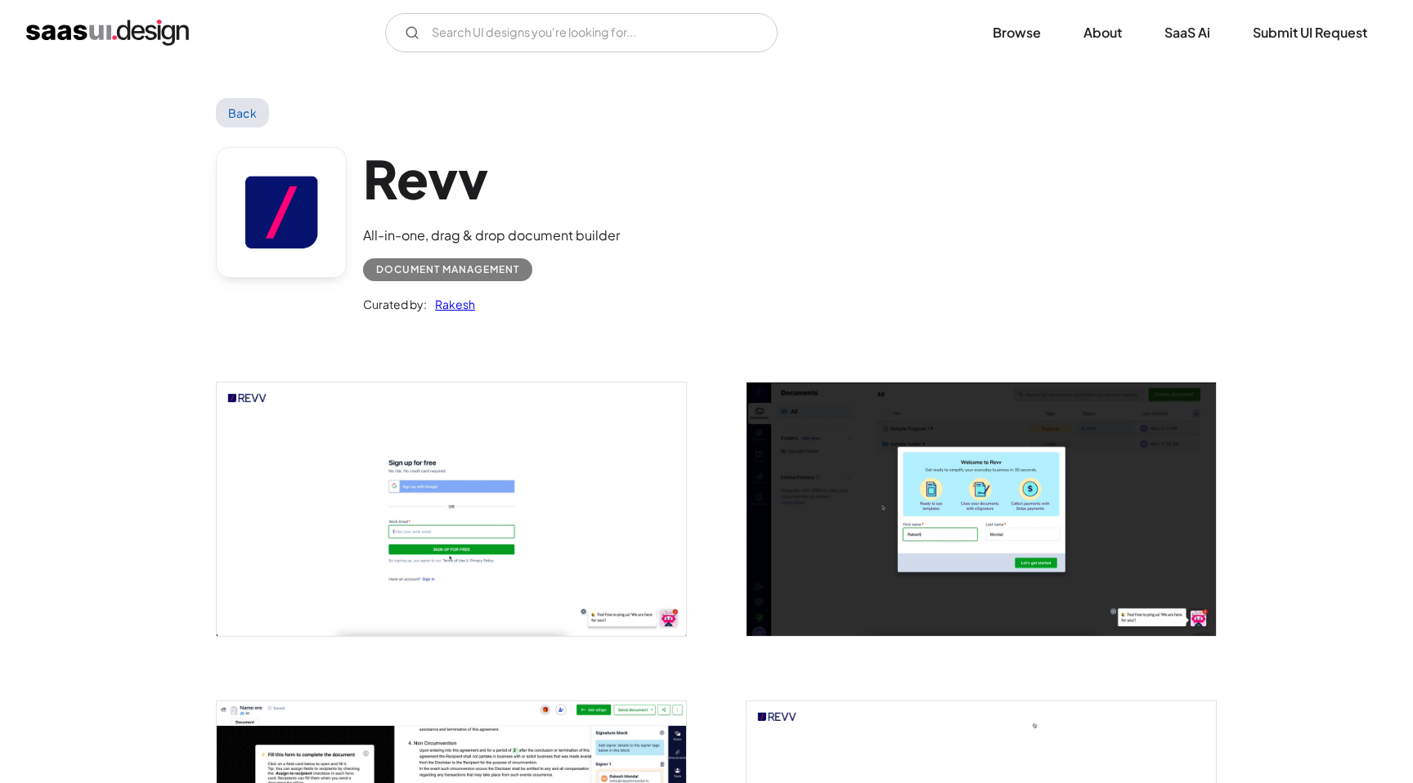
click at [877, 438] on img "open lightbox" at bounding box center [980, 509] width 469 height 253
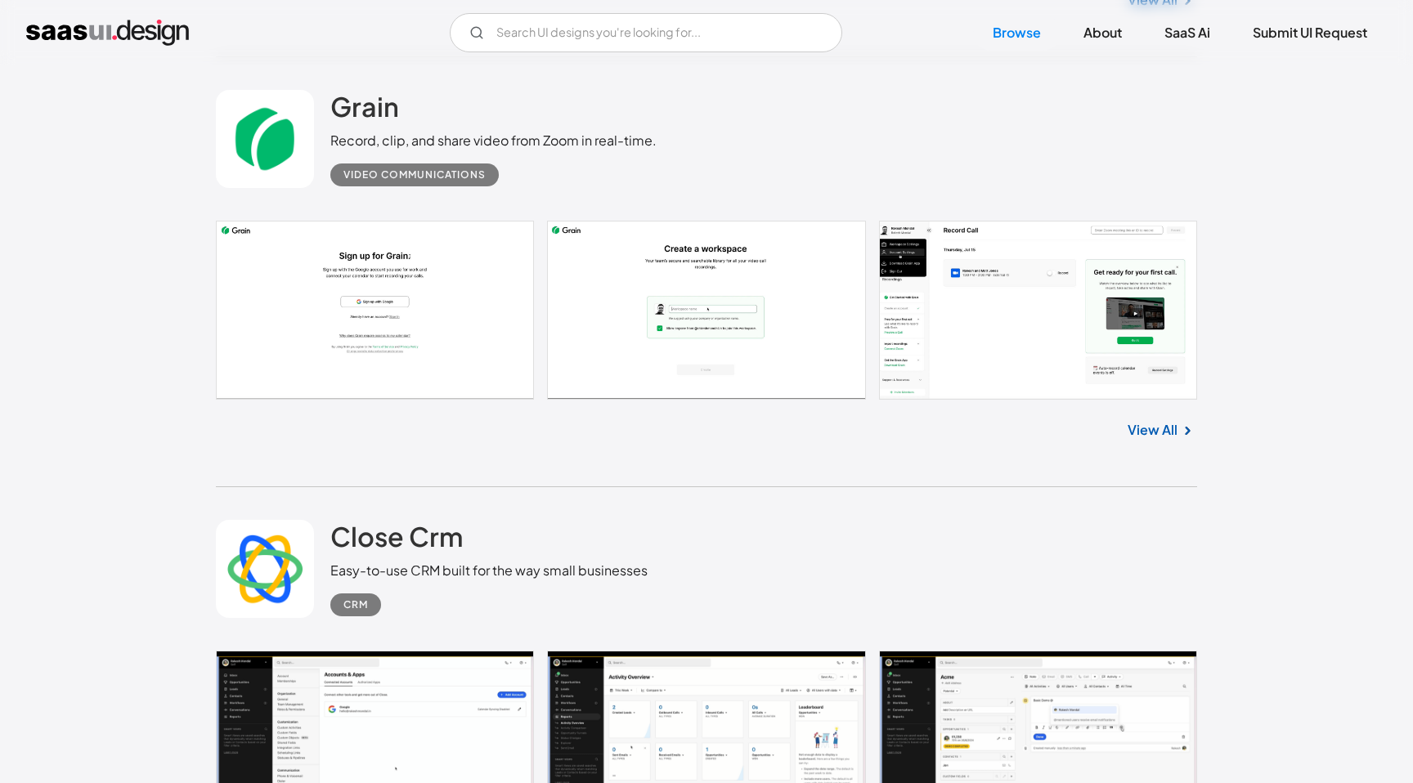
scroll to position [11096, 0]
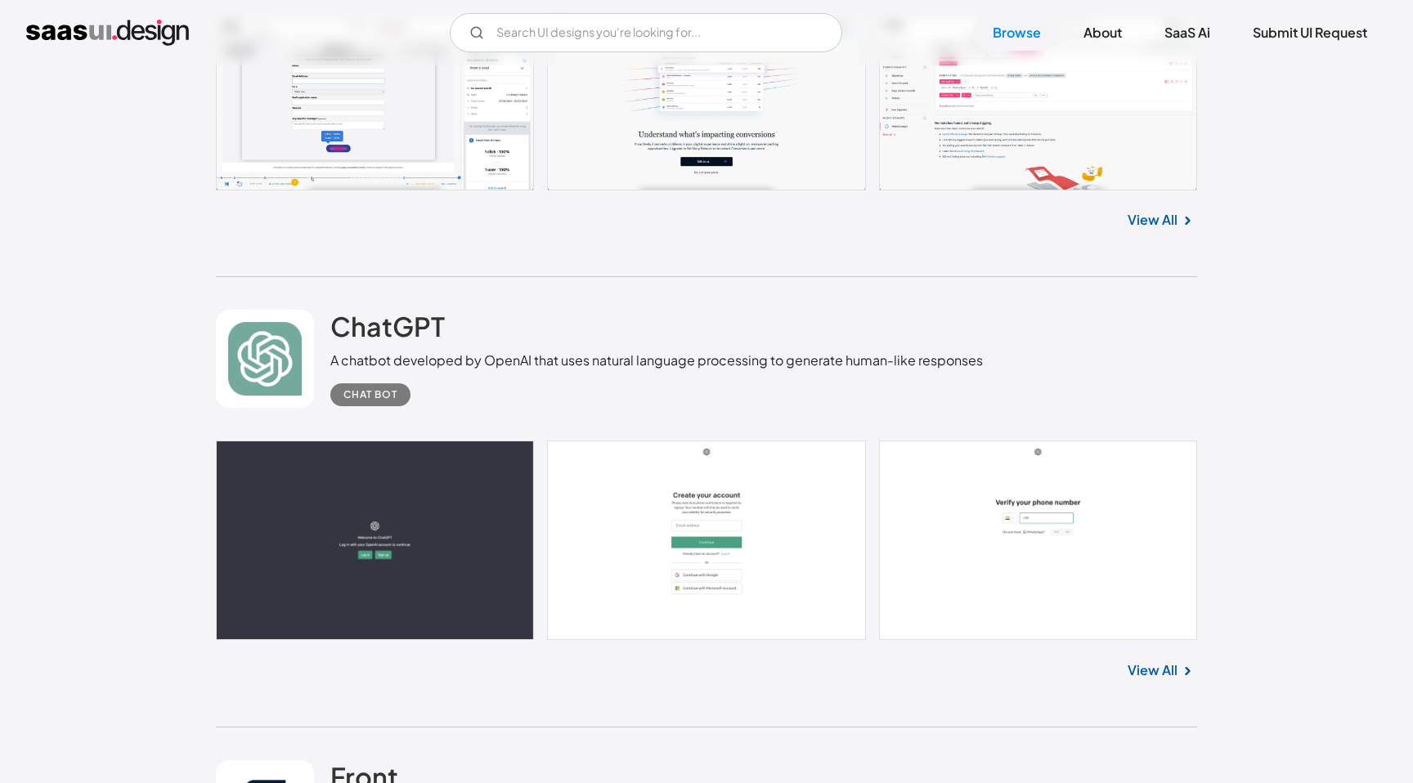
scroll to position [12982, 0]
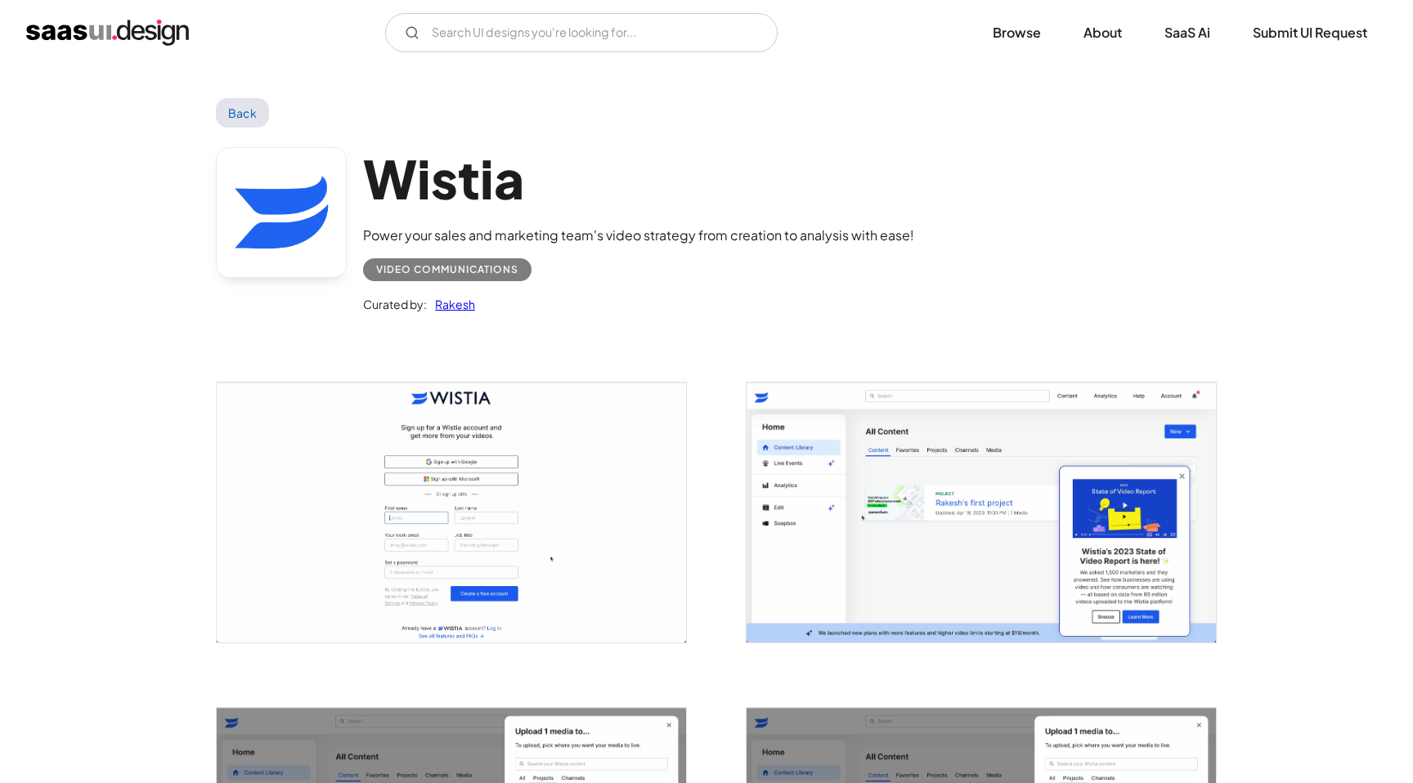
click at [545, 396] on img "open lightbox" at bounding box center [451, 512] width 469 height 259
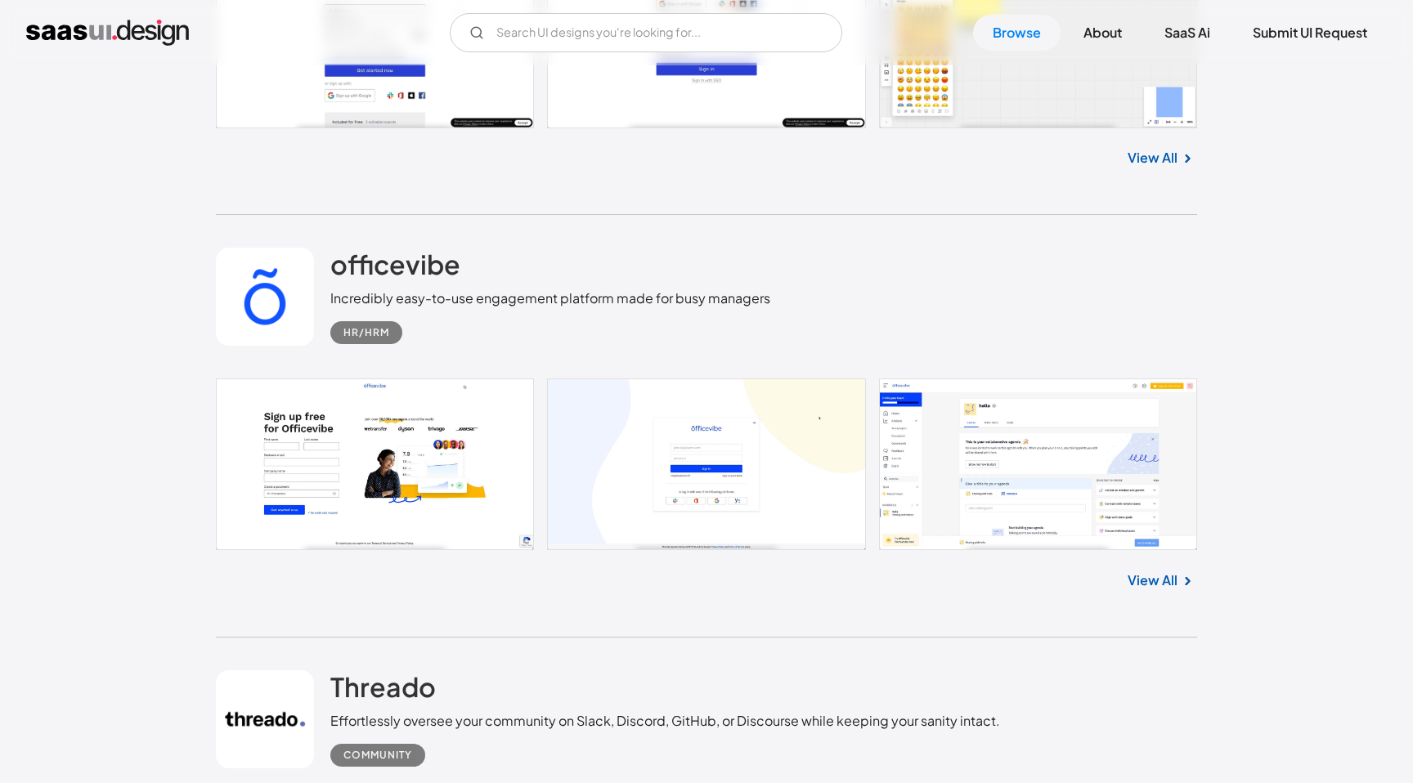
scroll to position [15643, 0]
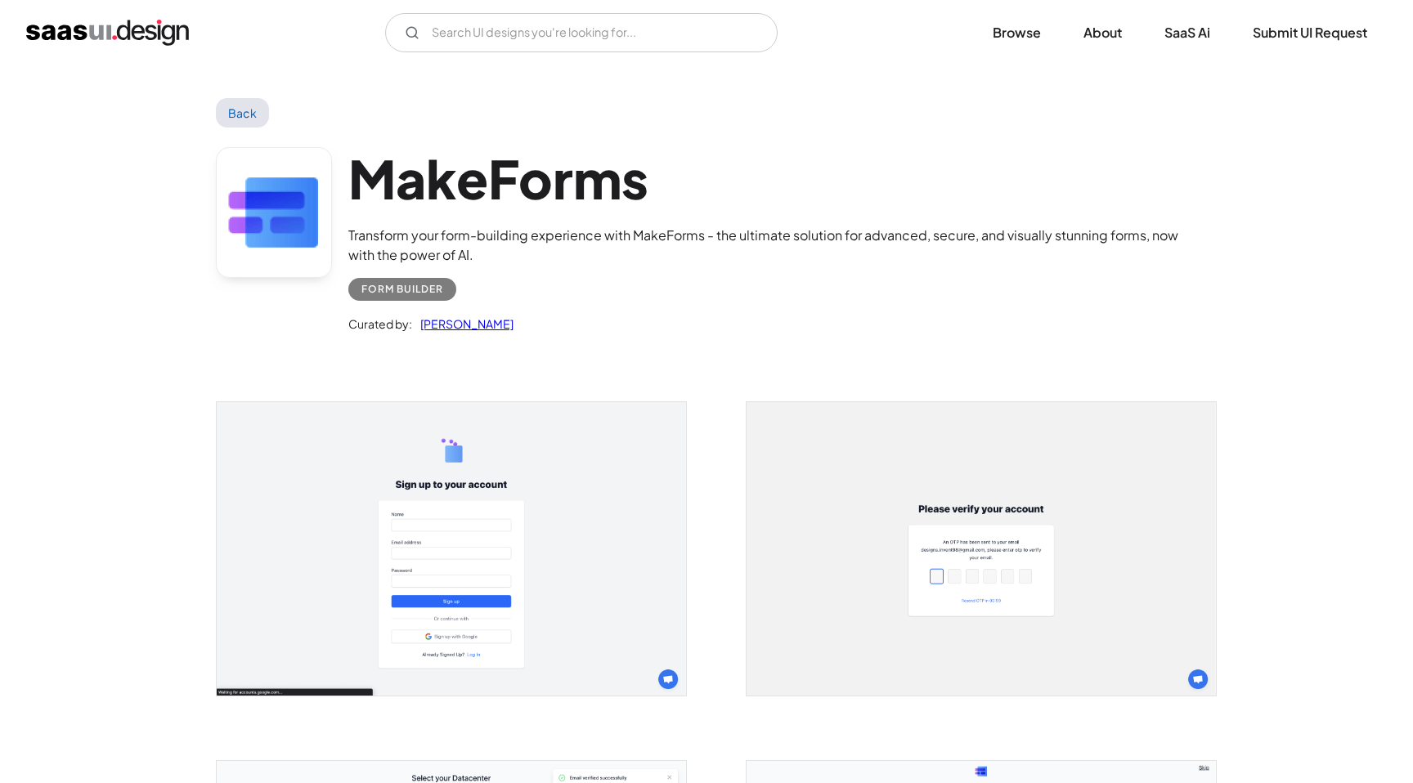
click at [875, 477] on img "open lightbox" at bounding box center [980, 548] width 469 height 293
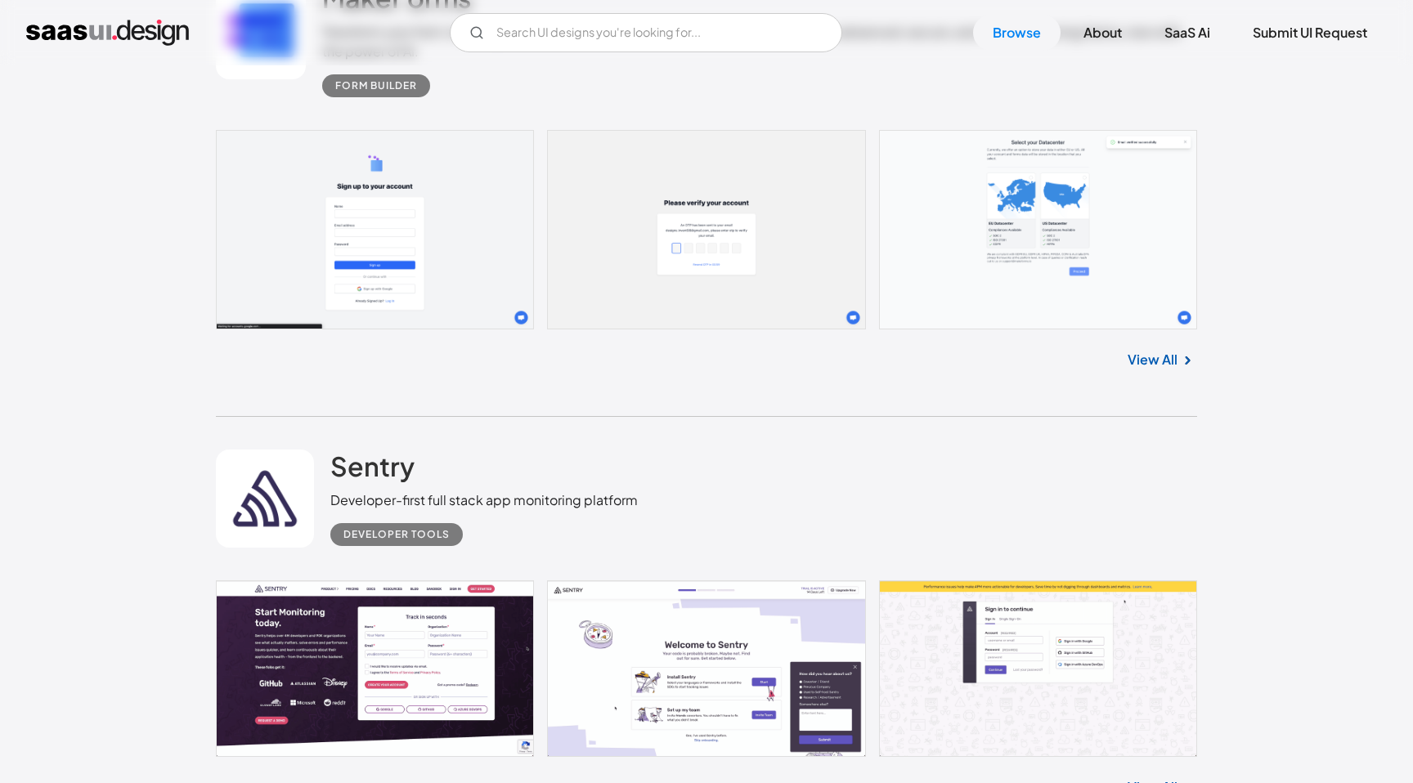
scroll to position [20198, 0]
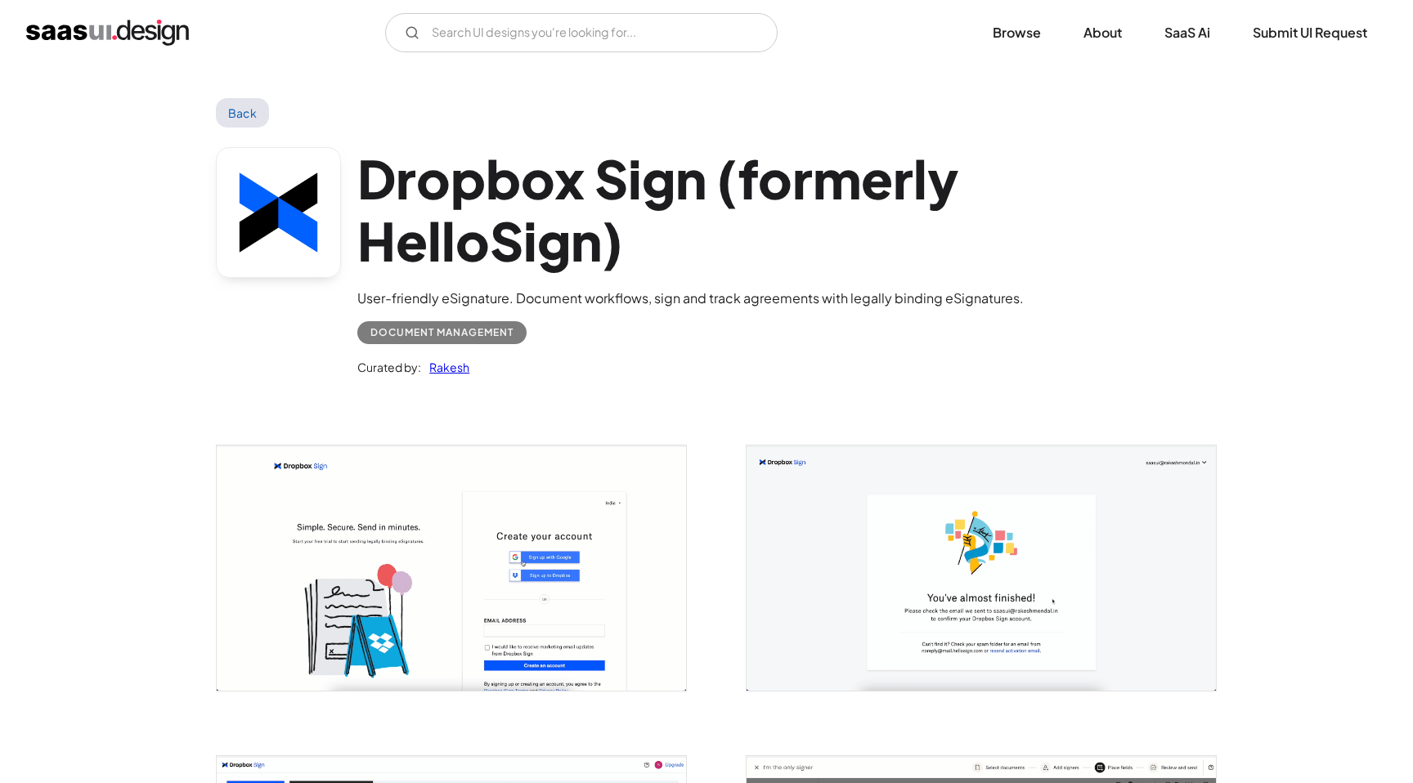
click at [596, 530] on img "open lightbox" at bounding box center [451, 568] width 469 height 245
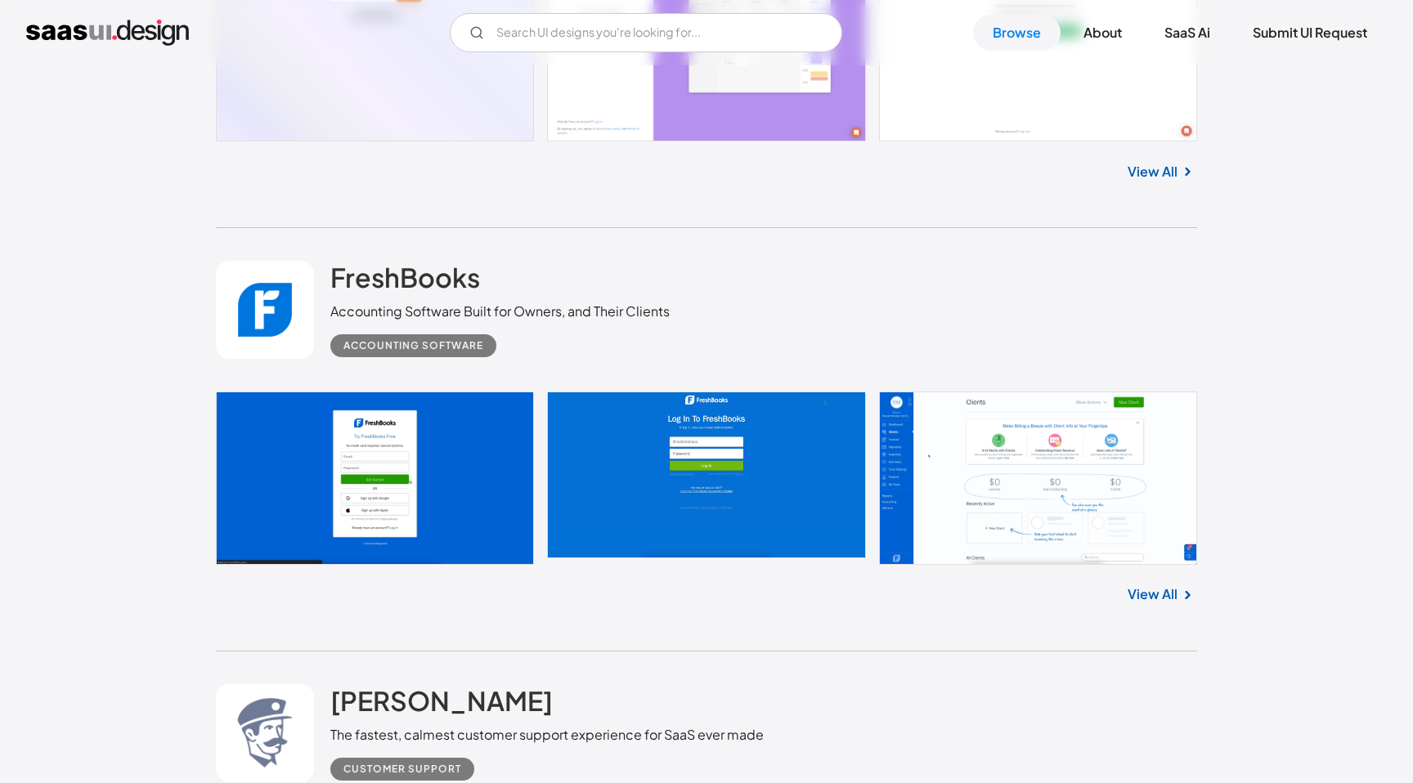
scroll to position [18617, 0]
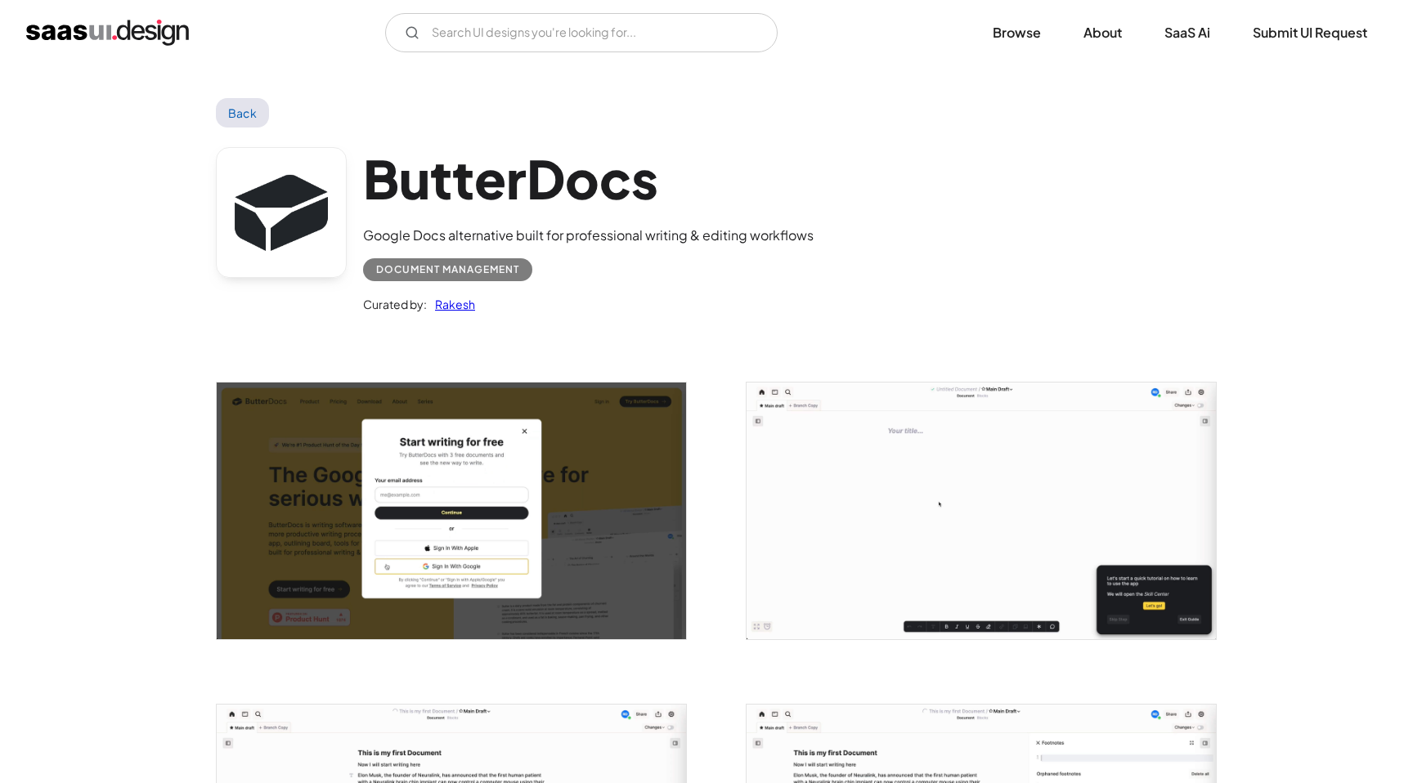
click at [536, 479] on img "open lightbox" at bounding box center [451, 511] width 469 height 257
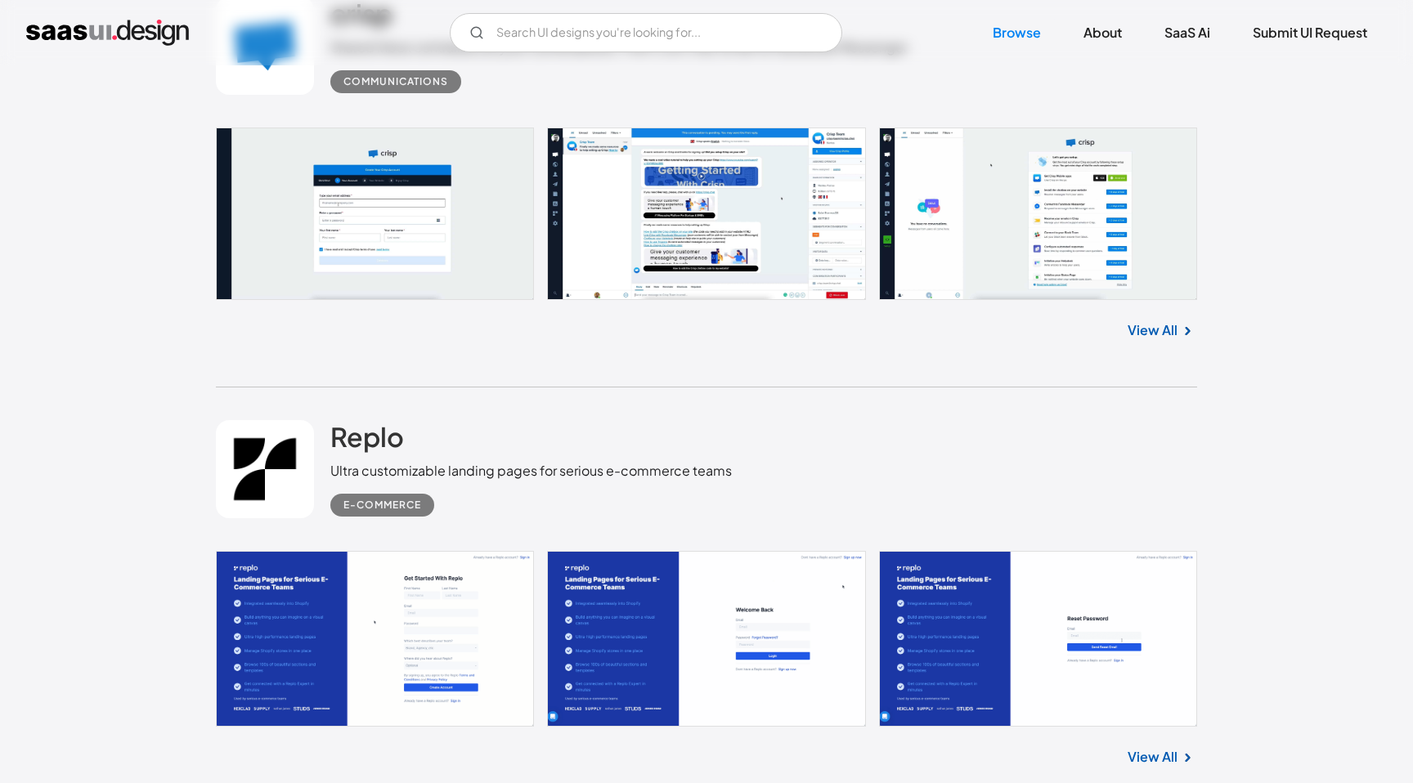
scroll to position [21952, 0]
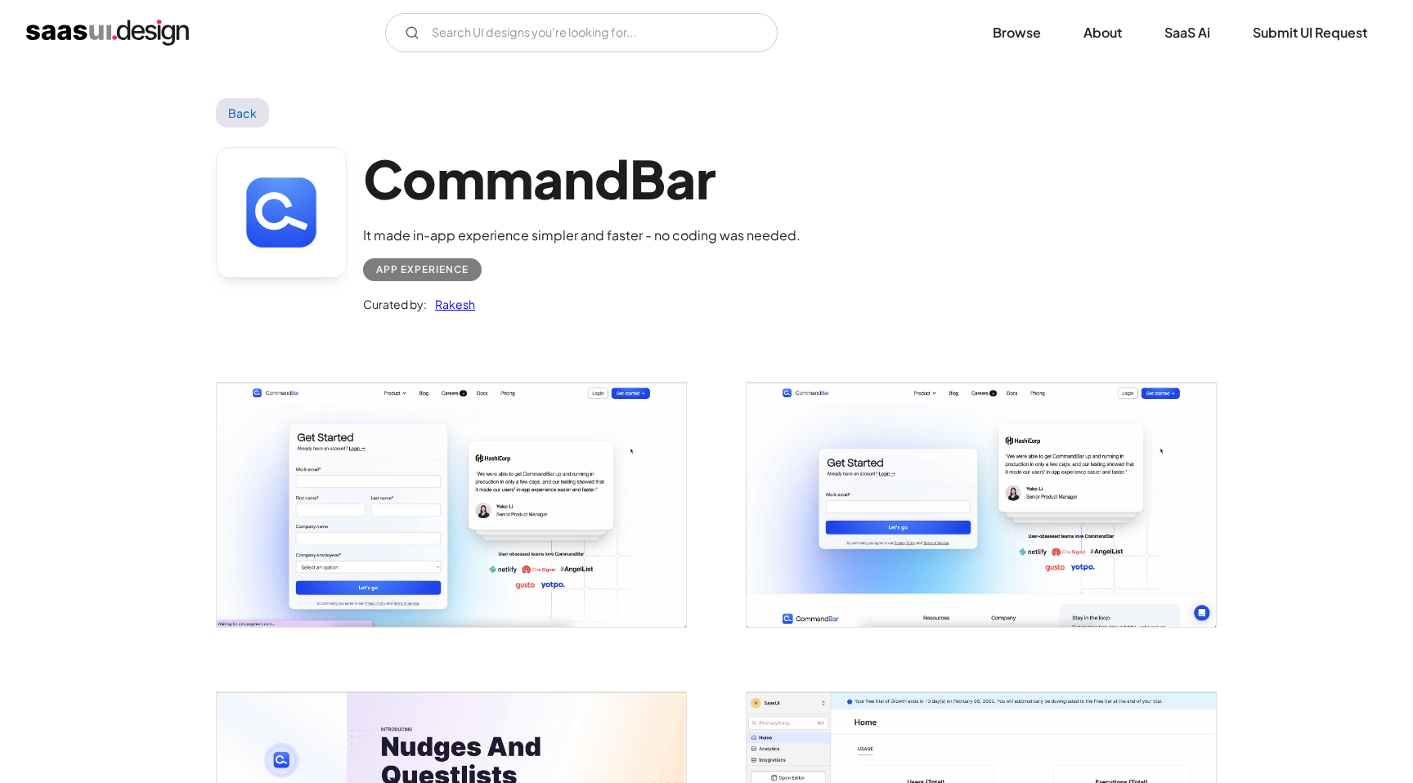
click at [547, 454] on img "open lightbox" at bounding box center [451, 505] width 469 height 244
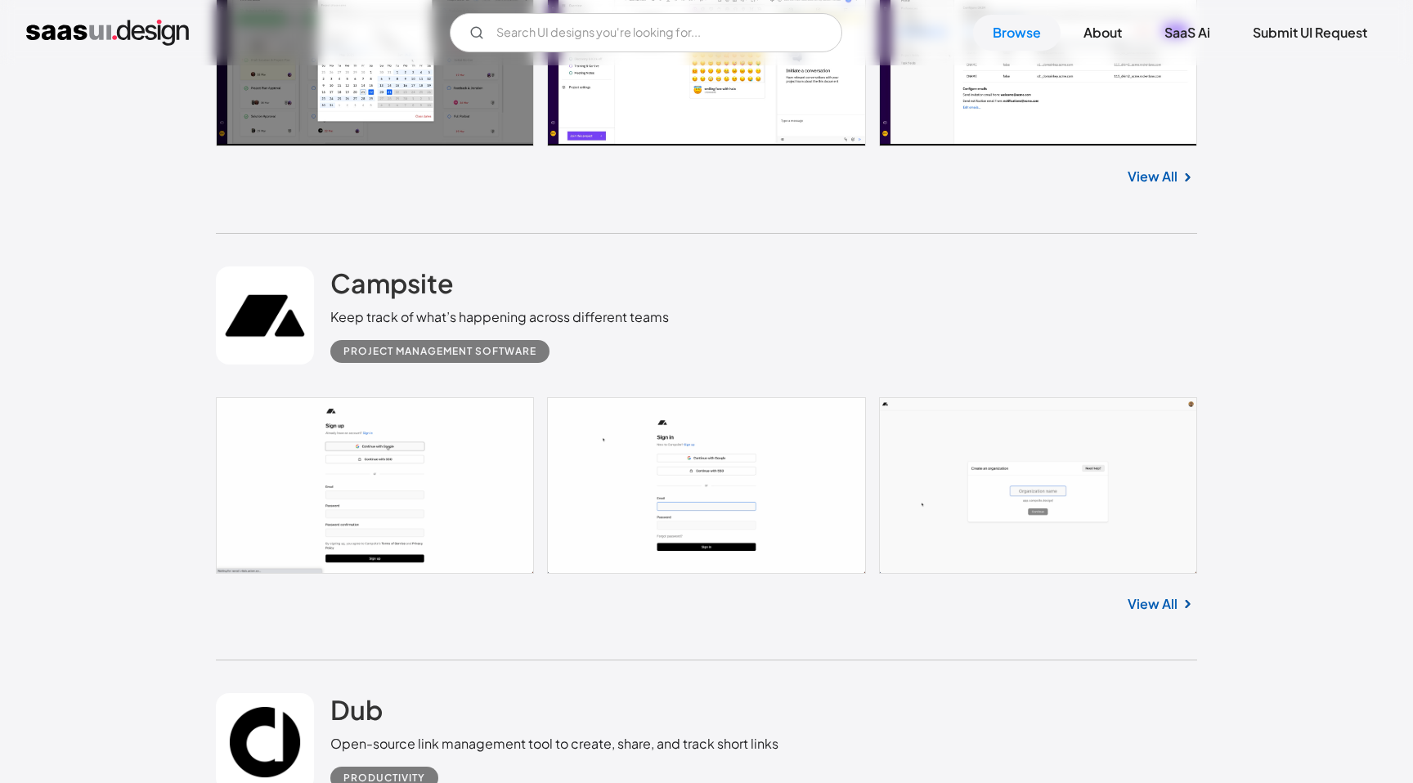
scroll to position [24604, 0]
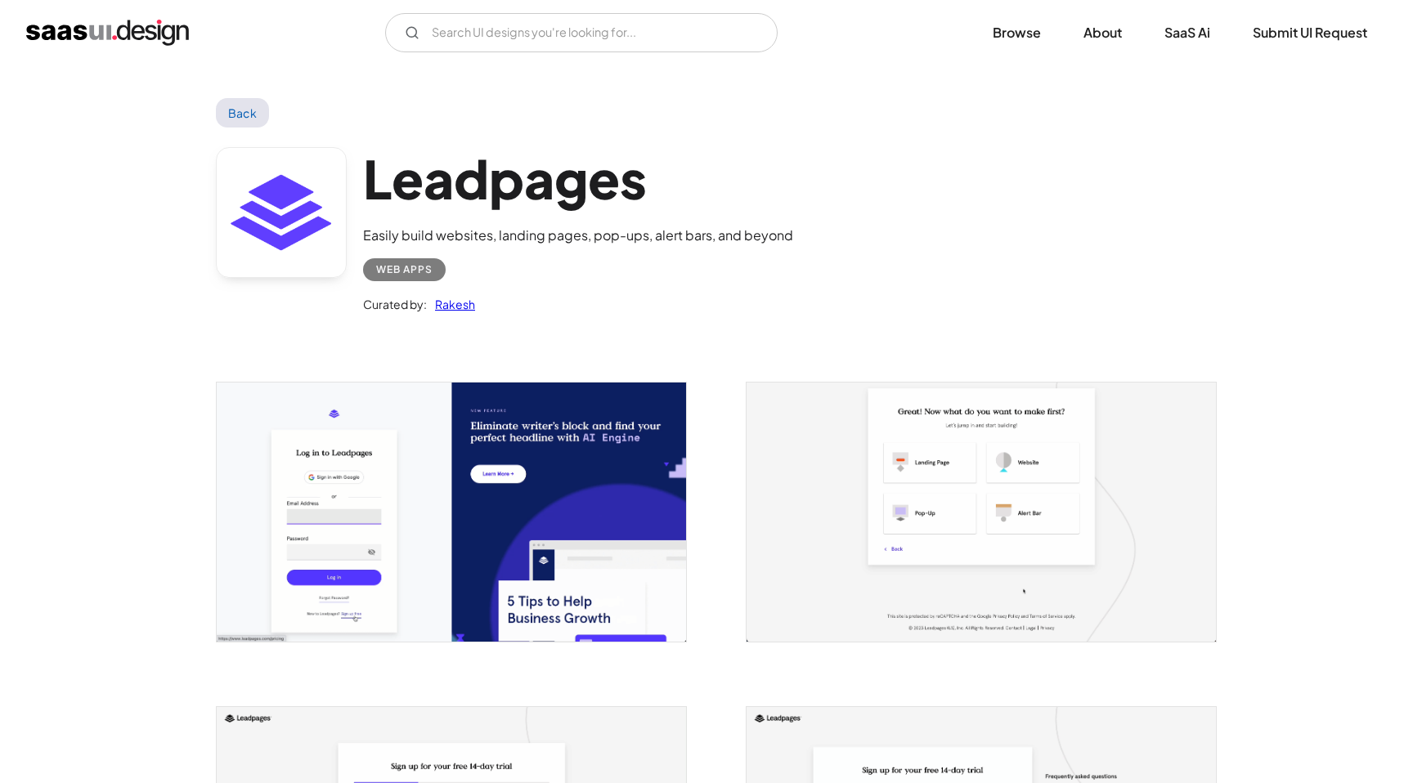
click at [634, 463] on img "open lightbox" at bounding box center [451, 512] width 469 height 259
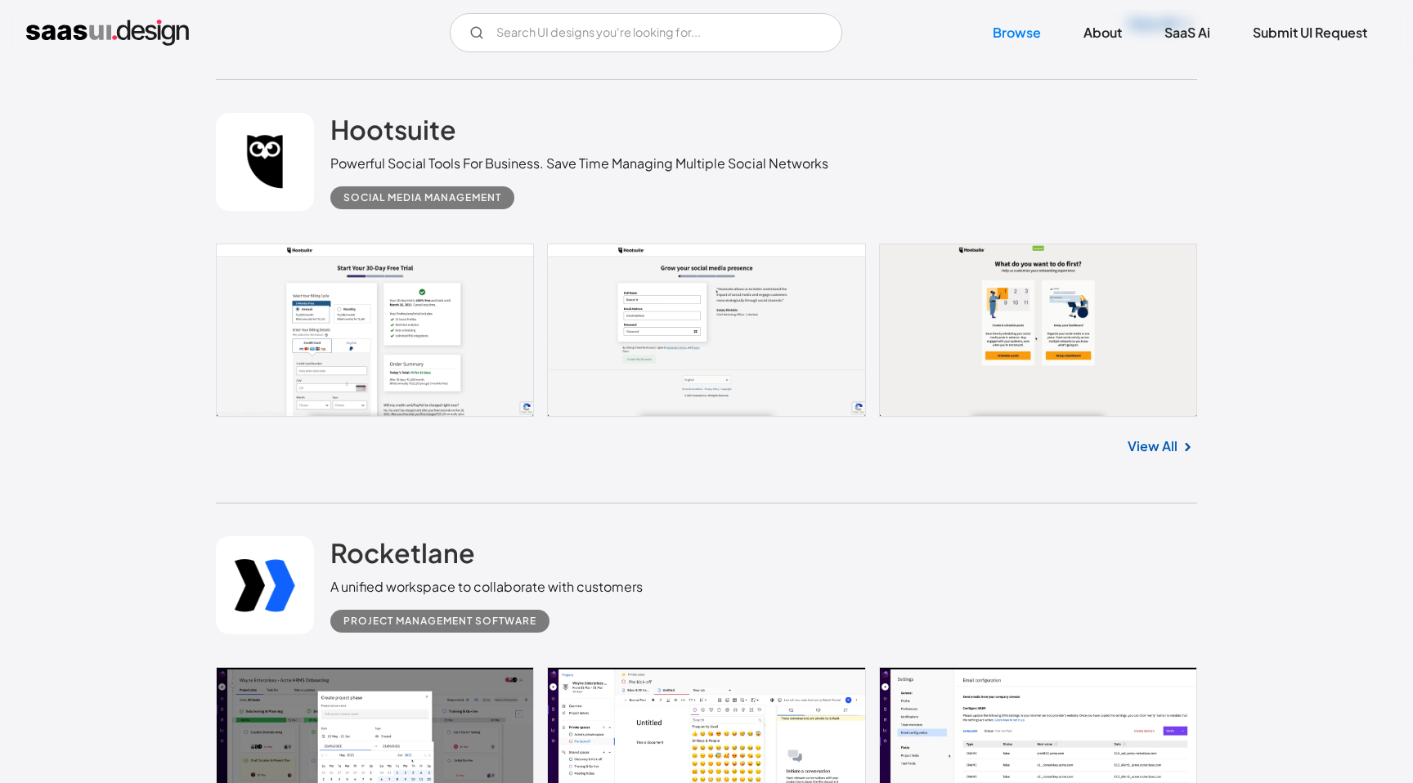
scroll to position [24062, 0]
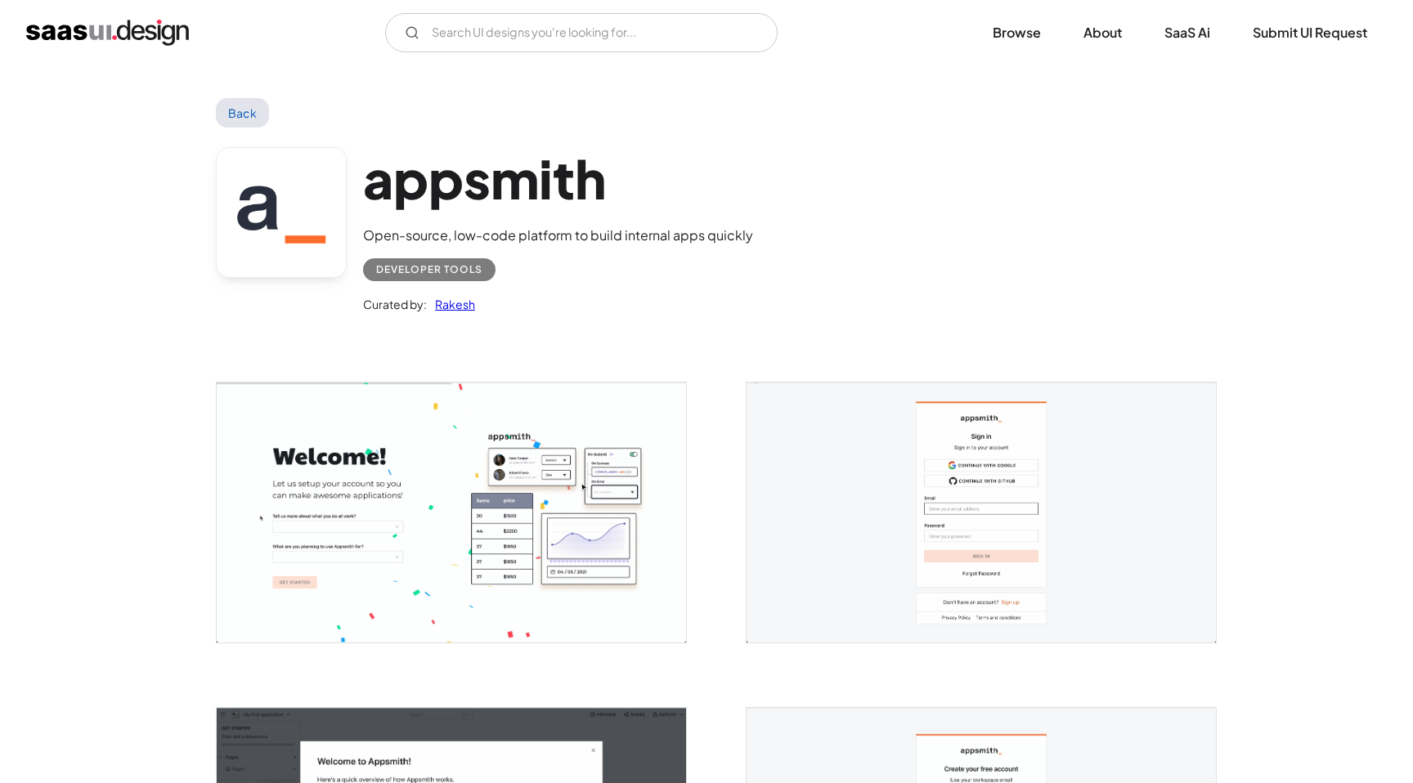
click at [629, 447] on img "open lightbox" at bounding box center [451, 513] width 469 height 260
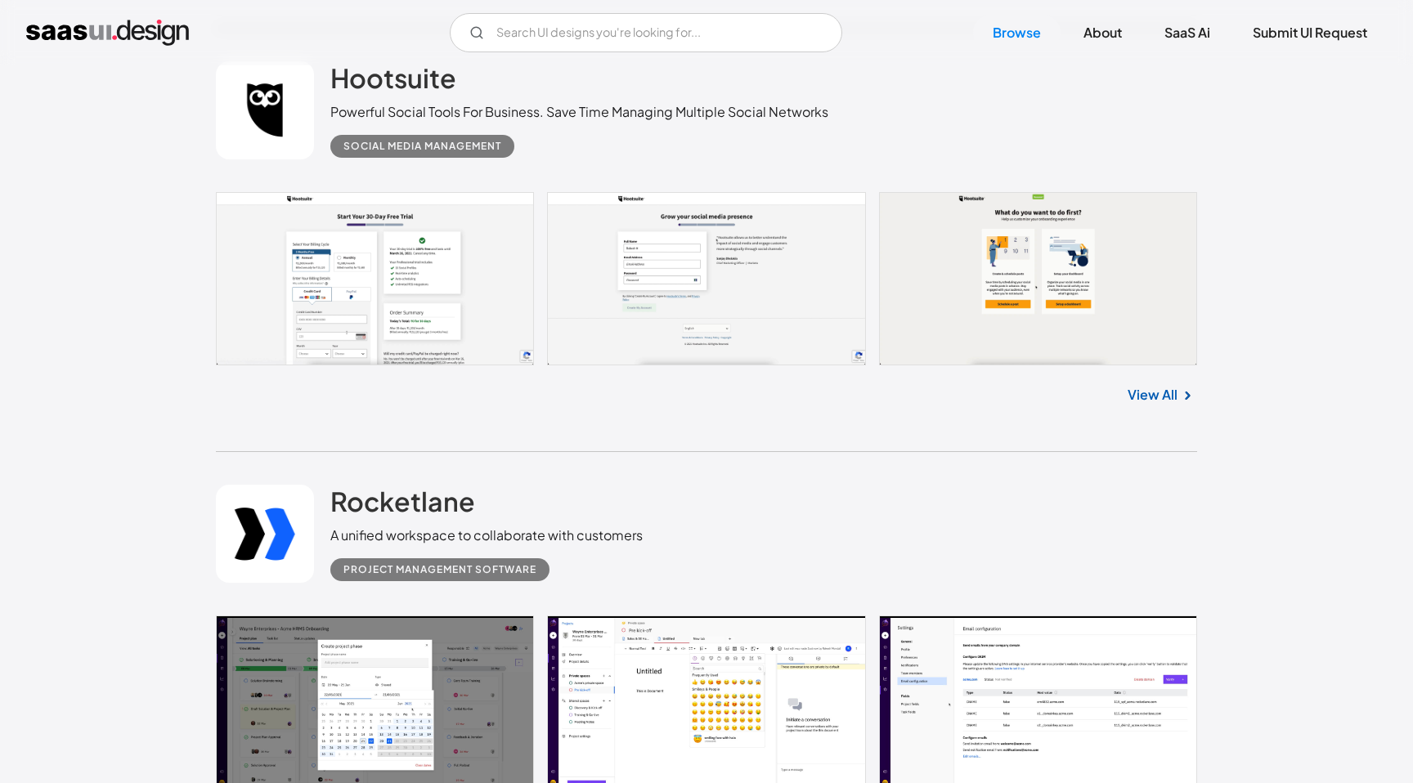
scroll to position [24148, 0]
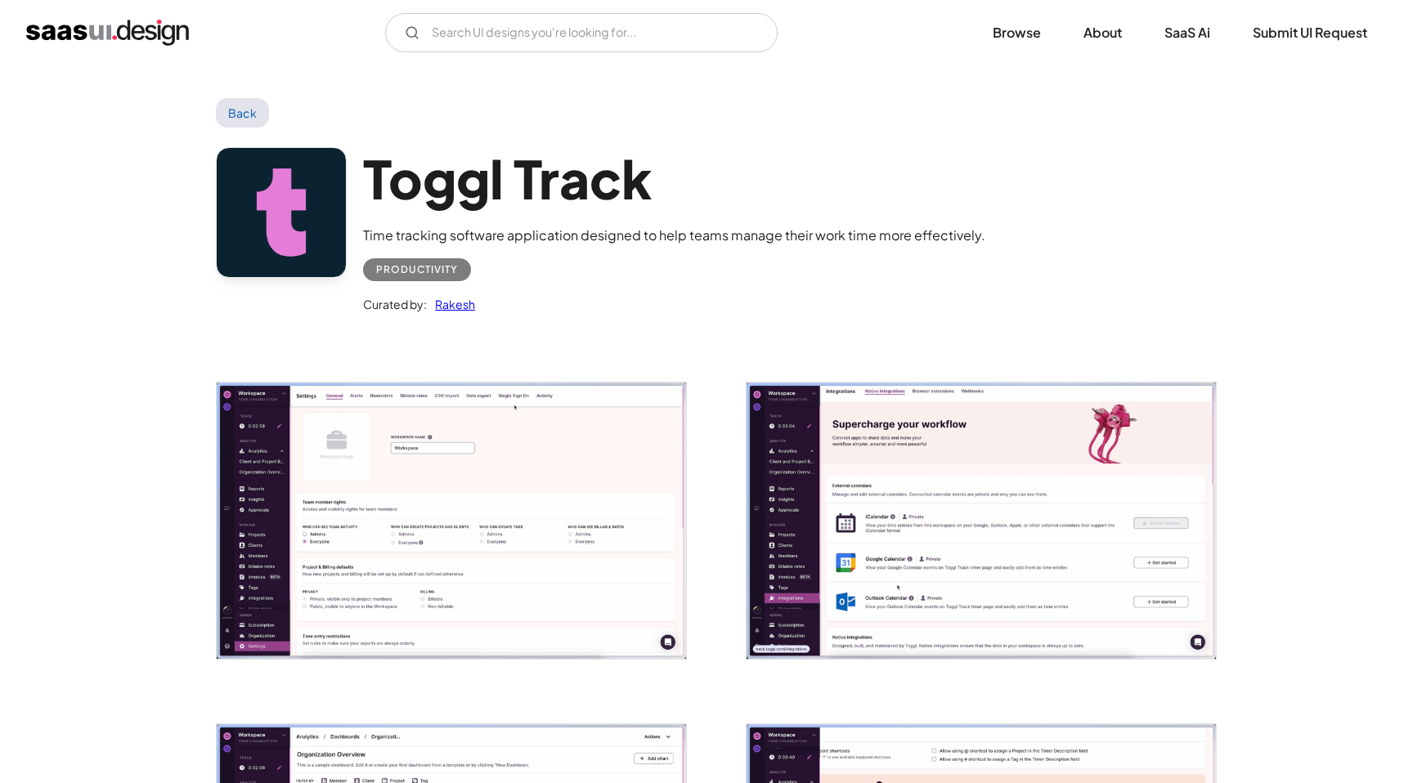
click at [537, 466] on img "open lightbox" at bounding box center [451, 521] width 469 height 276
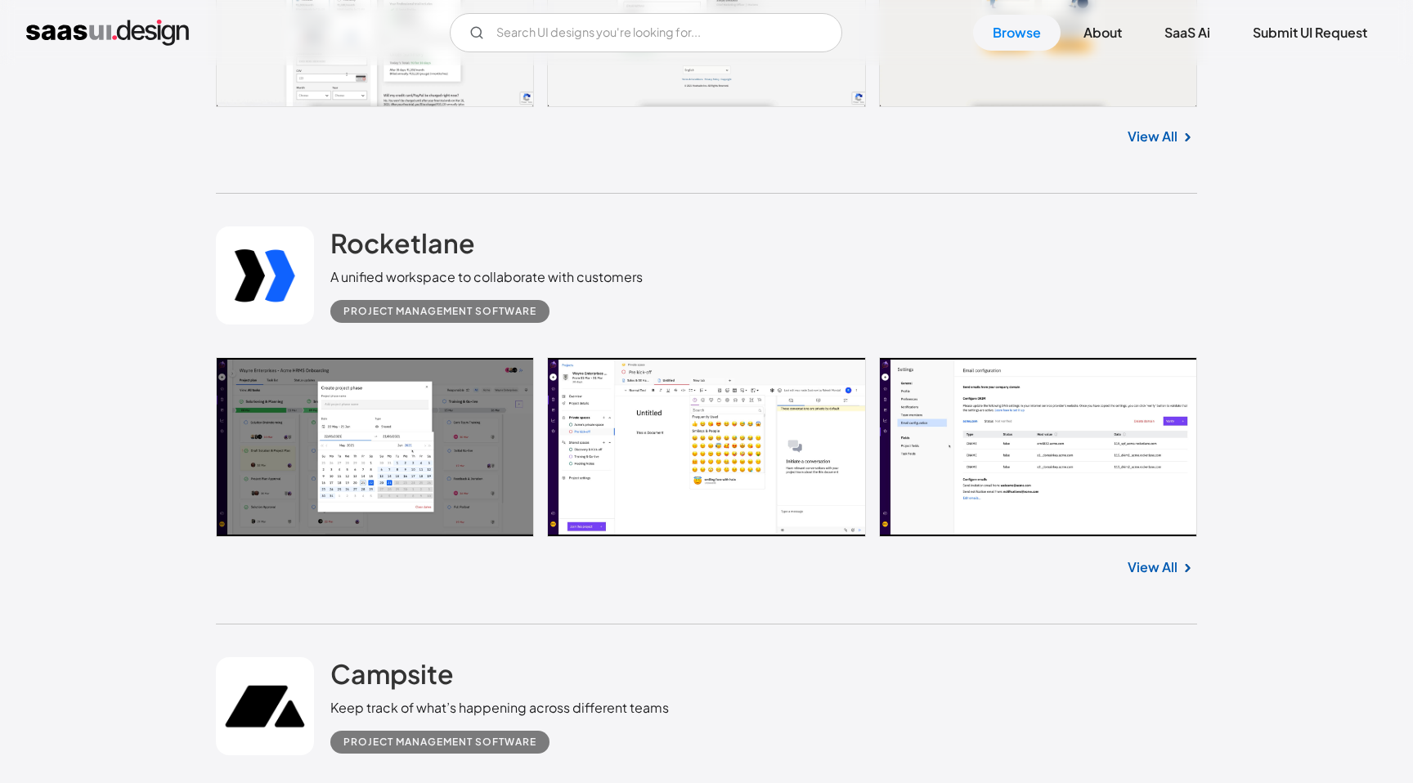
scroll to position [24306, 0]
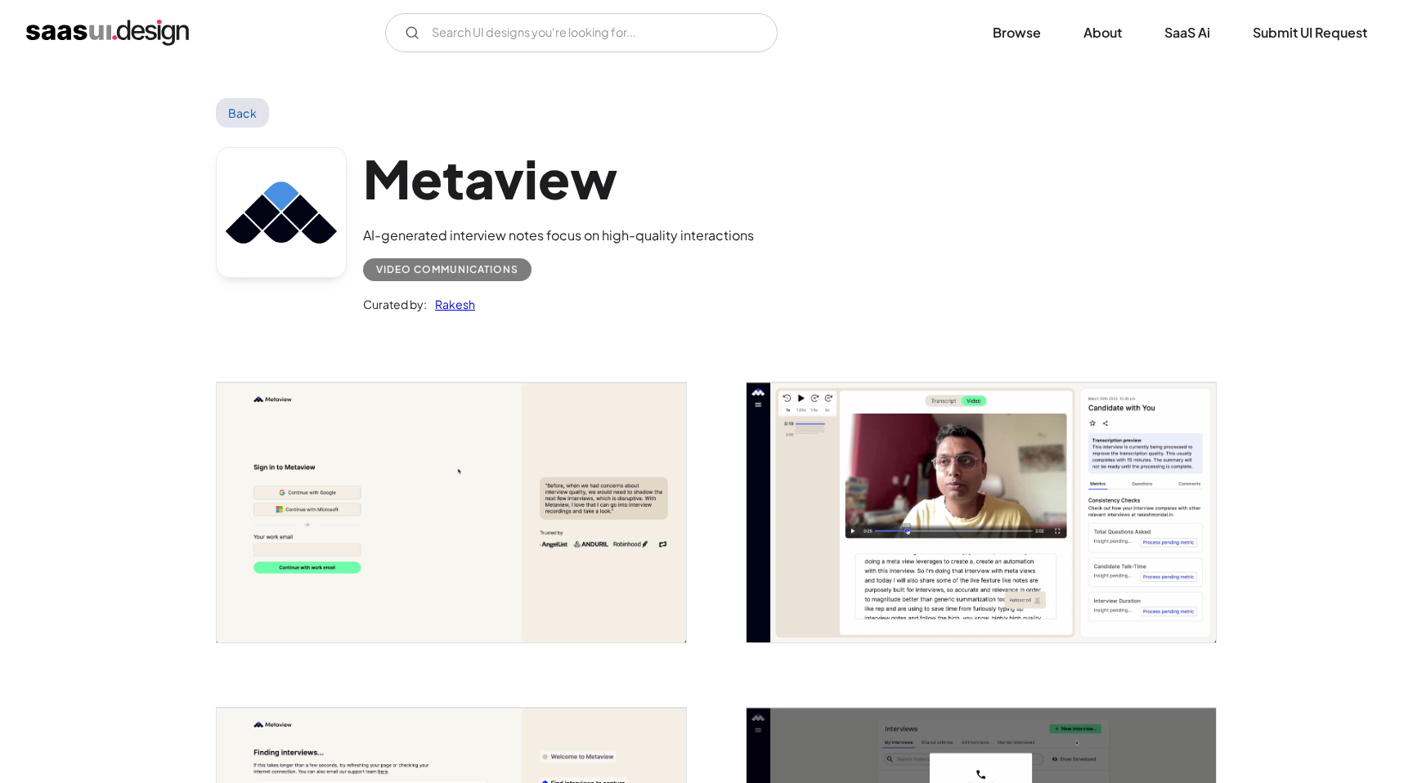
click at [559, 464] on img "open lightbox" at bounding box center [451, 513] width 469 height 260
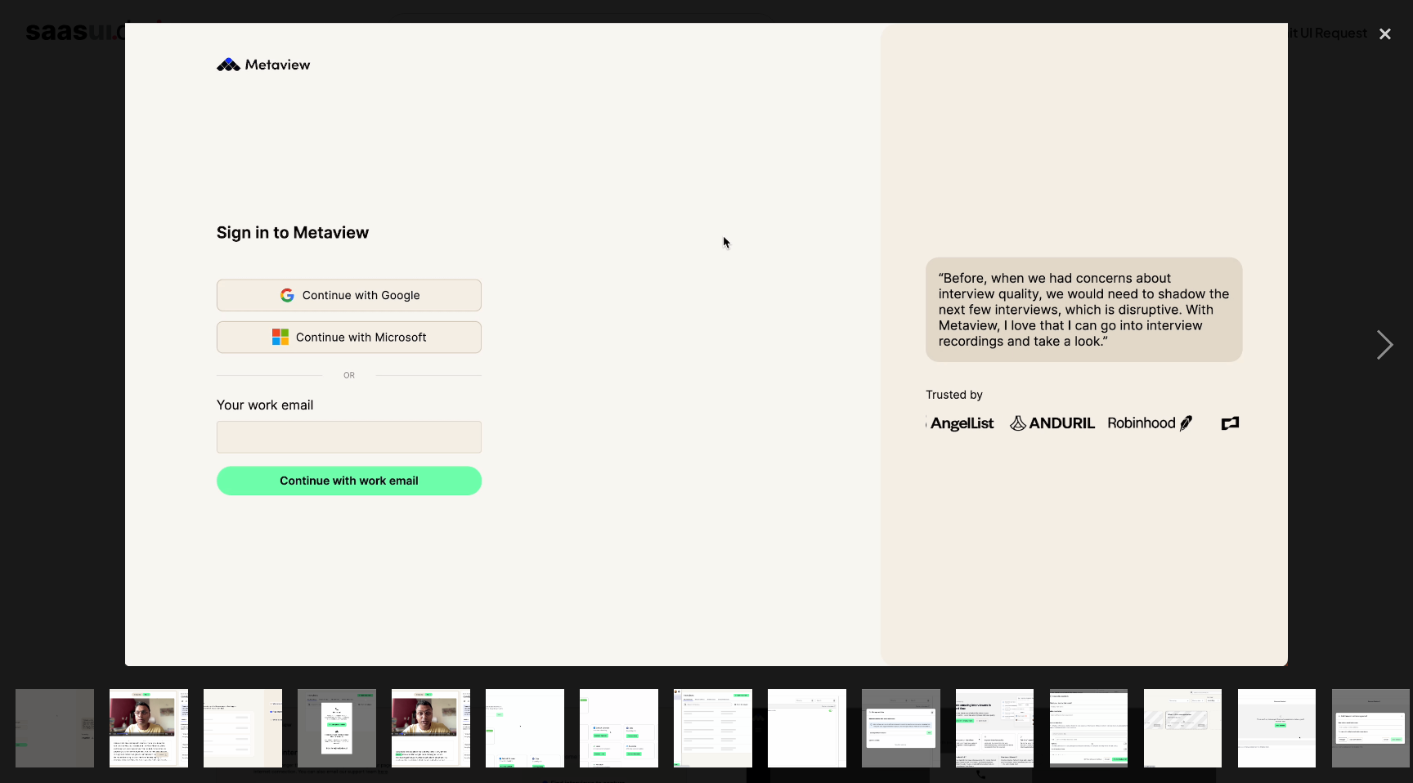
click at [559, 464] on img at bounding box center [706, 344] width 1162 height 643
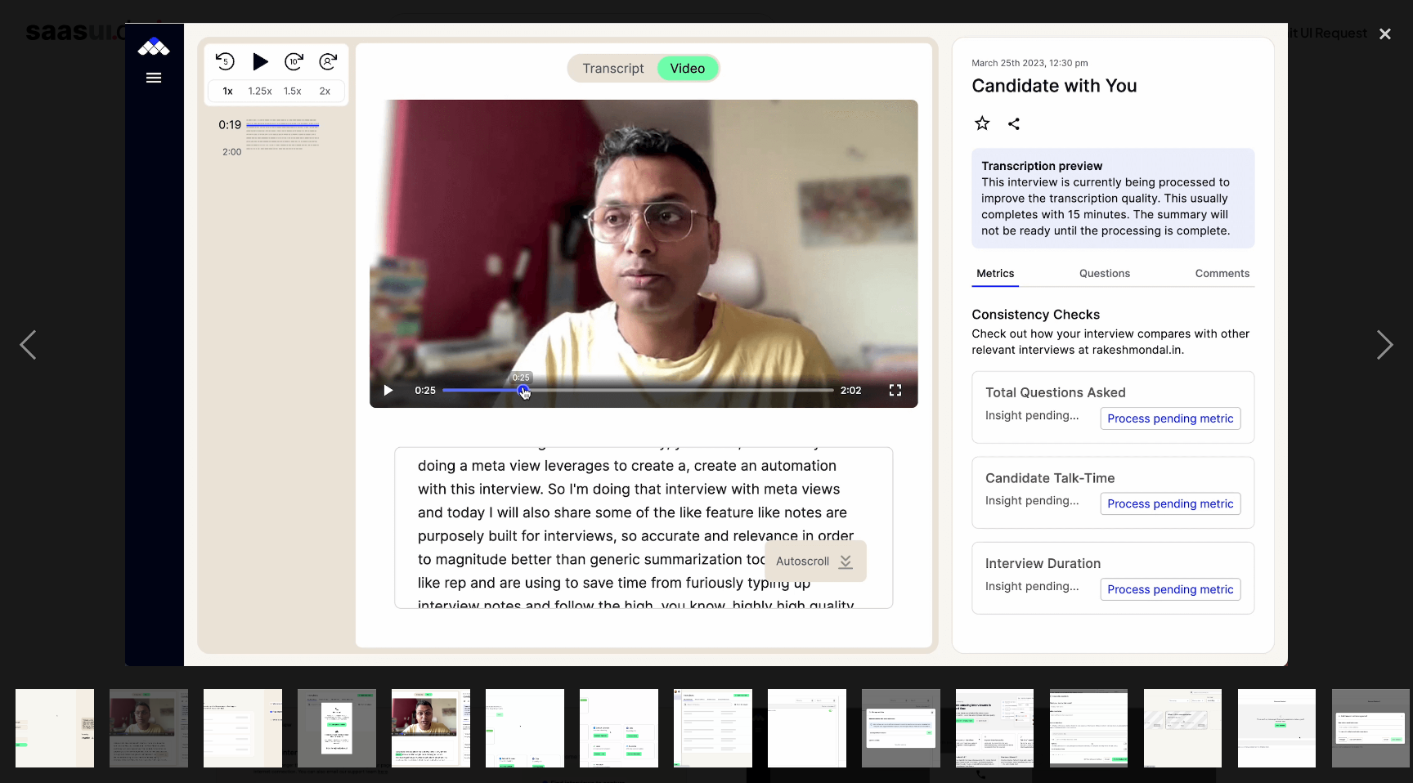
click at [1176, 235] on img at bounding box center [706, 344] width 1162 height 643
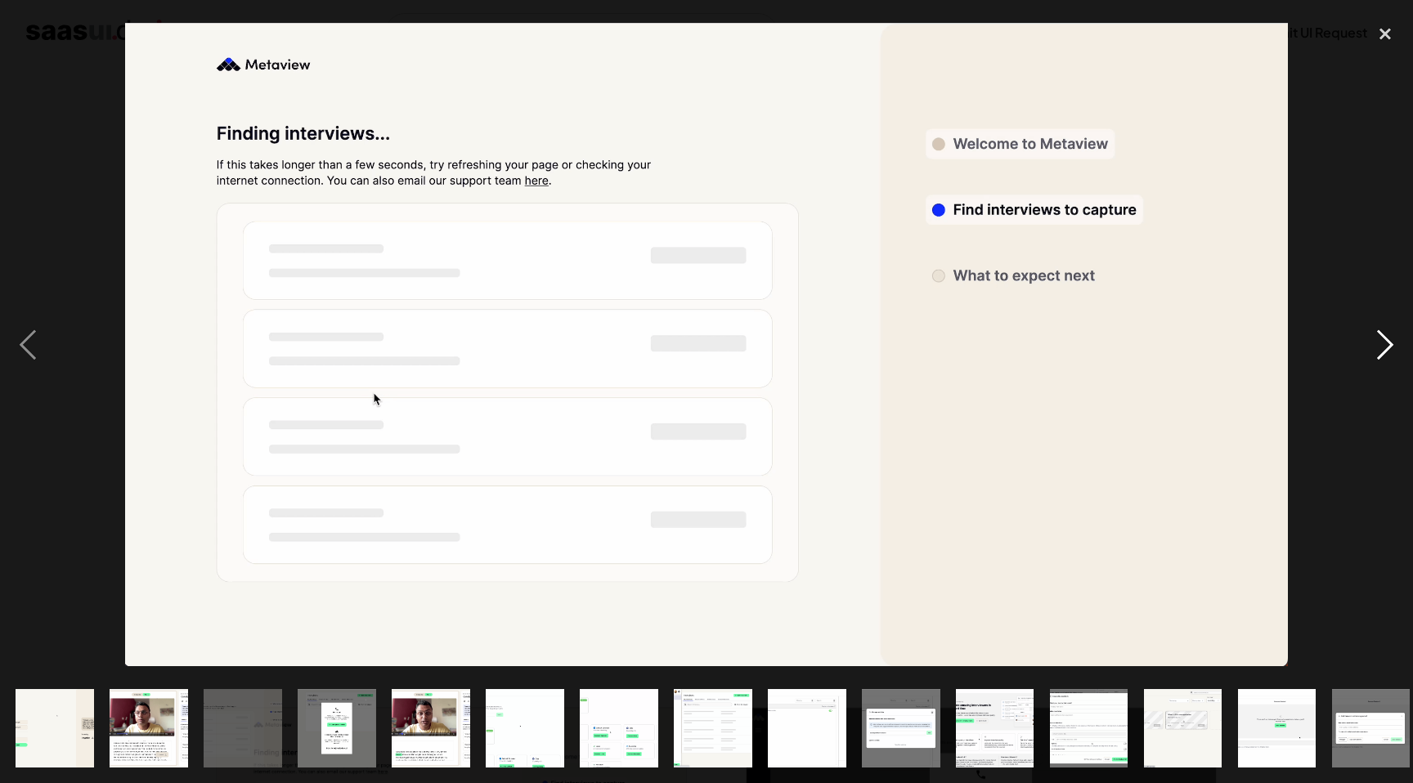
click at [1386, 348] on div "next image" at bounding box center [1385, 345] width 56 height 658
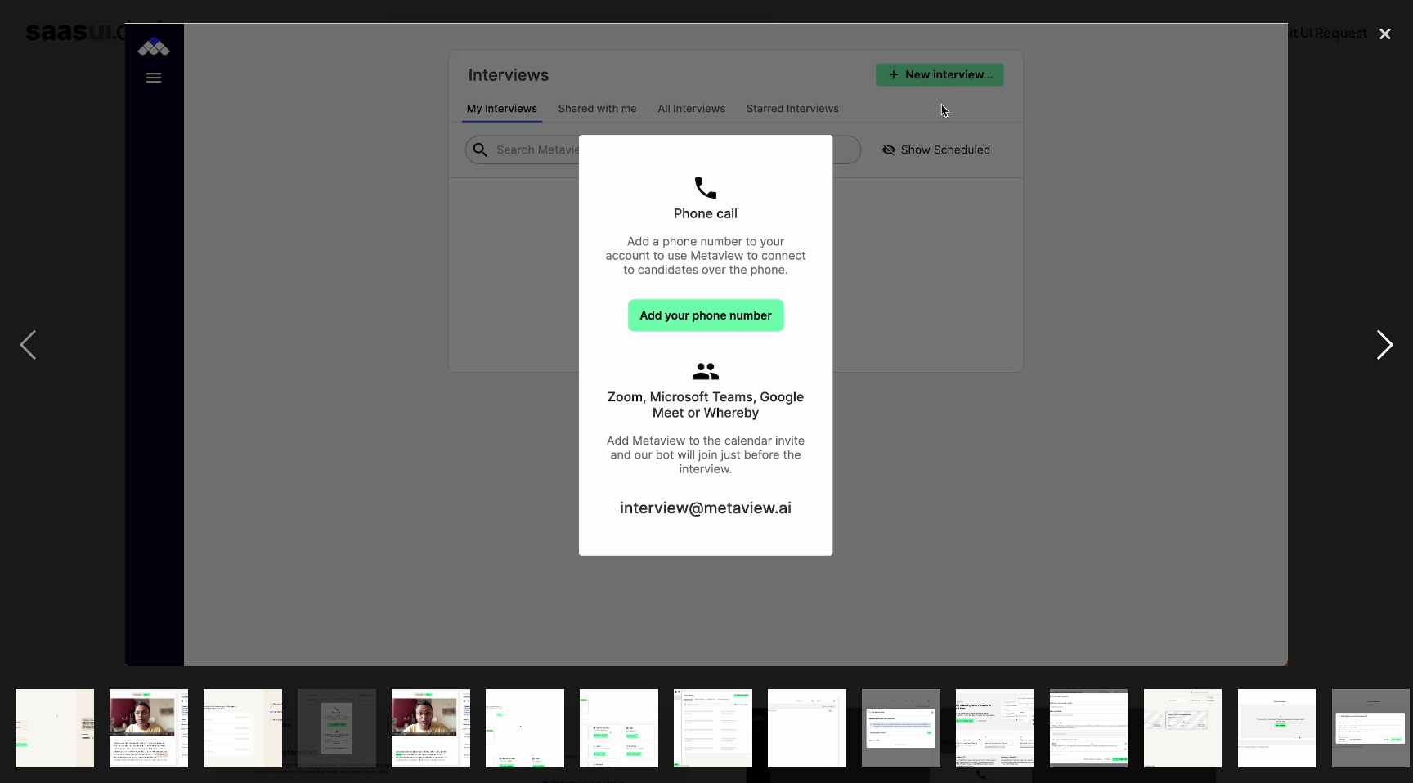
click at [1386, 348] on div "next image" at bounding box center [1385, 345] width 56 height 658
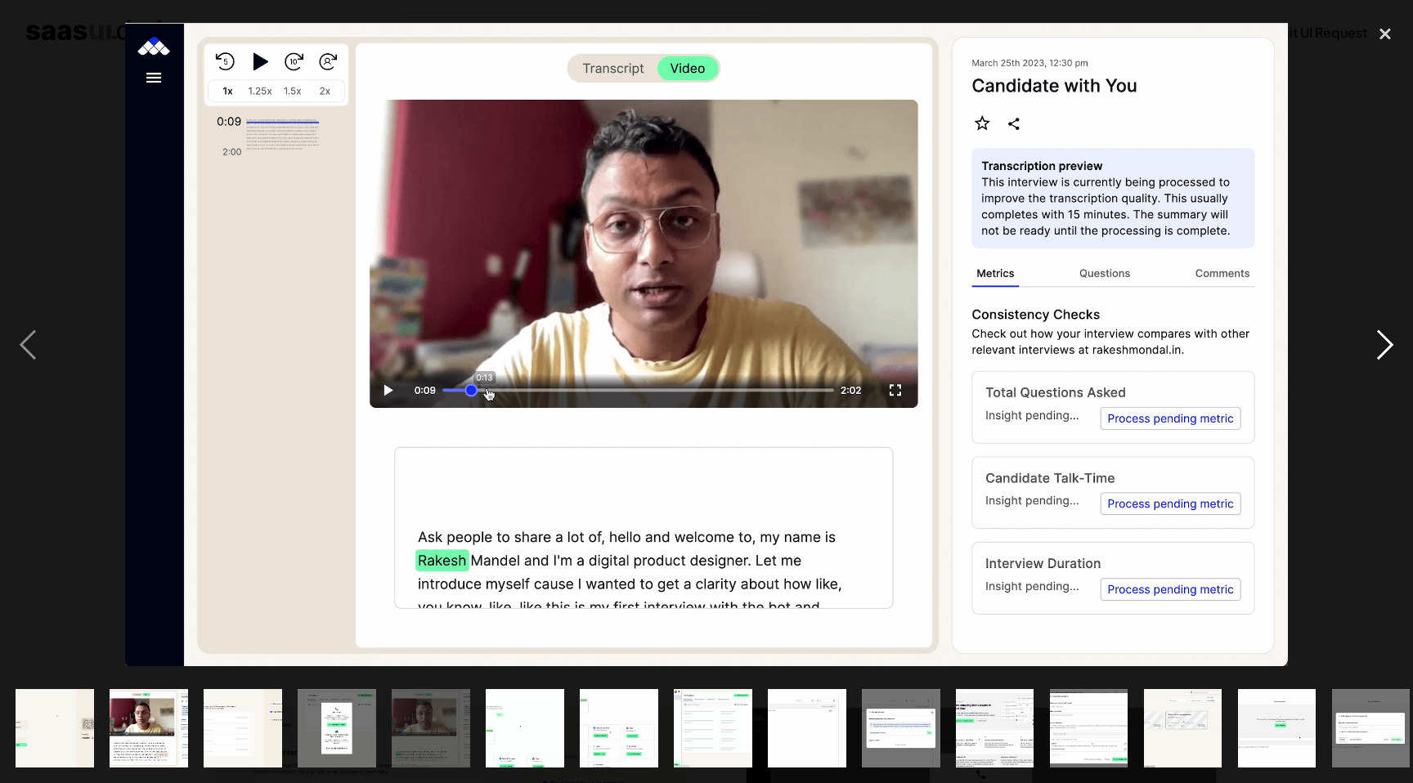
click at [1386, 348] on div "next image" at bounding box center [1385, 345] width 56 height 658
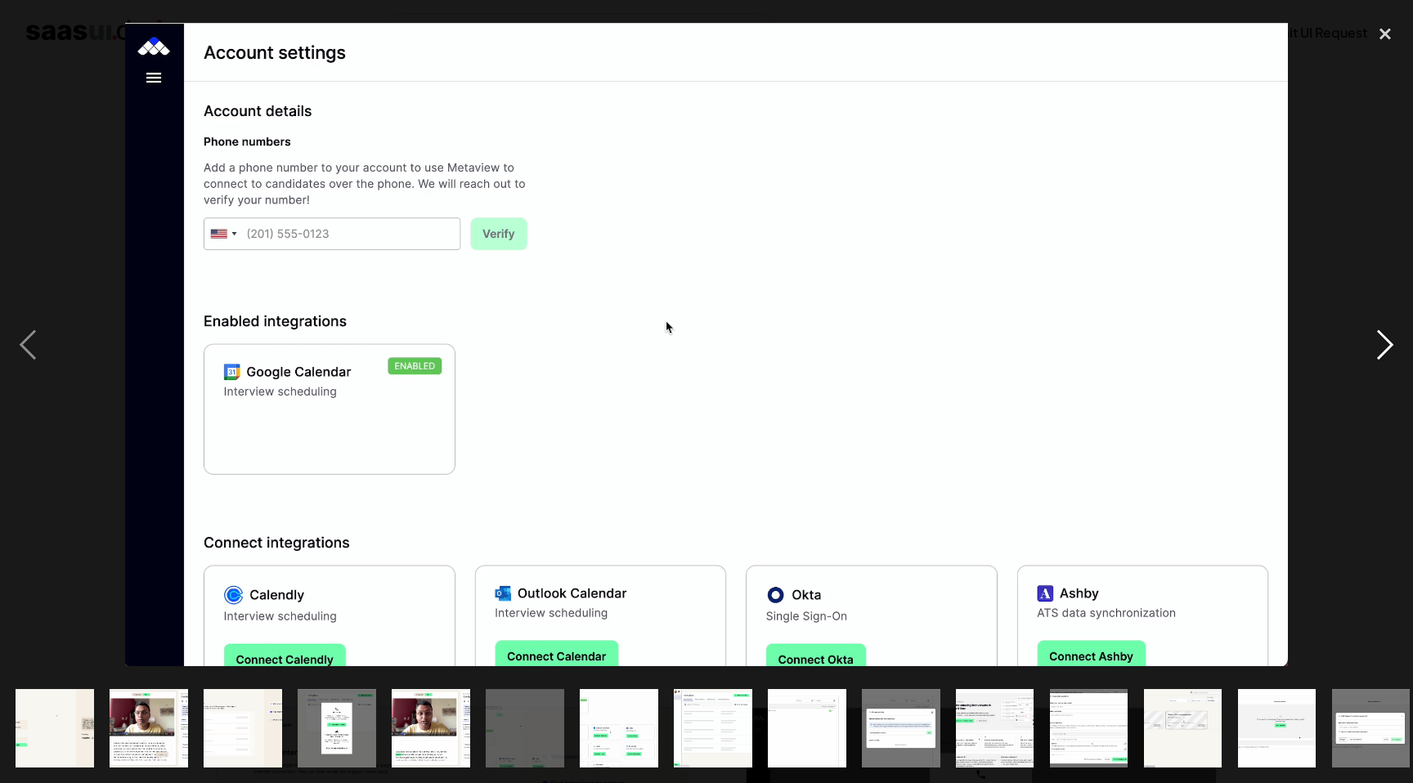
click at [1386, 348] on div "next image" at bounding box center [1385, 345] width 56 height 658
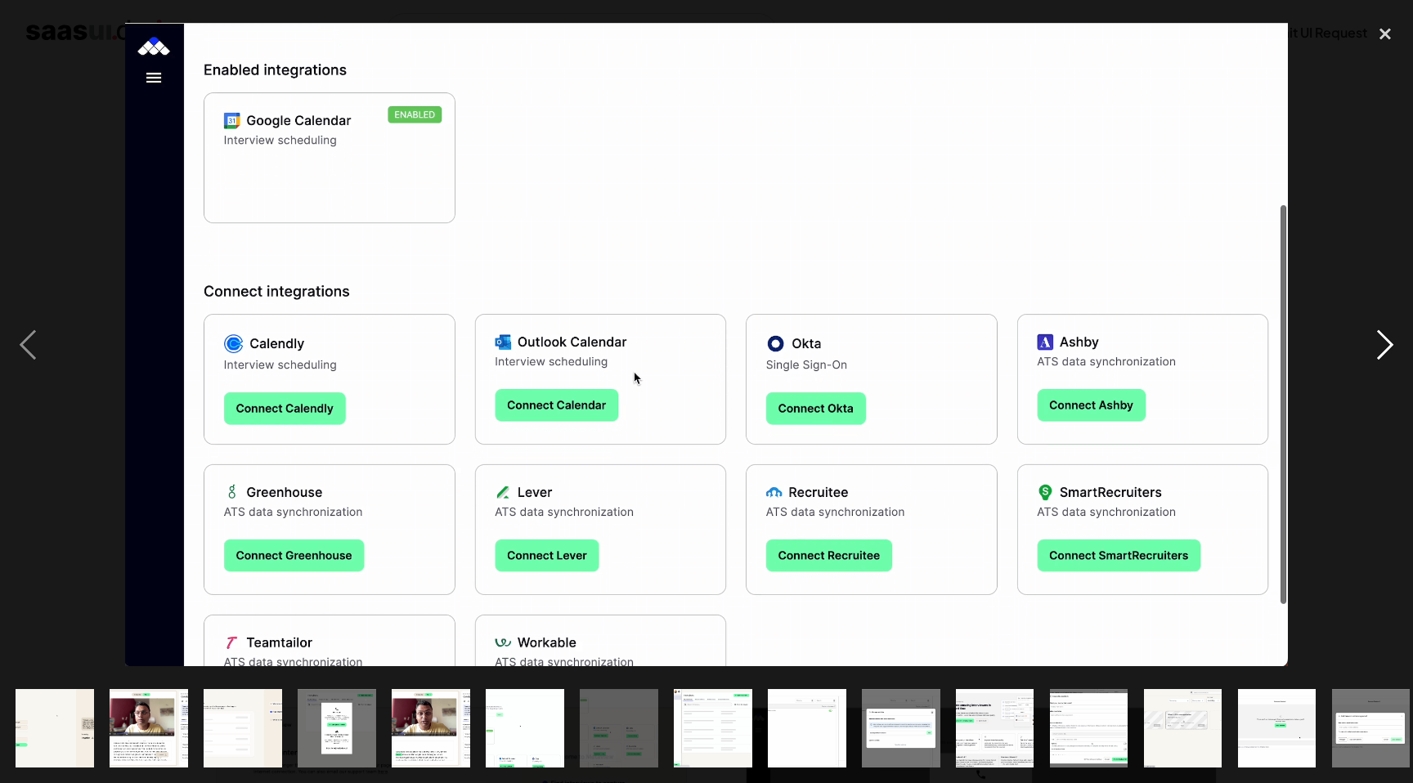
click at [1386, 348] on div "next image" at bounding box center [1385, 345] width 56 height 658
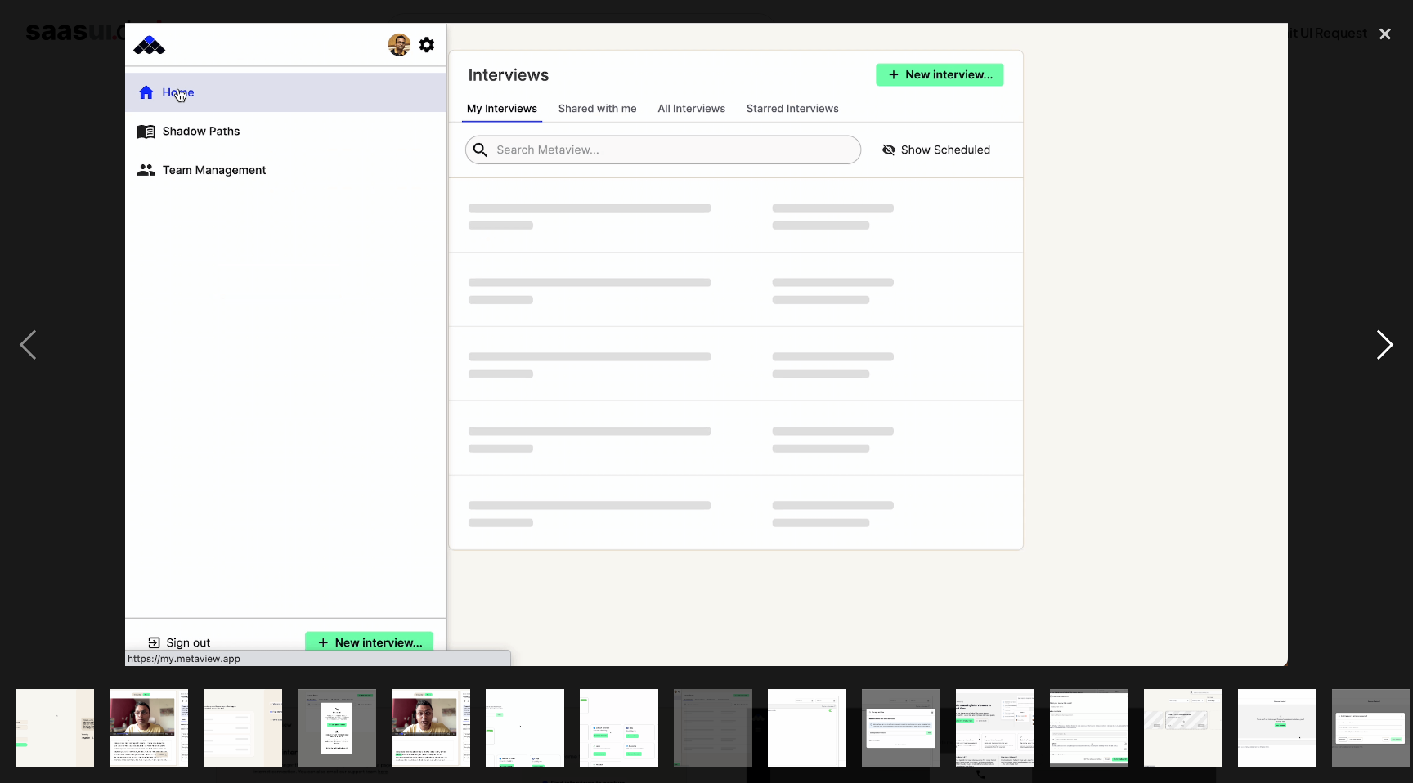
click at [1386, 348] on div "next image" at bounding box center [1385, 345] width 56 height 658
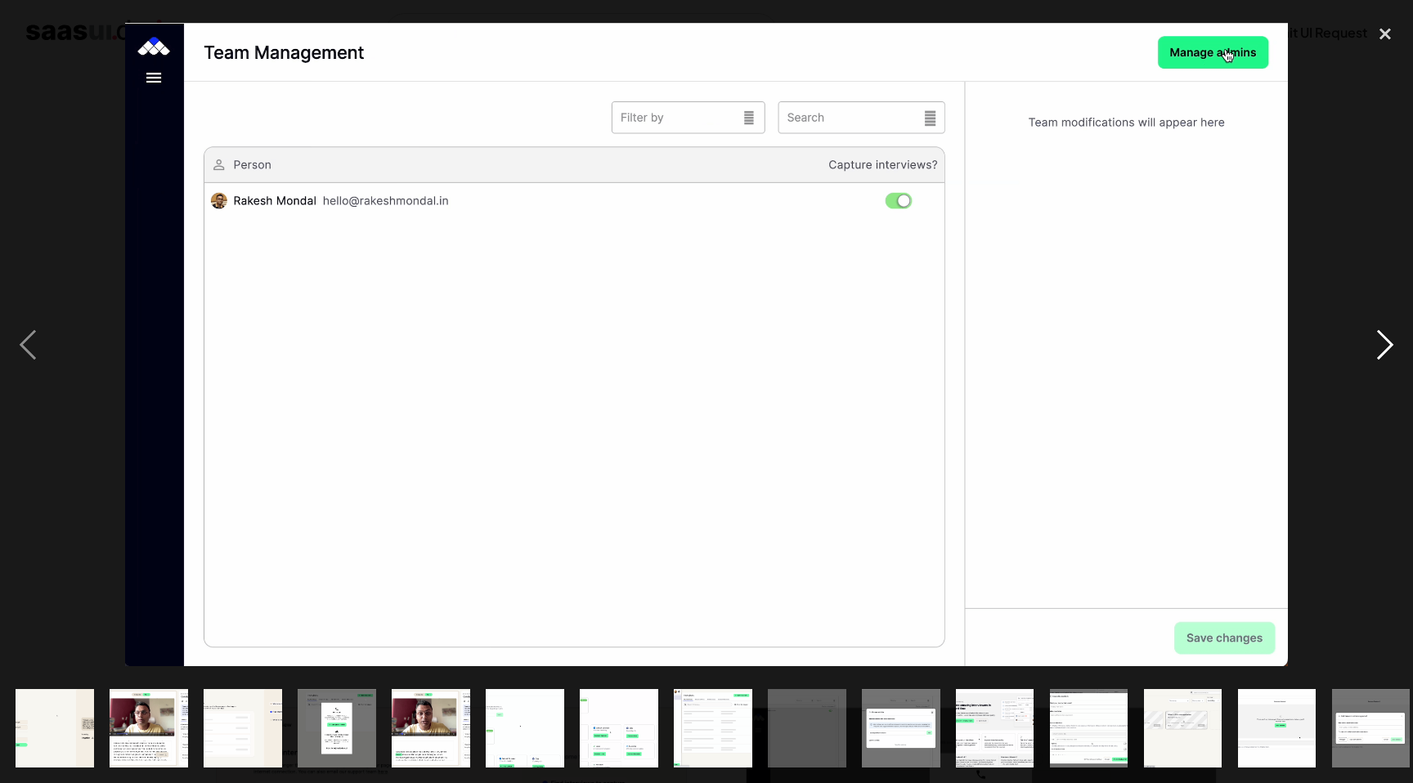
click at [1386, 348] on div "next image" at bounding box center [1385, 345] width 56 height 658
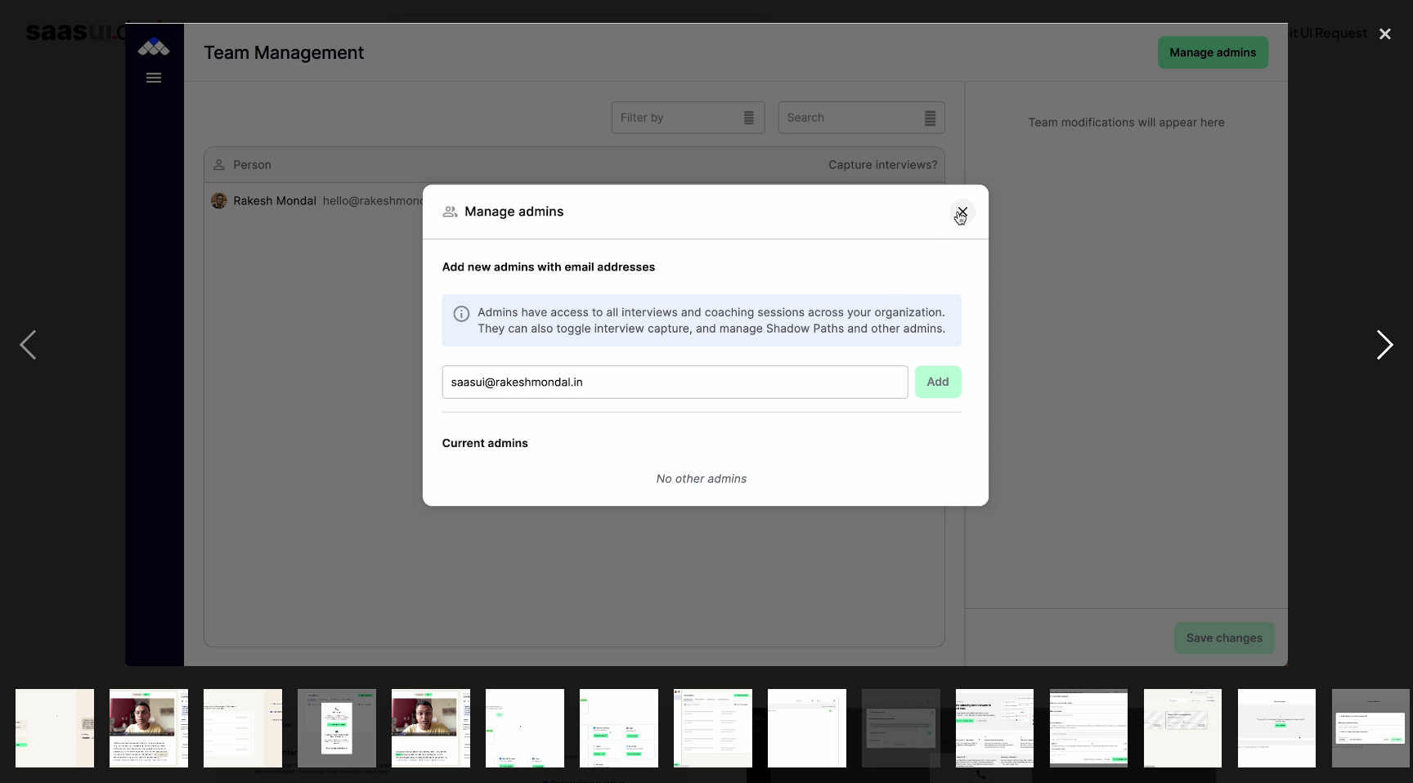
click at [1386, 348] on div "next image" at bounding box center [1385, 345] width 56 height 658
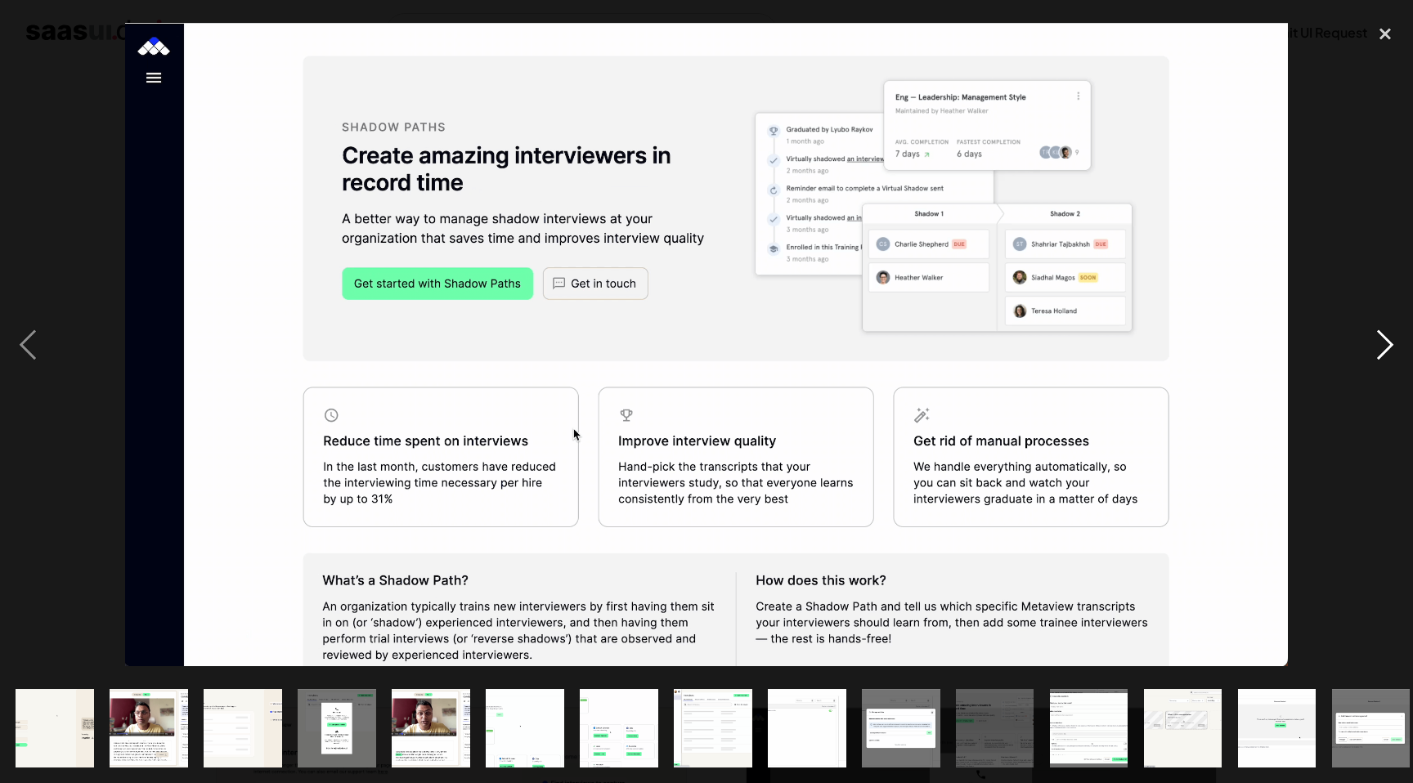
click at [1386, 348] on div "next image" at bounding box center [1385, 345] width 56 height 658
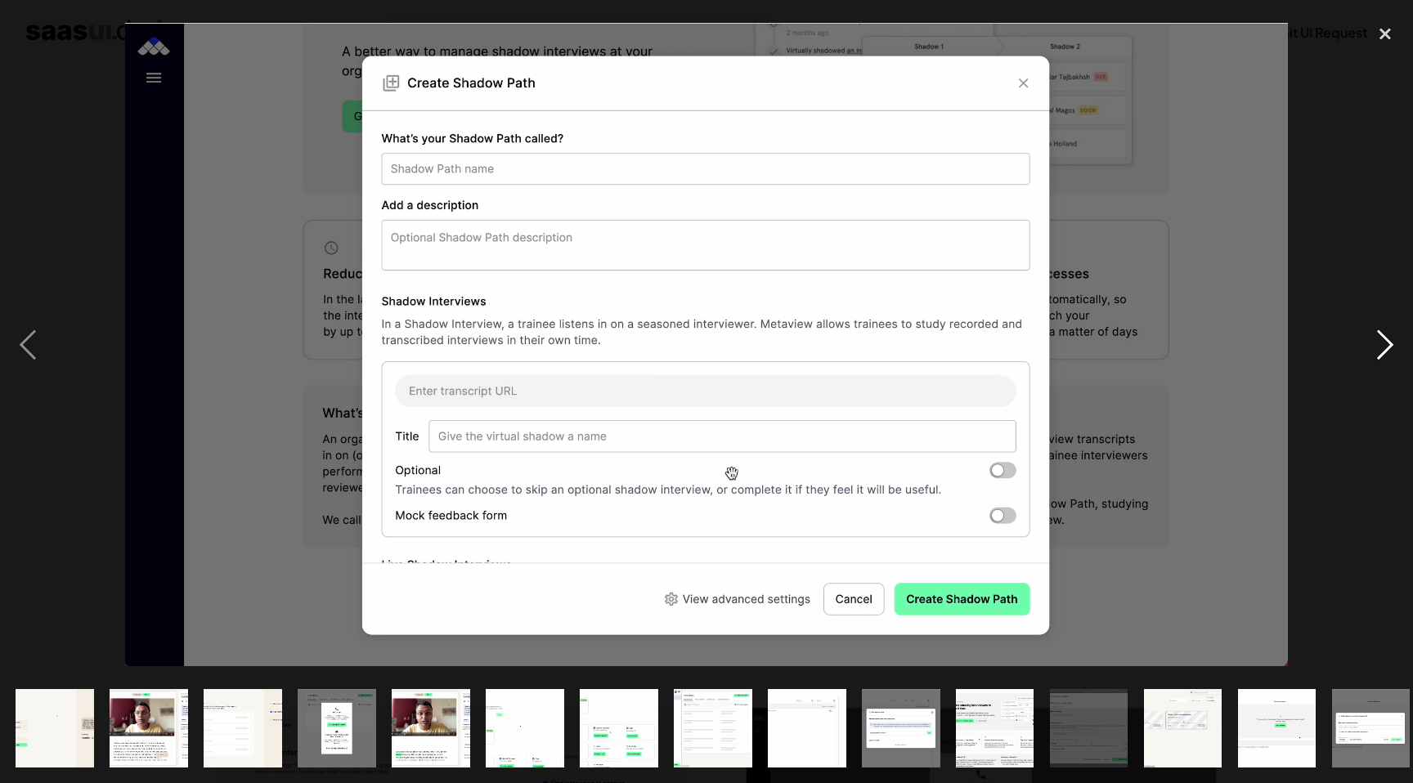
click at [1386, 348] on div "next image" at bounding box center [1385, 345] width 56 height 658
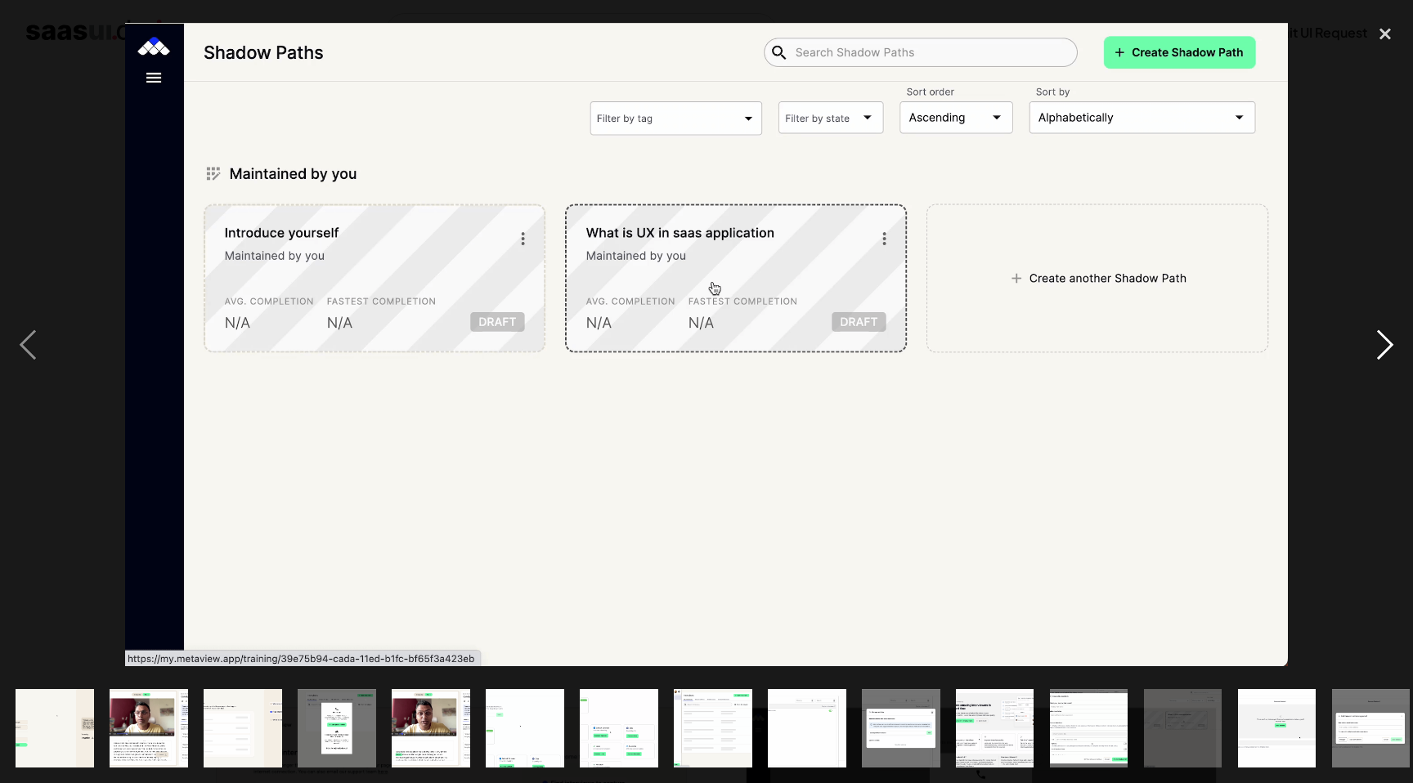
click at [1386, 348] on div "next image" at bounding box center [1385, 345] width 56 height 658
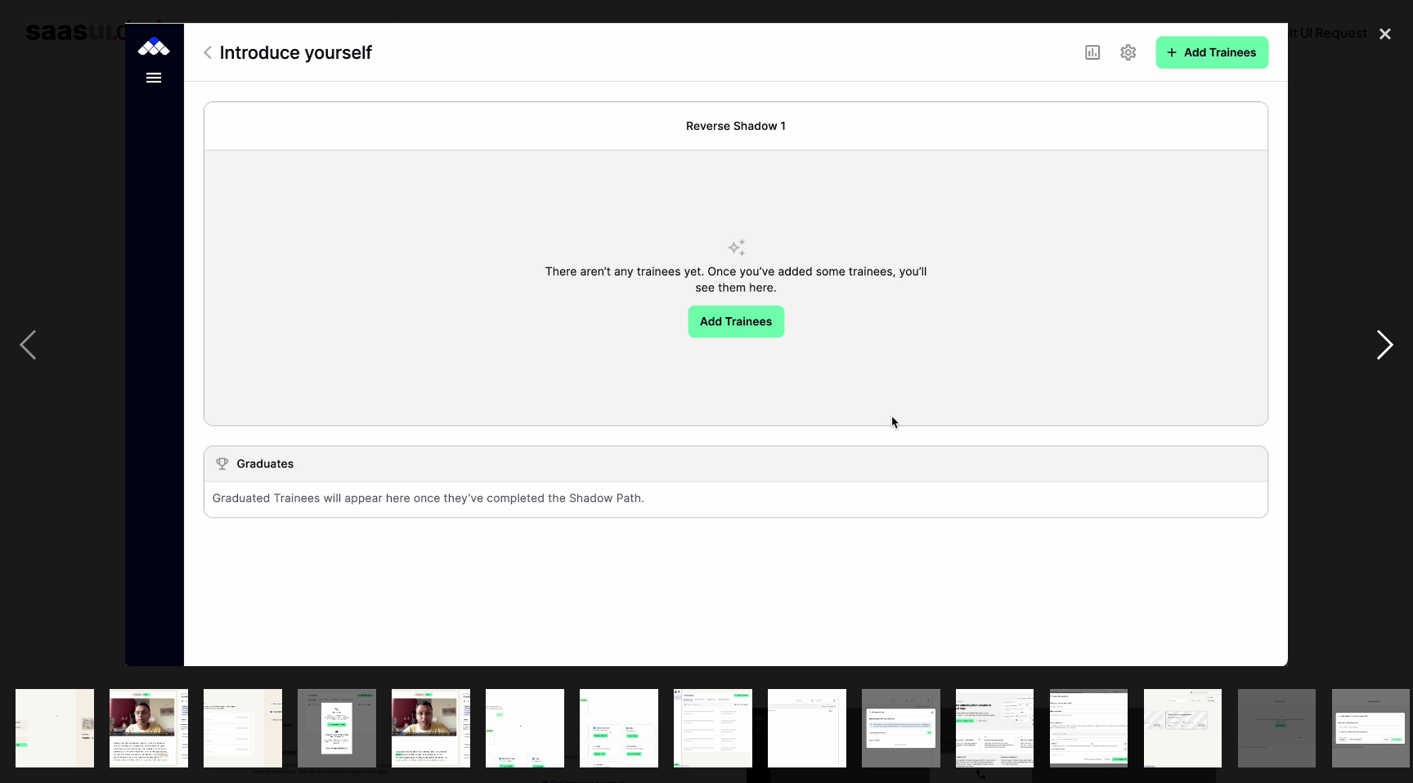
click at [1386, 348] on div "next image" at bounding box center [1385, 345] width 56 height 658
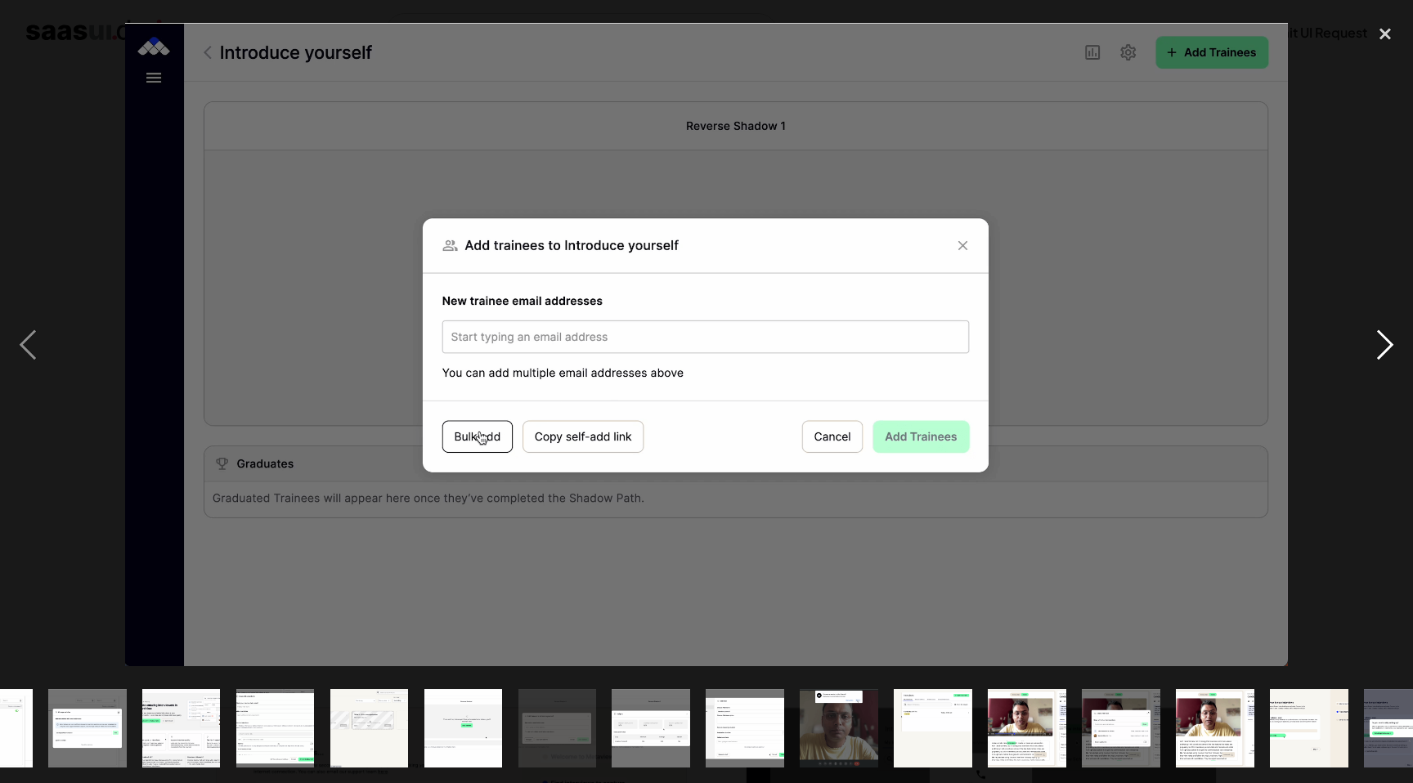
scroll to position [0, 858]
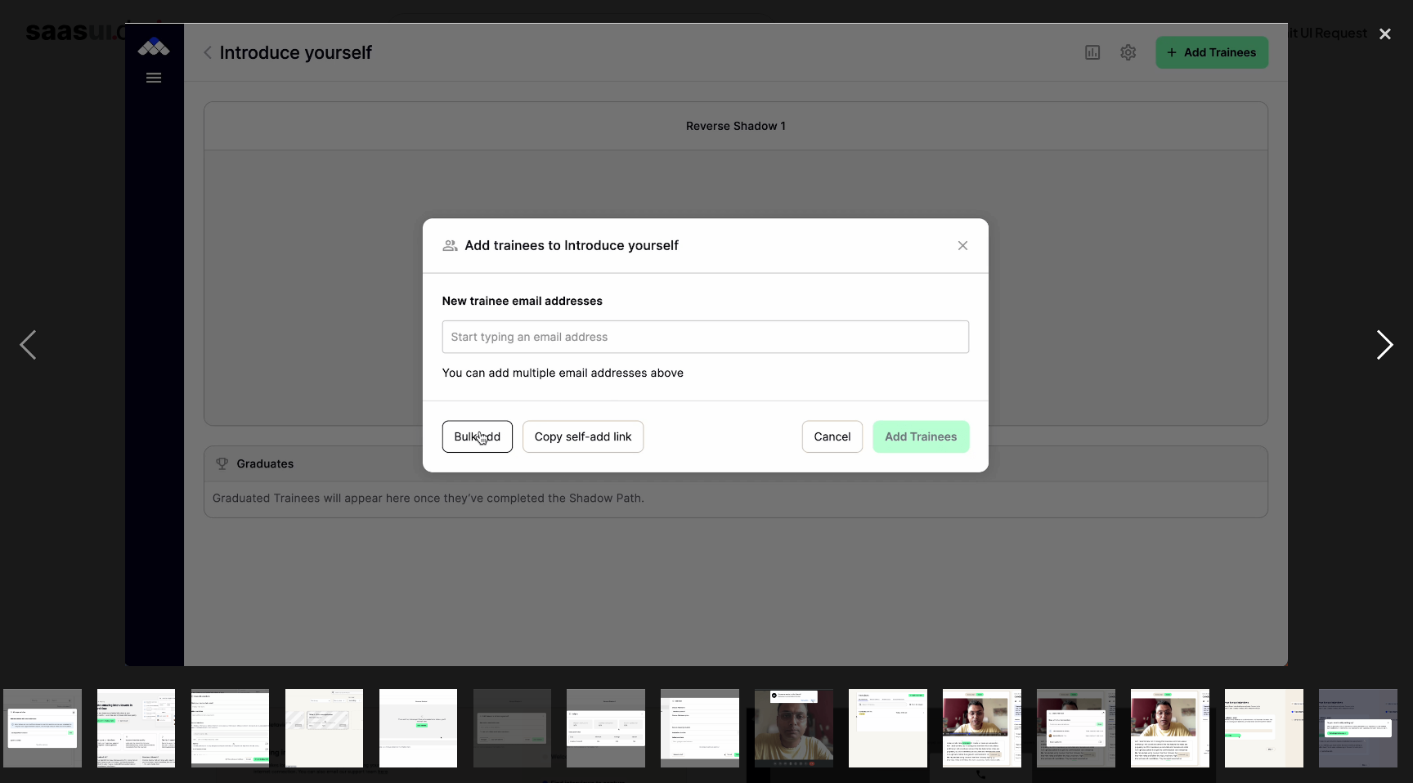
click at [1386, 348] on div "next image" at bounding box center [1385, 345] width 56 height 658
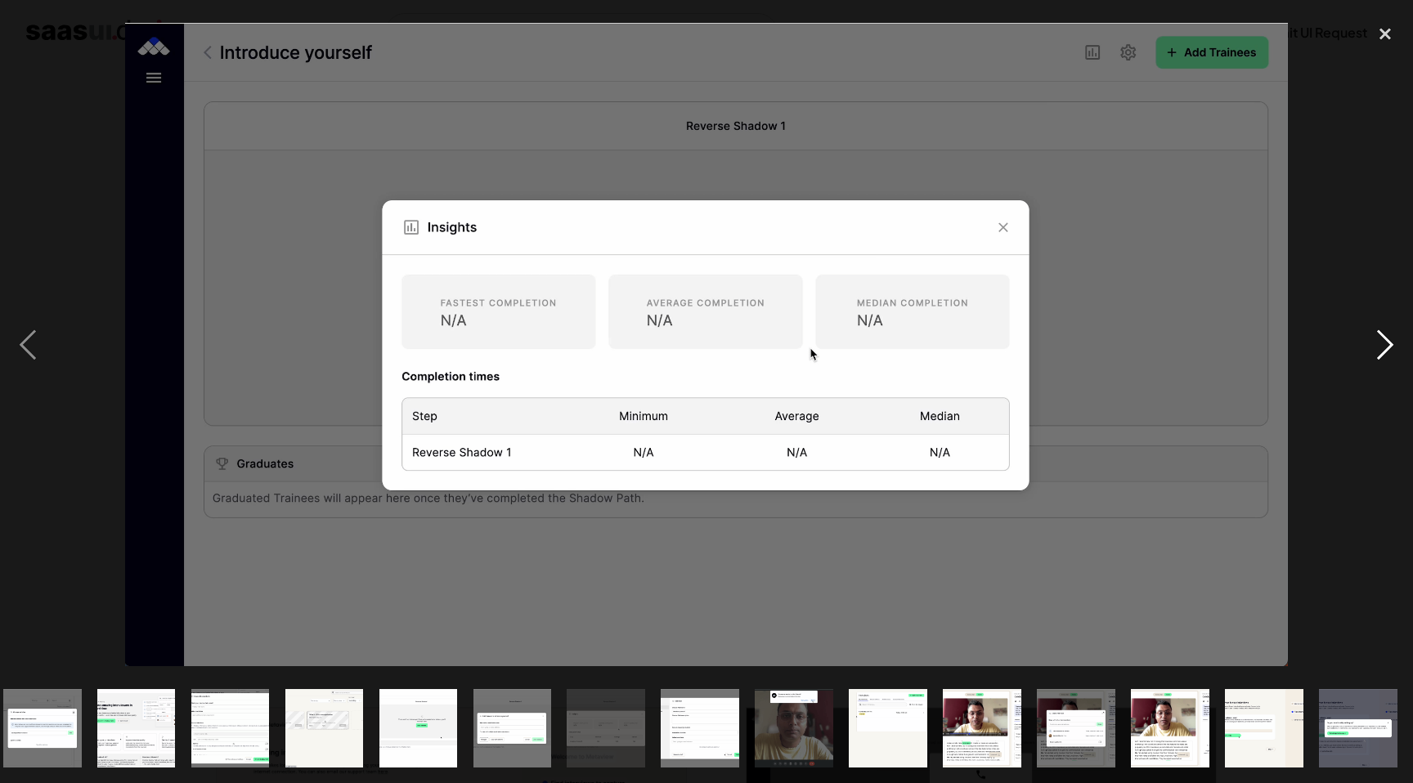
click at [1386, 348] on div "next image" at bounding box center [1385, 345] width 56 height 658
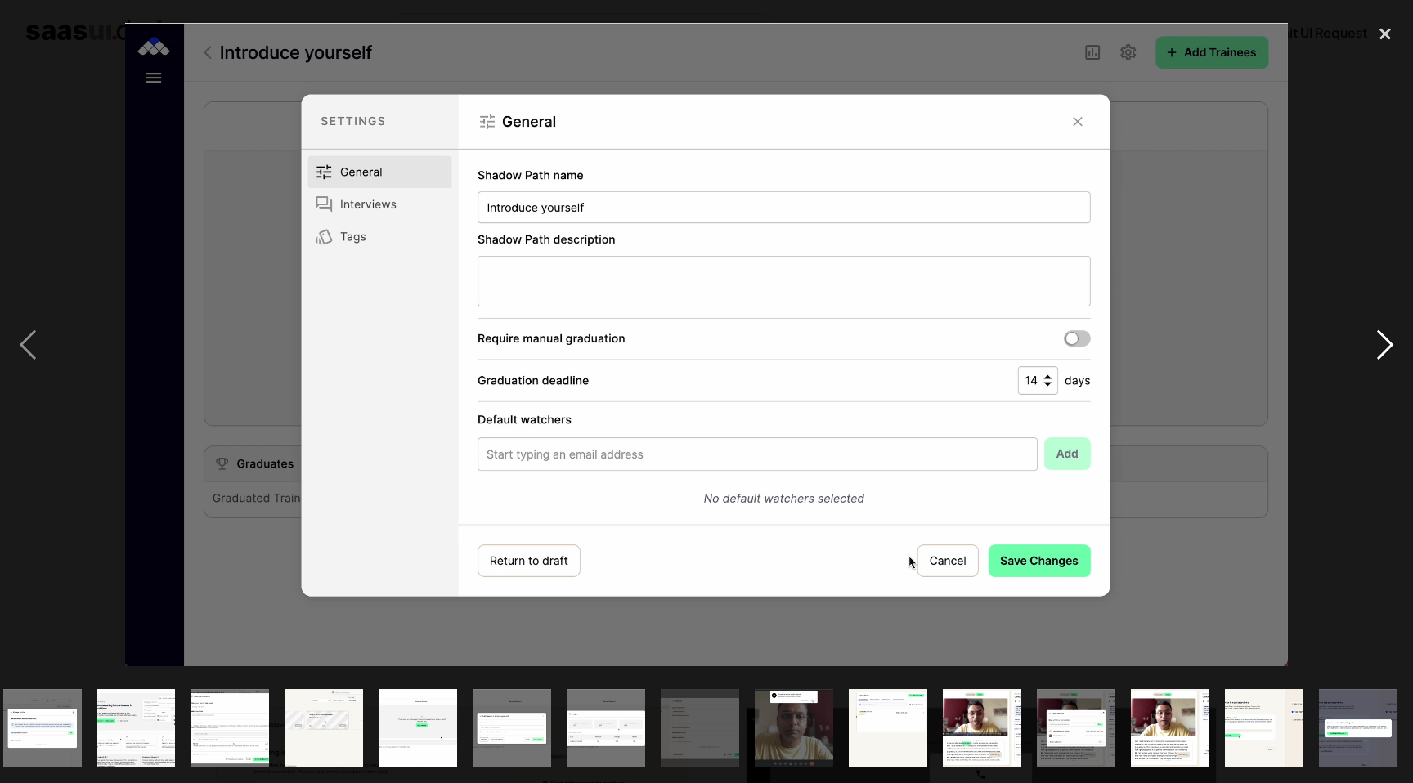
click at [1386, 348] on div "next image" at bounding box center [1385, 345] width 56 height 658
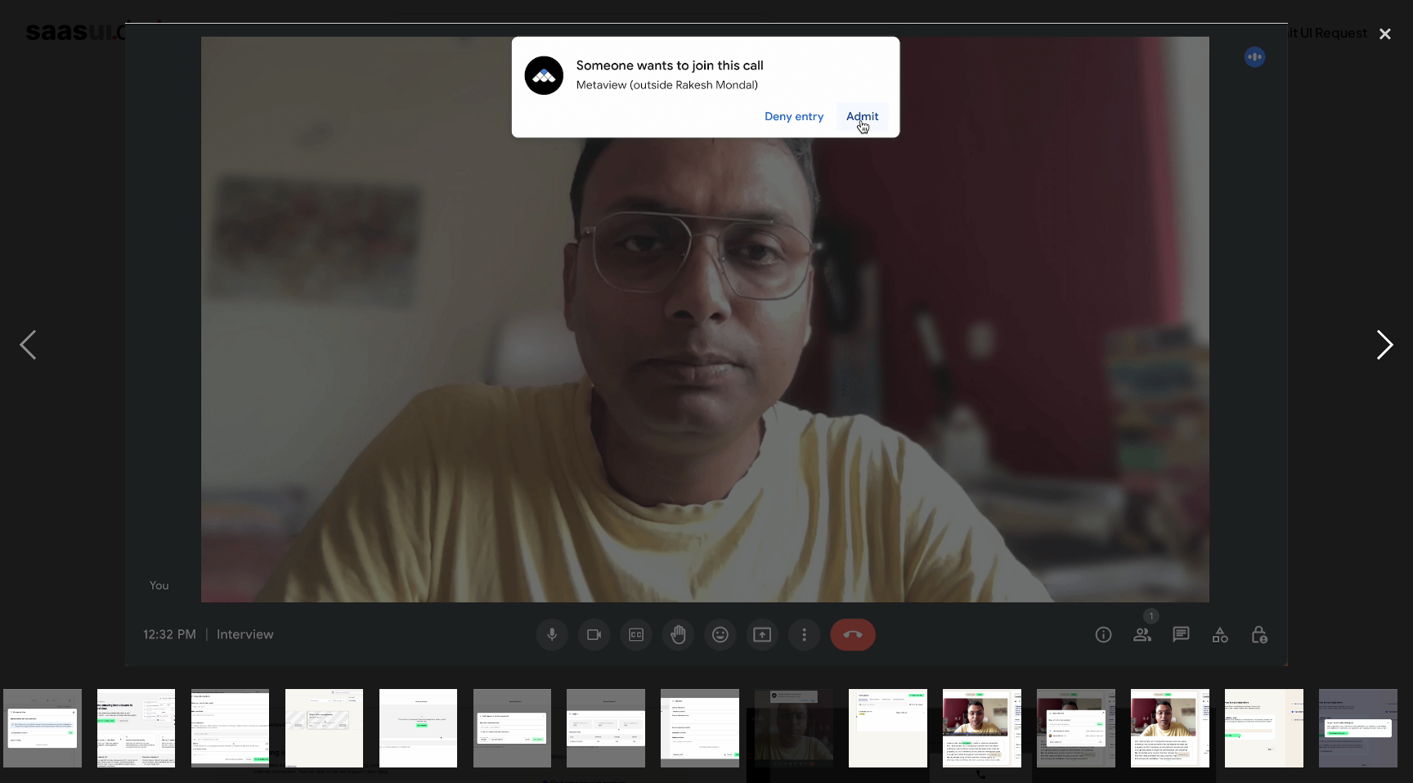
click at [1386, 348] on div "next image" at bounding box center [1385, 345] width 56 height 658
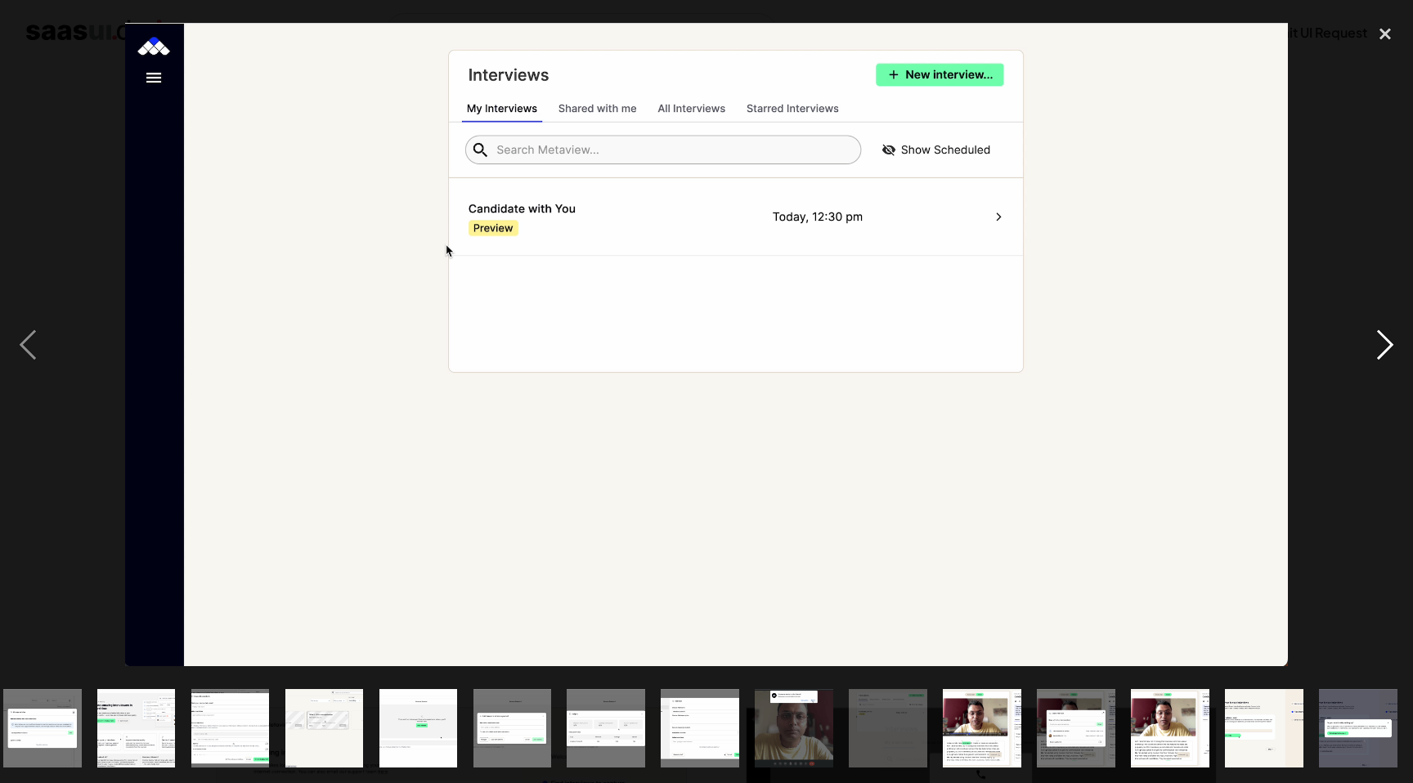
click at [1386, 348] on div "next image" at bounding box center [1385, 345] width 56 height 658
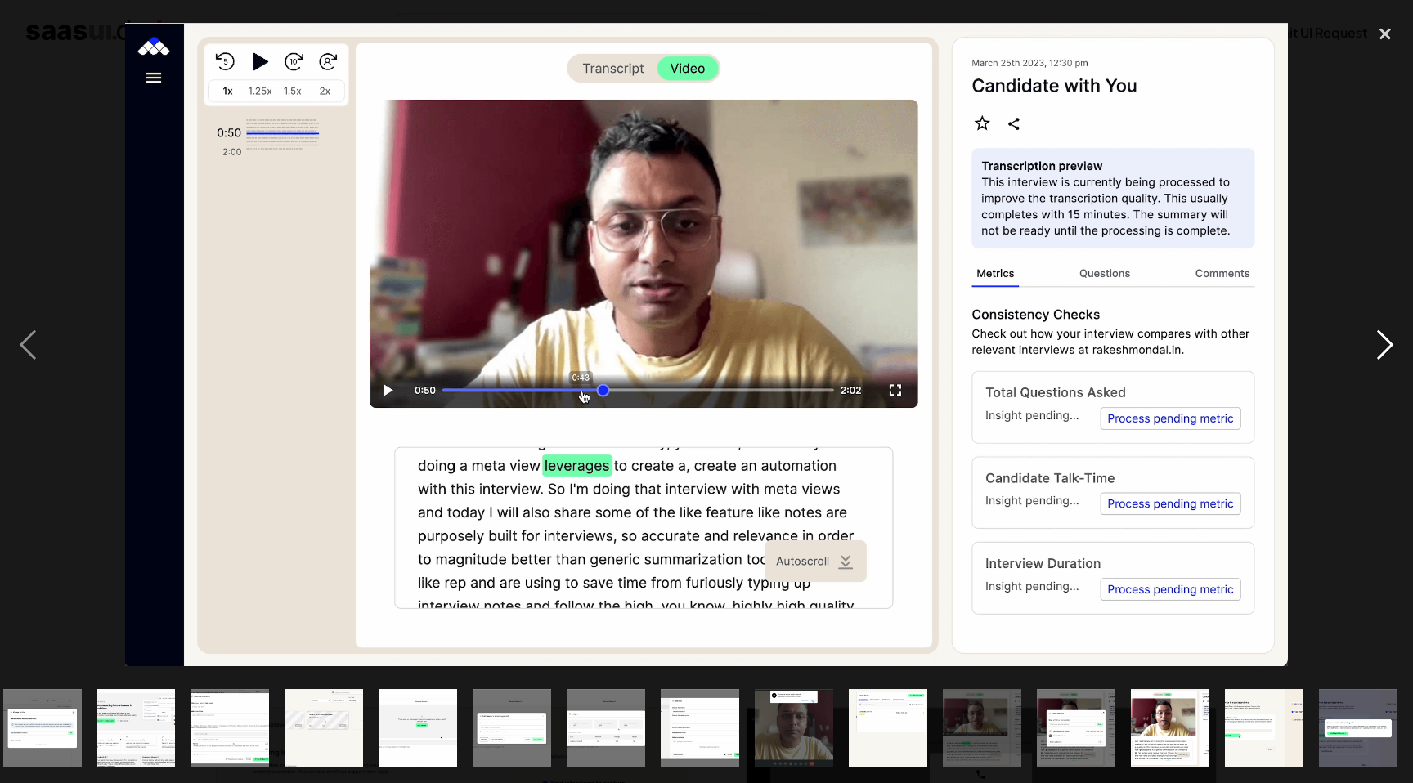
click at [1386, 348] on div "next image" at bounding box center [1385, 345] width 56 height 658
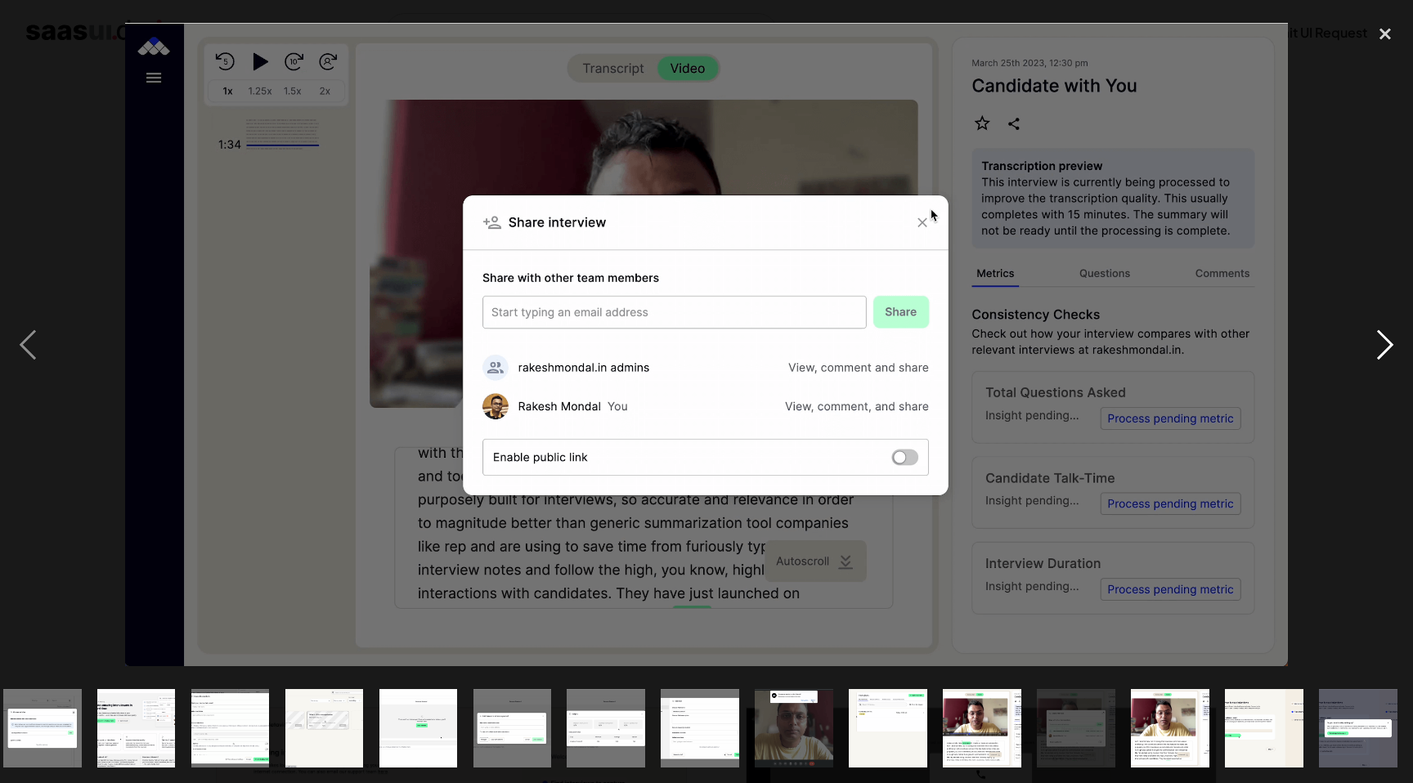
click at [1386, 348] on div "next image" at bounding box center [1385, 345] width 56 height 658
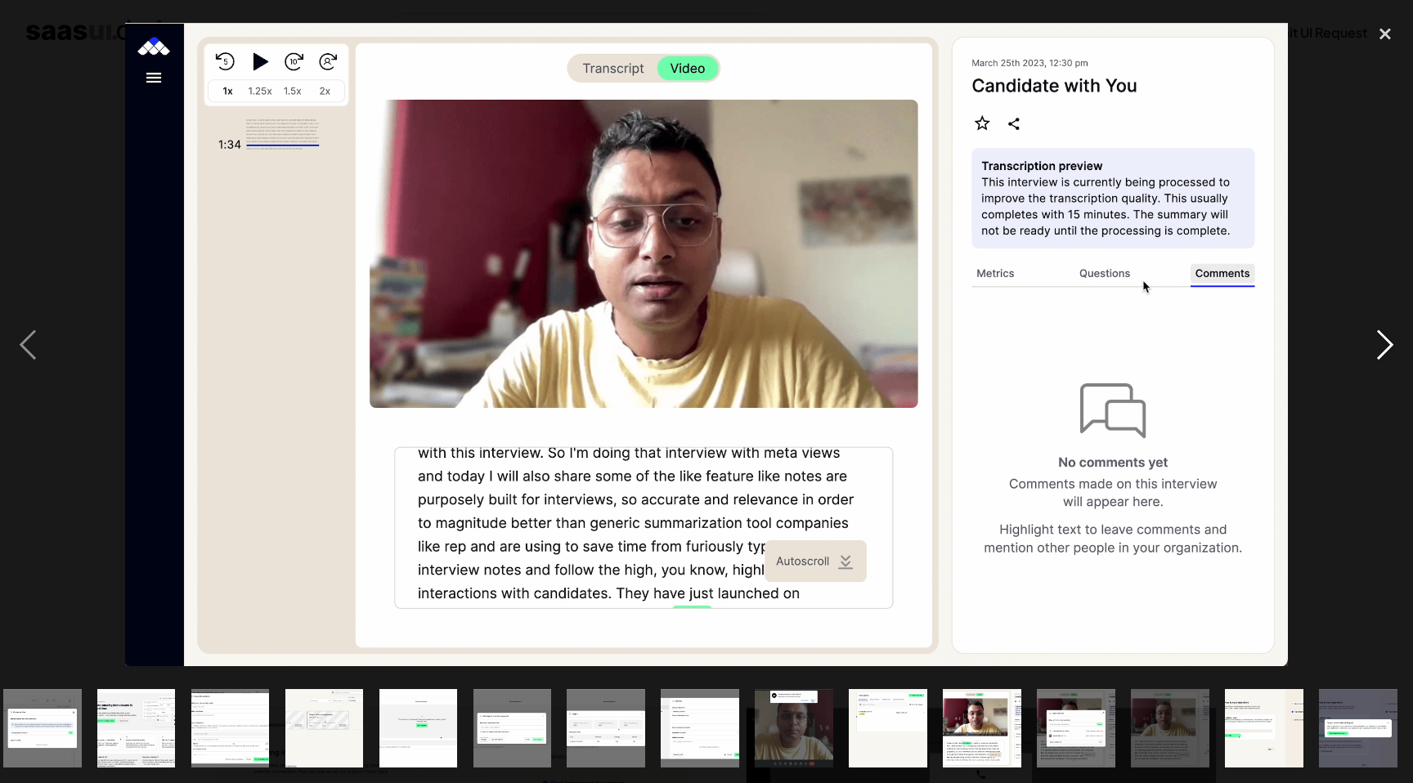
click at [1386, 348] on div "next image" at bounding box center [1385, 345] width 56 height 658
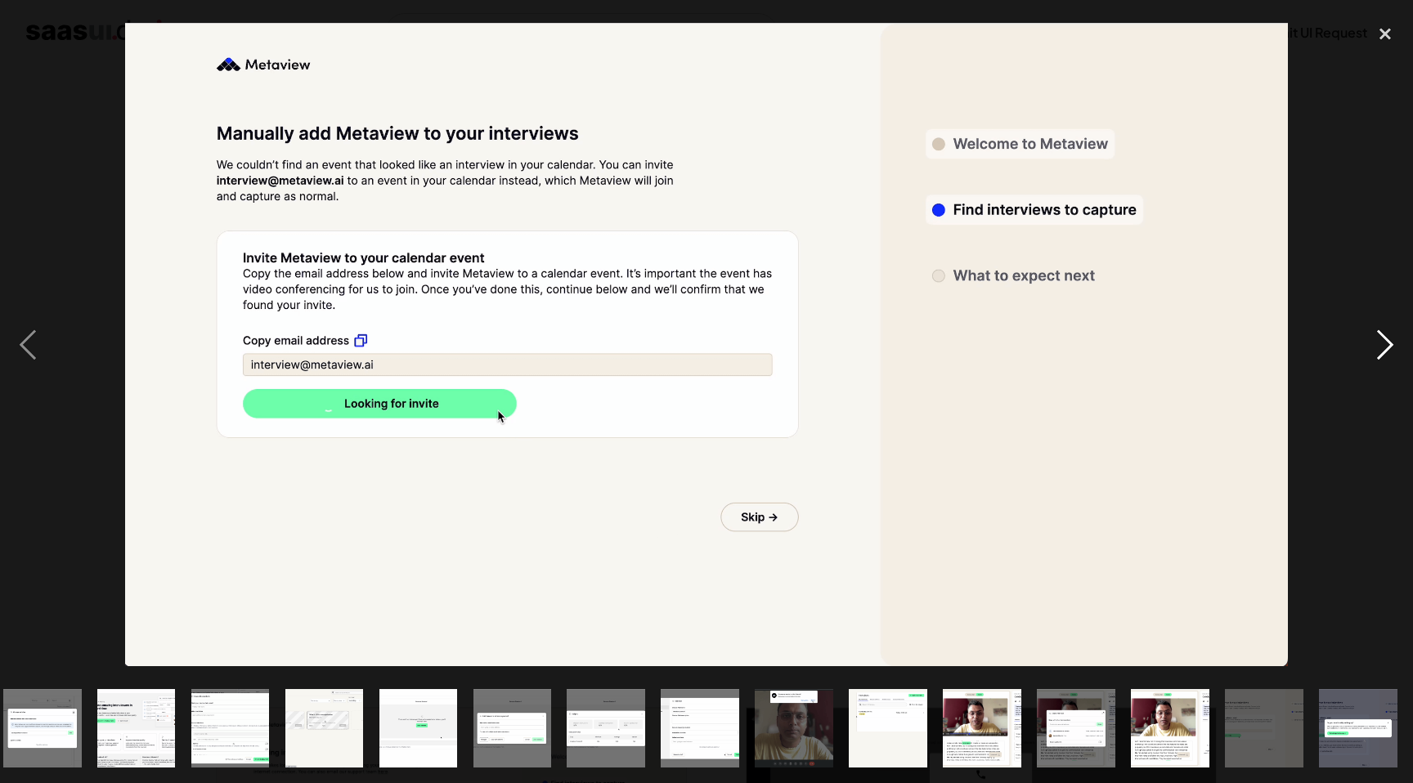
click at [1386, 348] on div "next image" at bounding box center [1385, 345] width 56 height 658
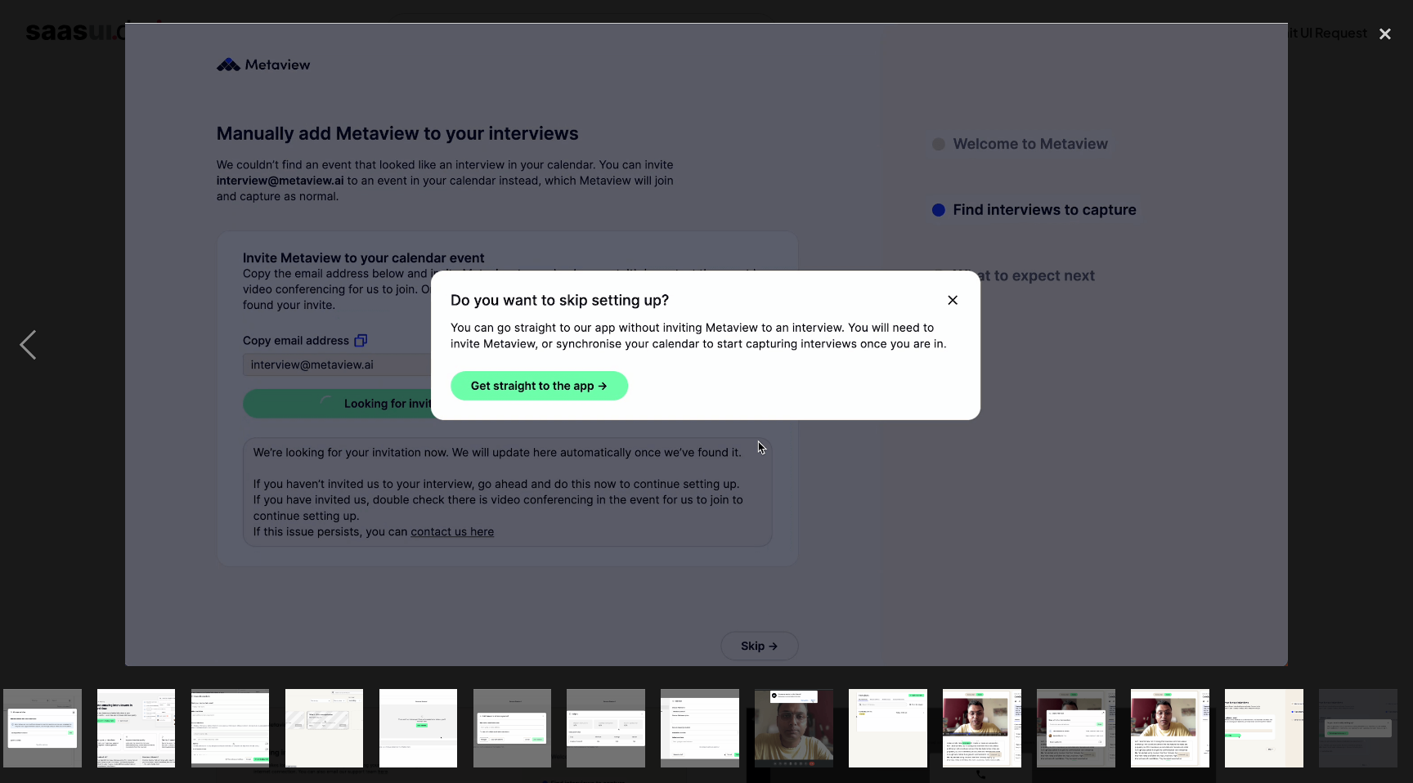
click at [1386, 348] on div "next image" at bounding box center [1385, 345] width 56 height 658
click at [1395, 30] on div "close lightbox" at bounding box center [1385, 34] width 56 height 36
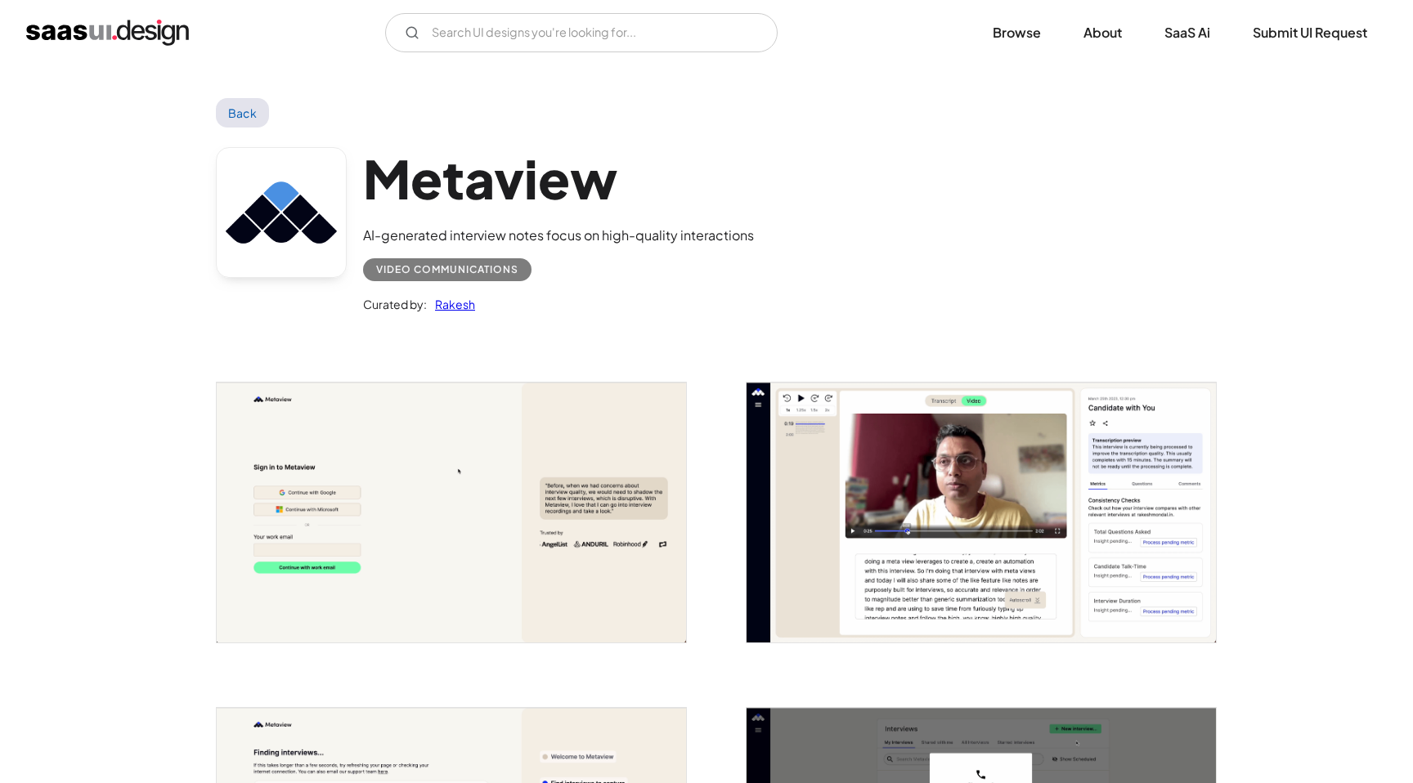
scroll to position [0, 0]
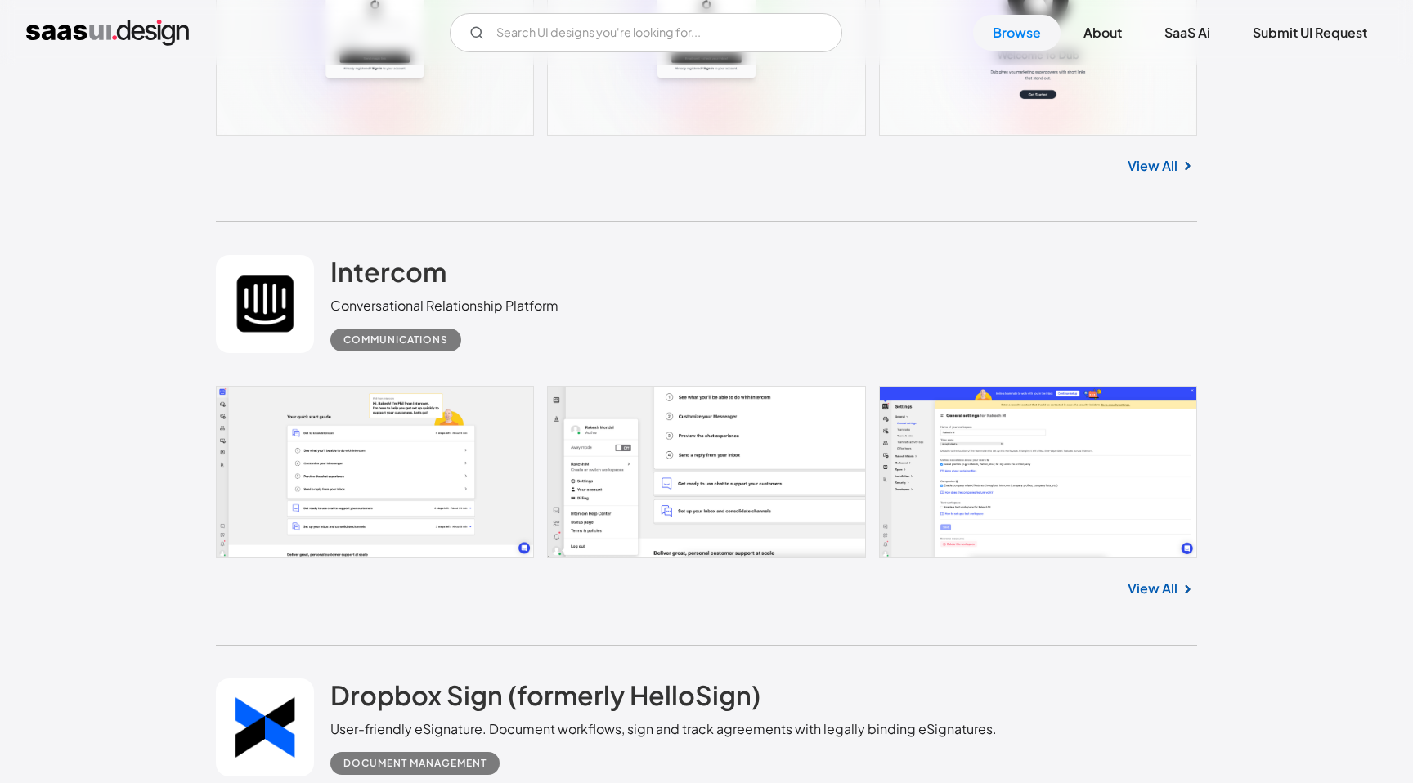
scroll to position [25564, 0]
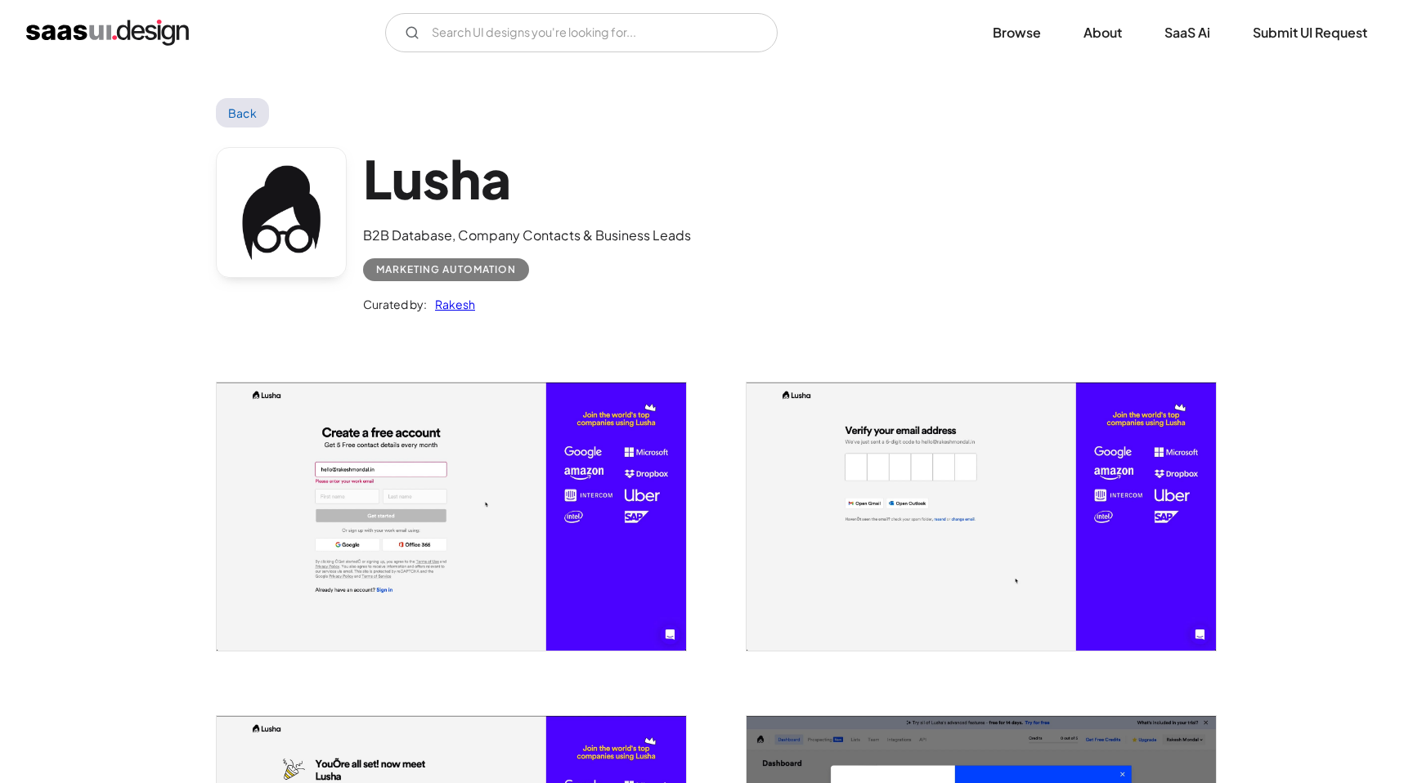
click at [537, 343] on div at bounding box center [441, 507] width 490 height 334
click at [563, 454] on img "open lightbox" at bounding box center [451, 517] width 469 height 268
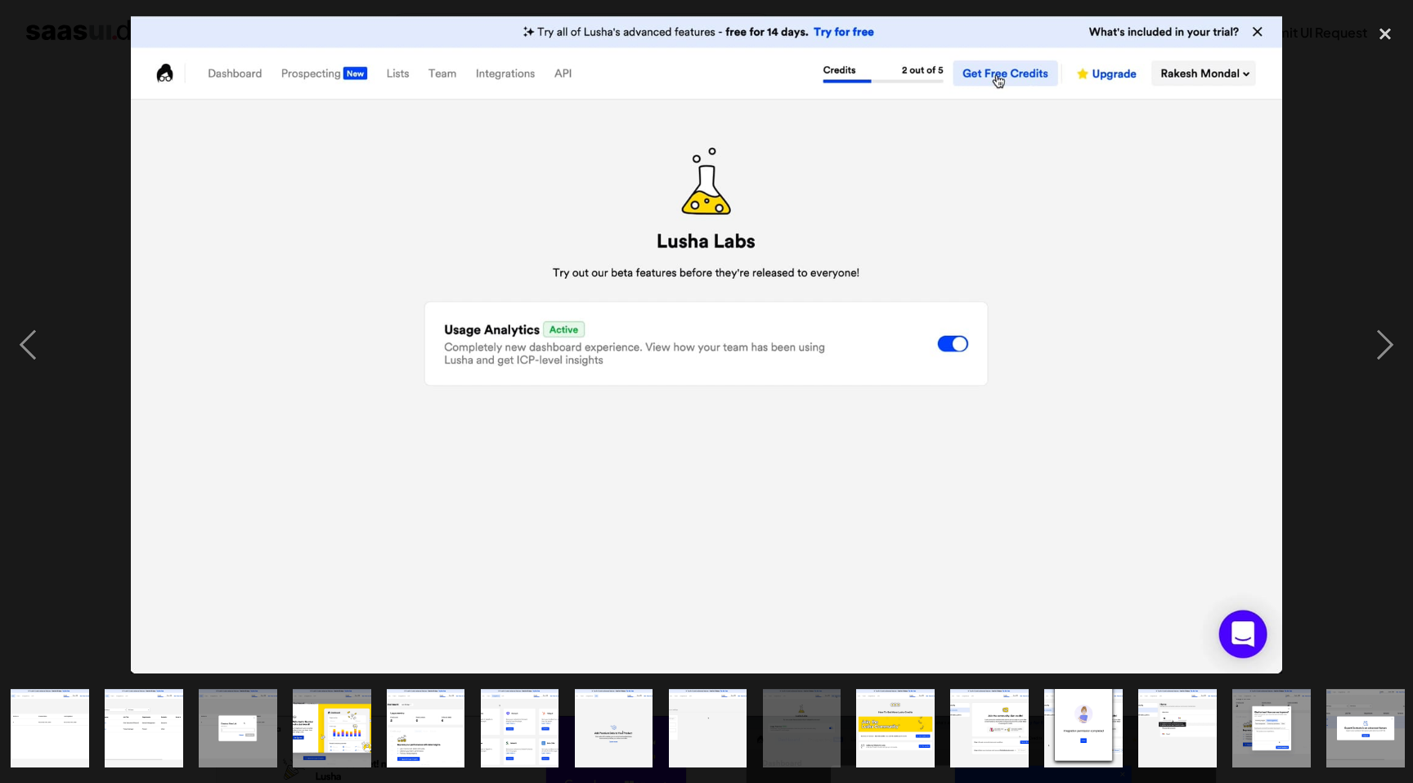
scroll to position [0, 576]
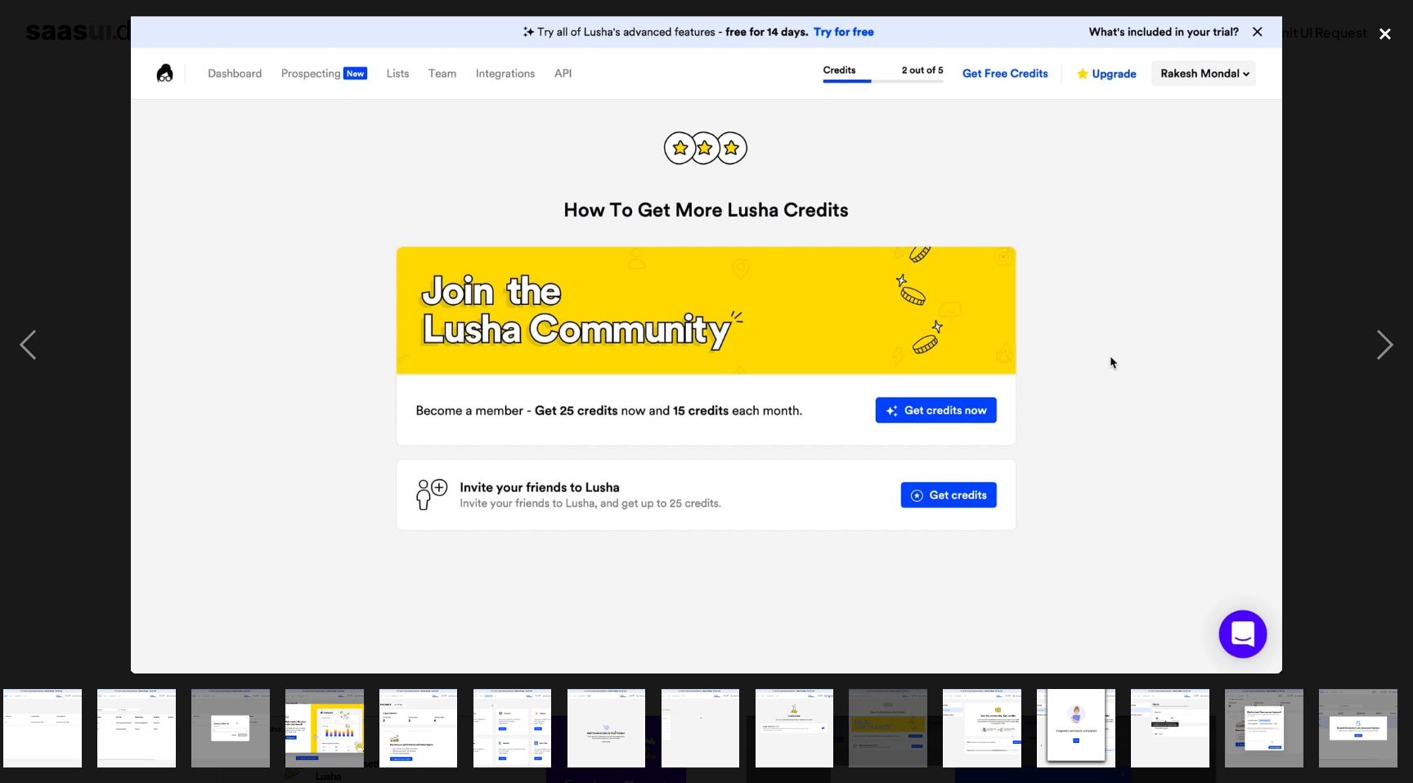
click at [1377, 41] on div "close lightbox" at bounding box center [1385, 34] width 56 height 36
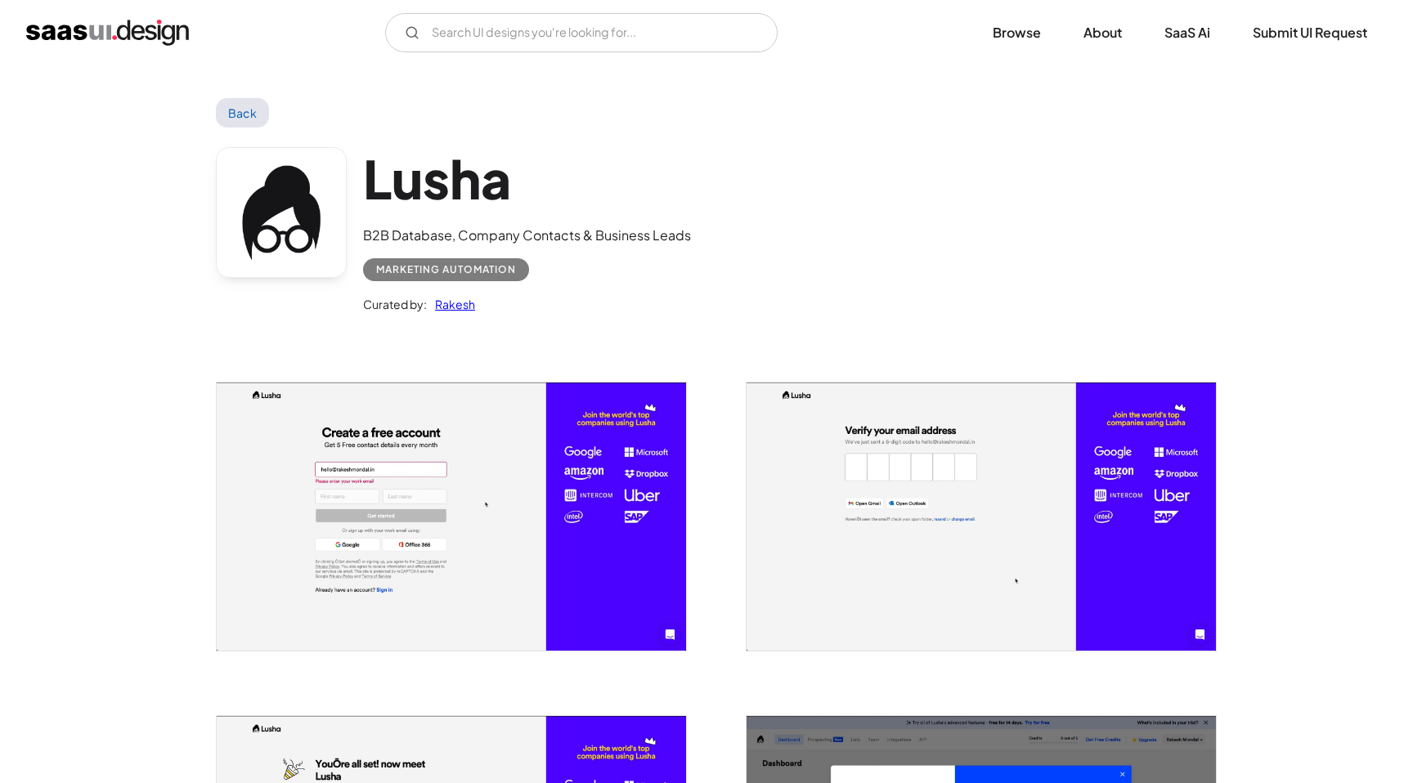
scroll to position [0, 0]
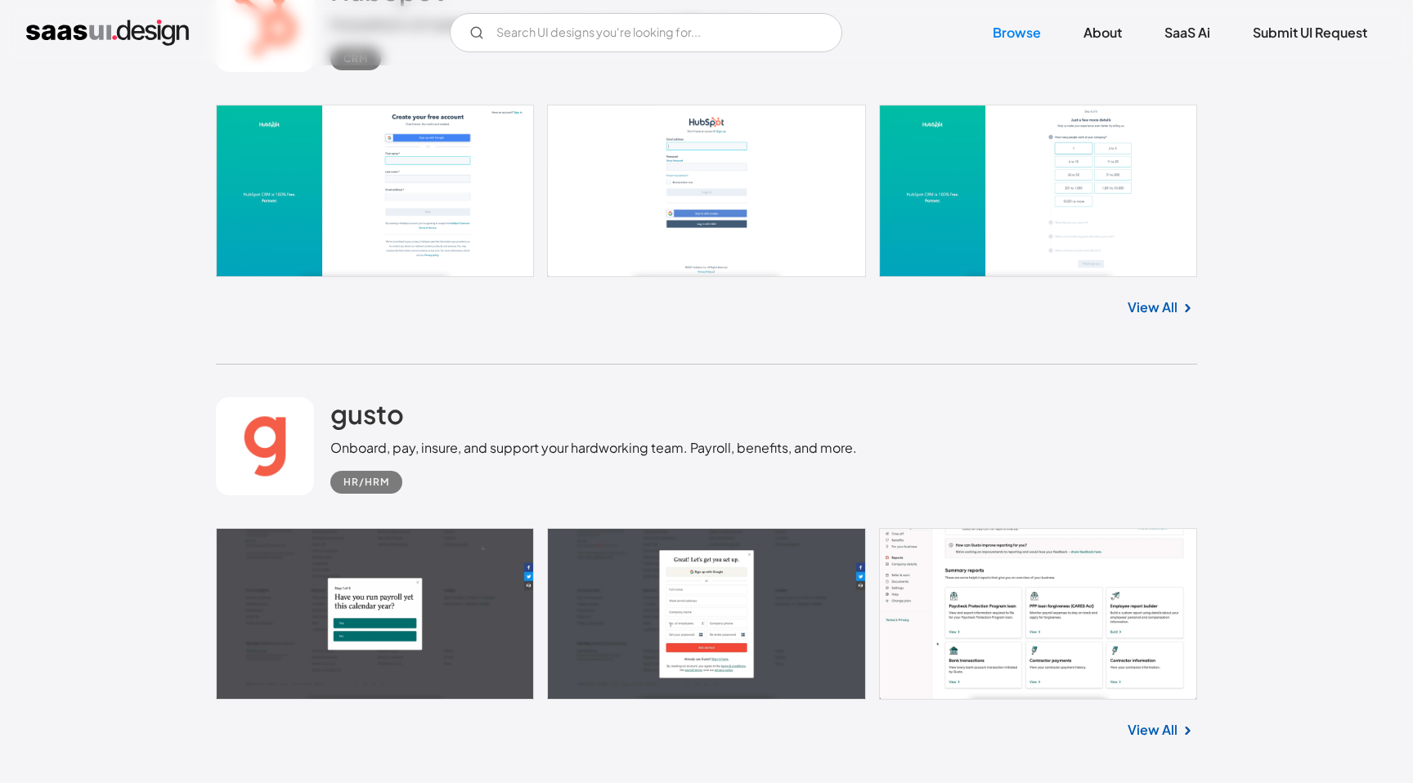
scroll to position [27976, 0]
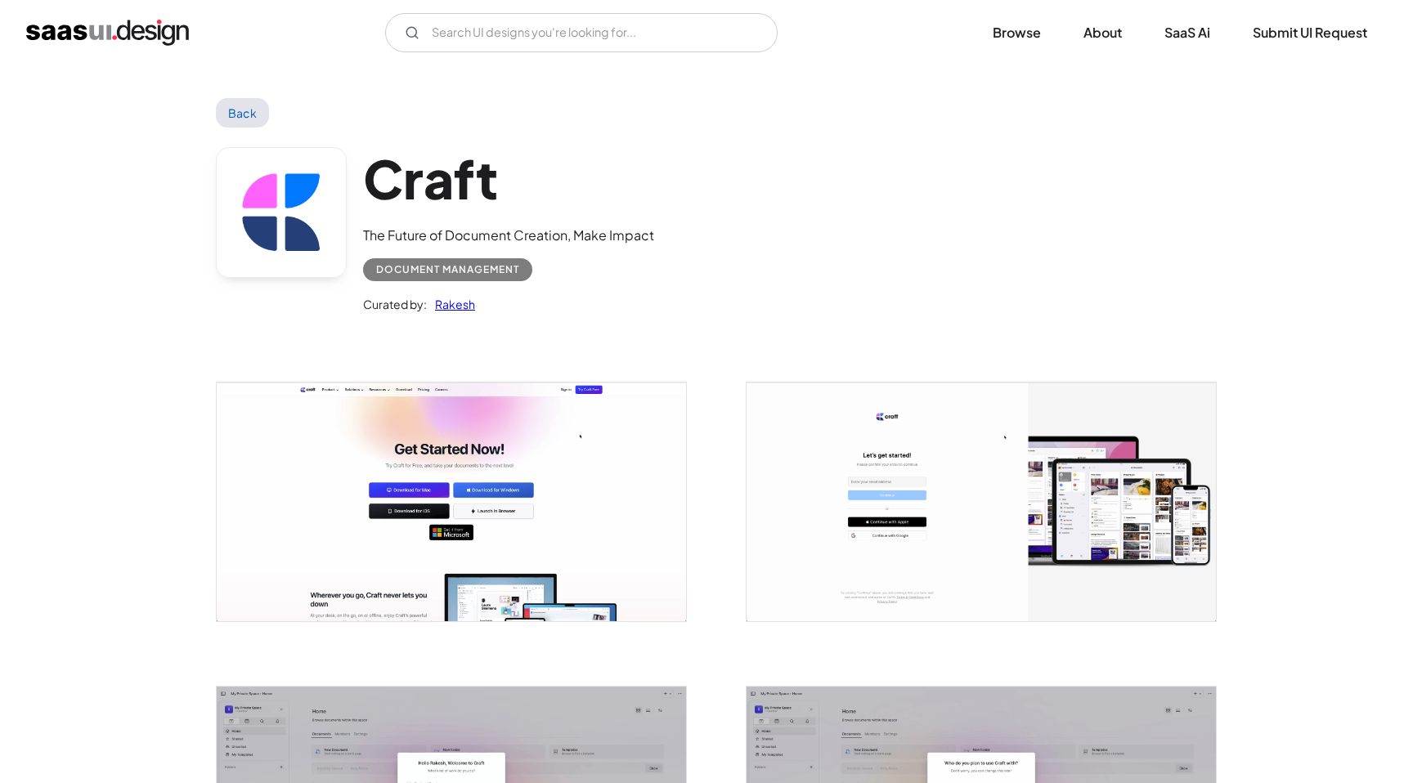
click at [615, 479] on img "open lightbox" at bounding box center [451, 502] width 469 height 239
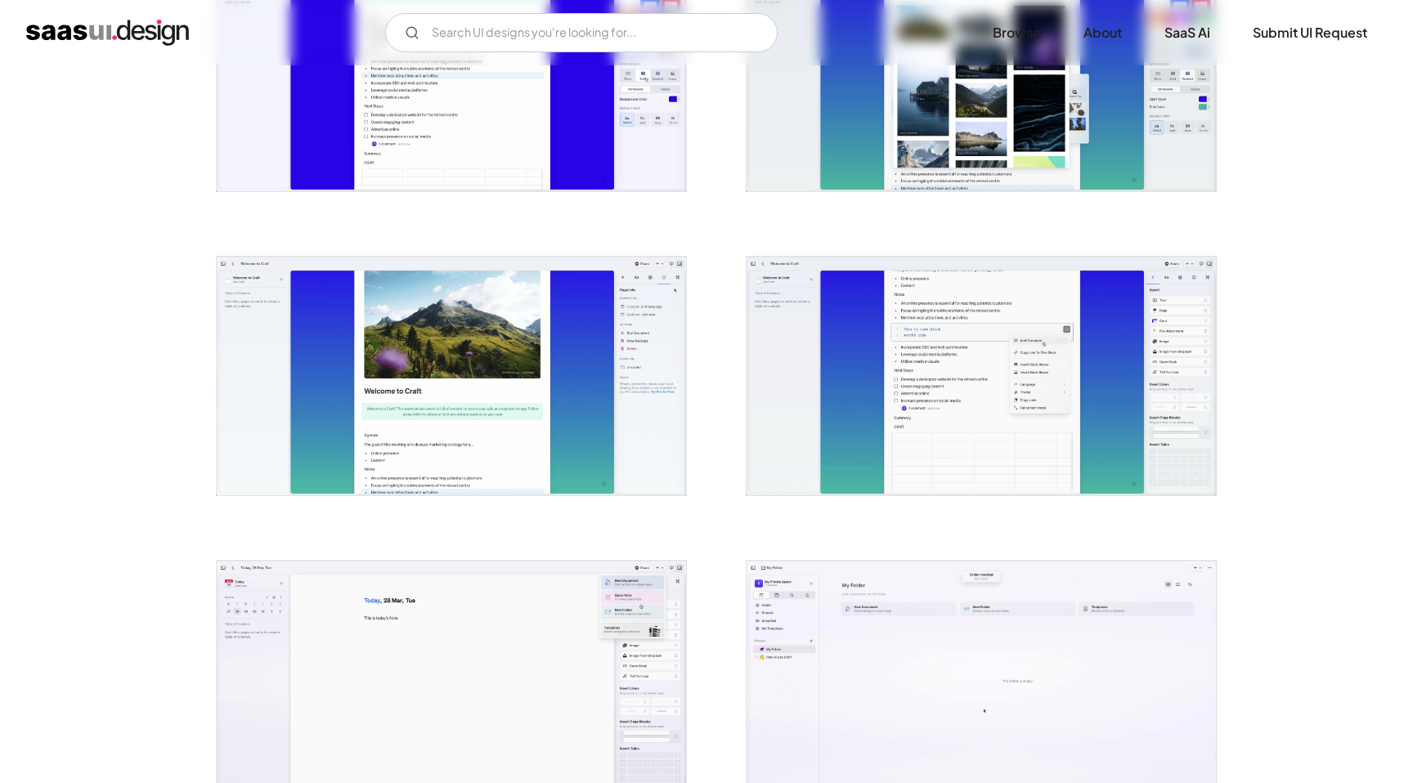
scroll to position [2479, 0]
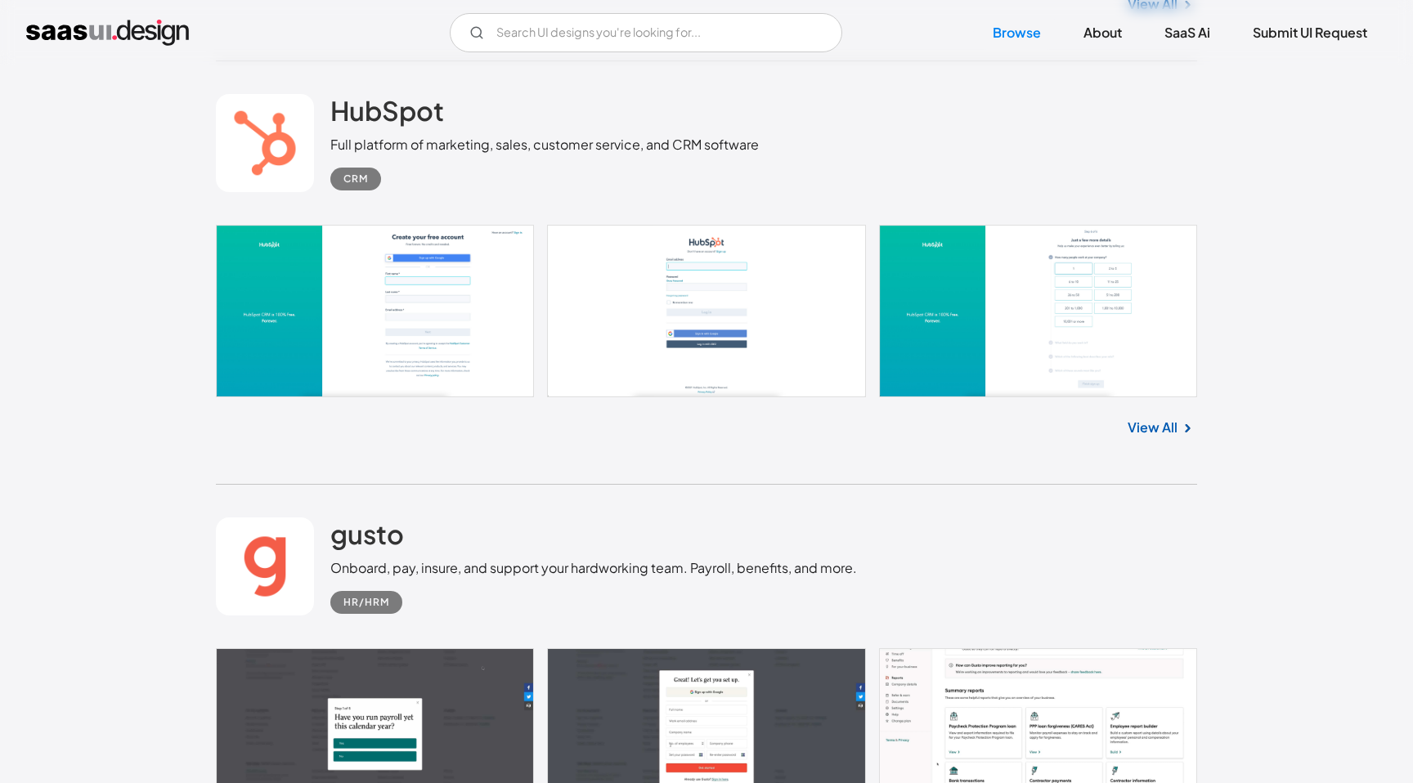
scroll to position [27871, 0]
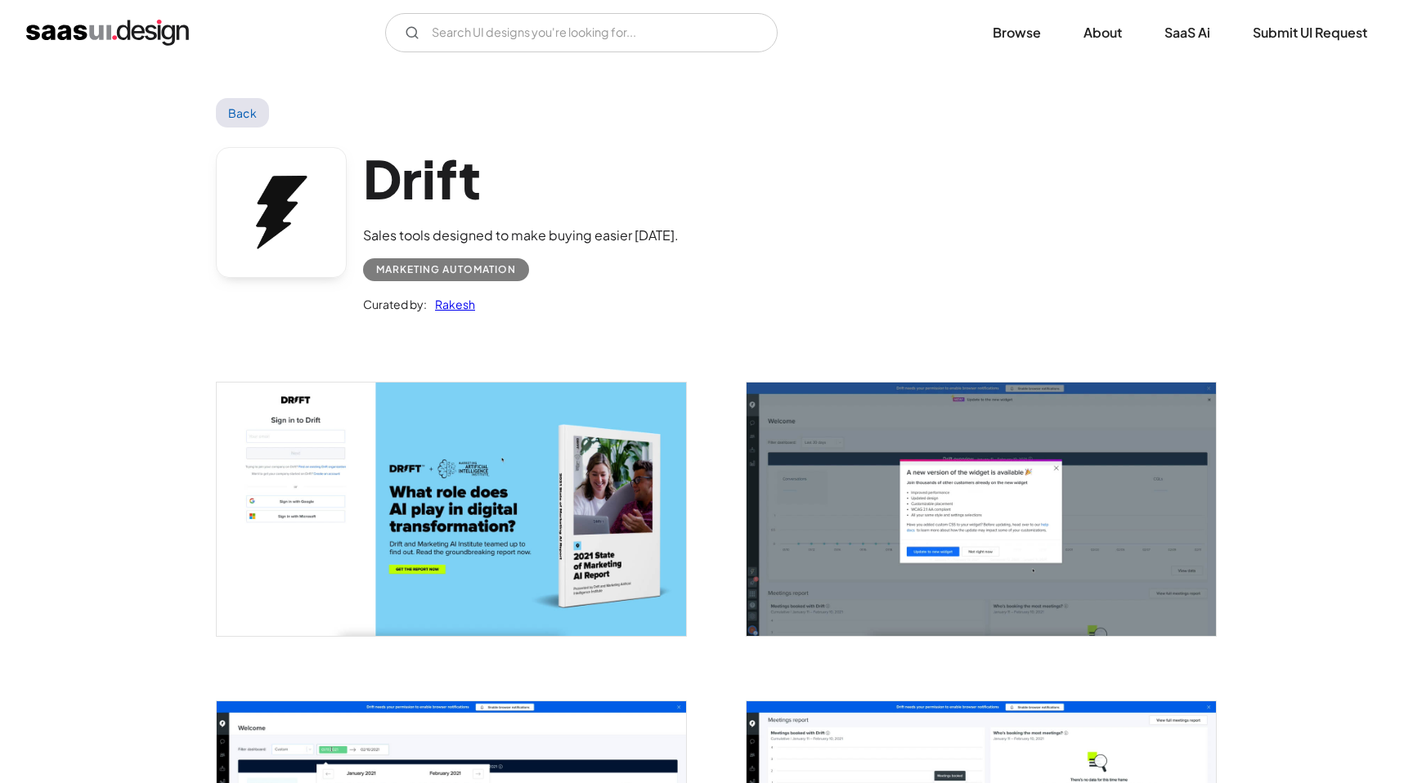
click at [638, 546] on img "open lightbox" at bounding box center [451, 509] width 469 height 253
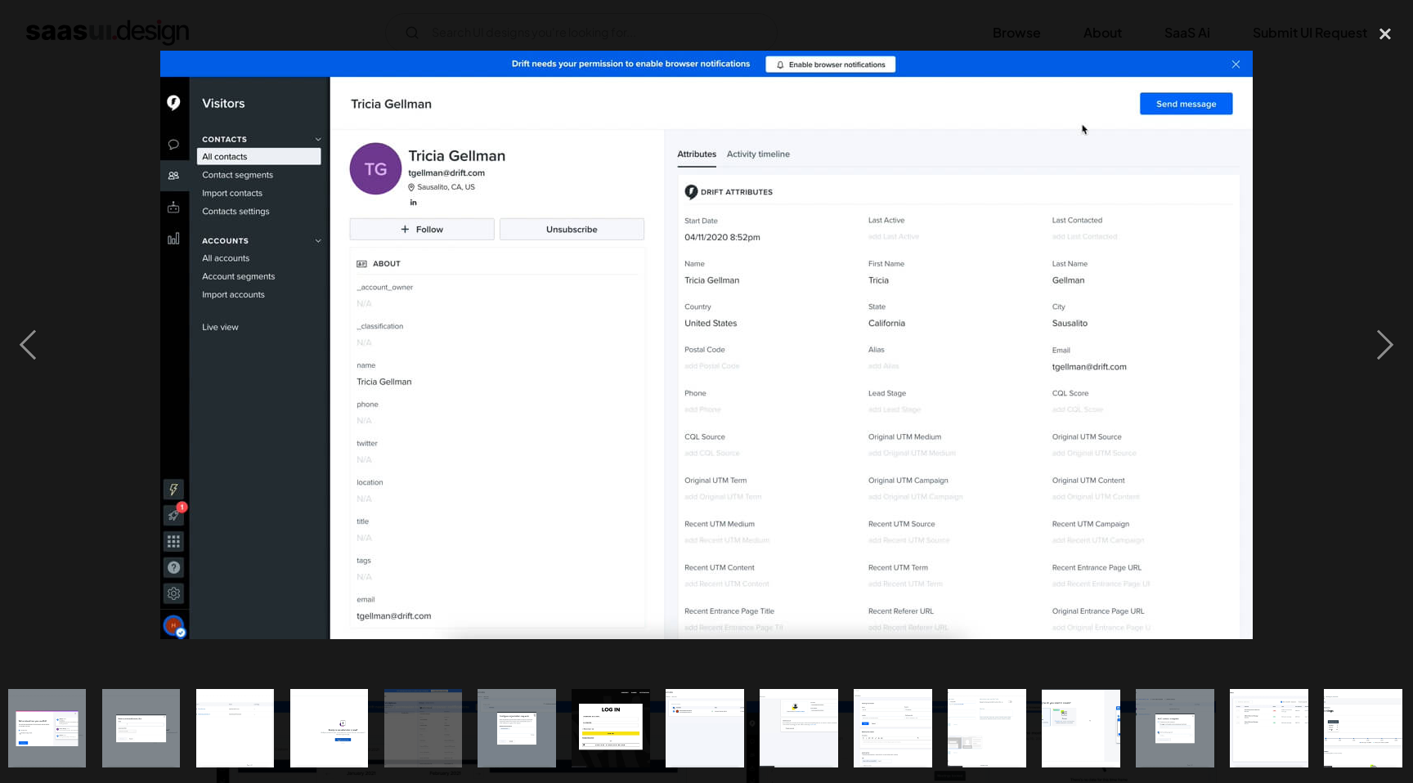
scroll to position [0, 952]
